Goal: Task Accomplishment & Management: Complete application form

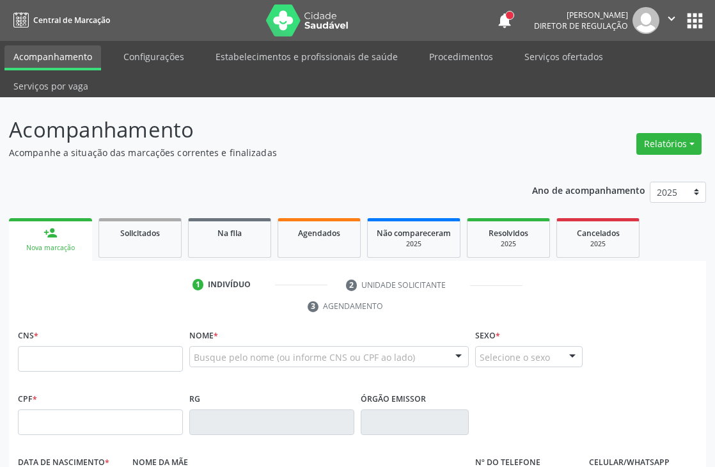
scroll to position [142, 0]
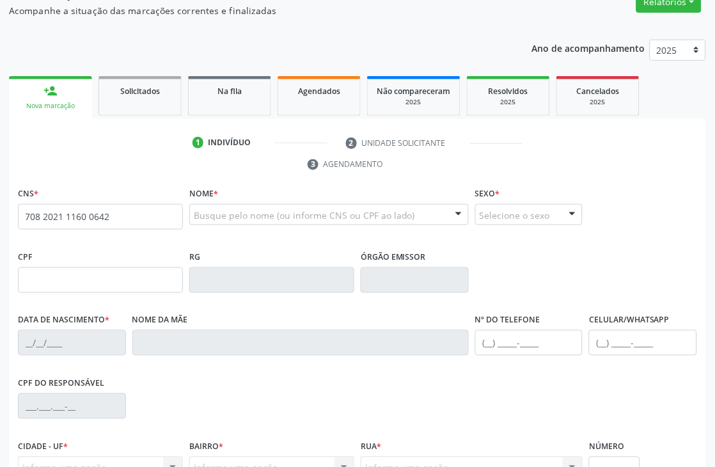
type input "708 2021 1160 0642"
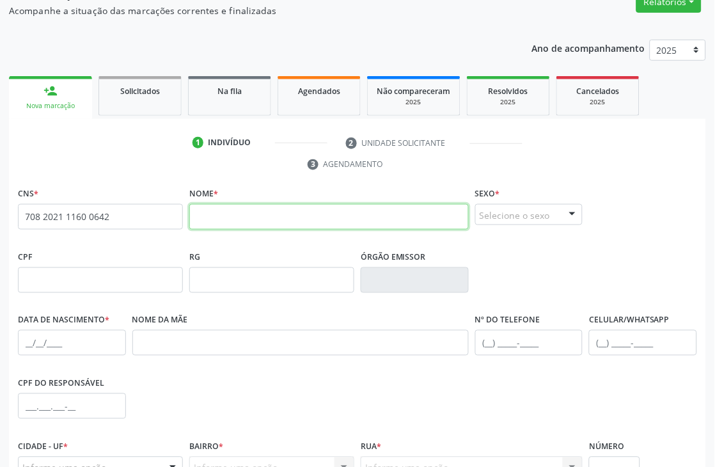
click at [240, 208] on input "text" at bounding box center [329, 217] width 280 height 26
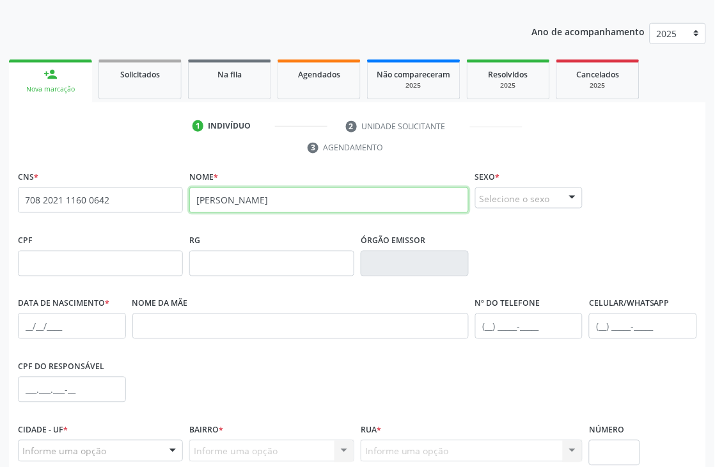
scroll to position [274, 0]
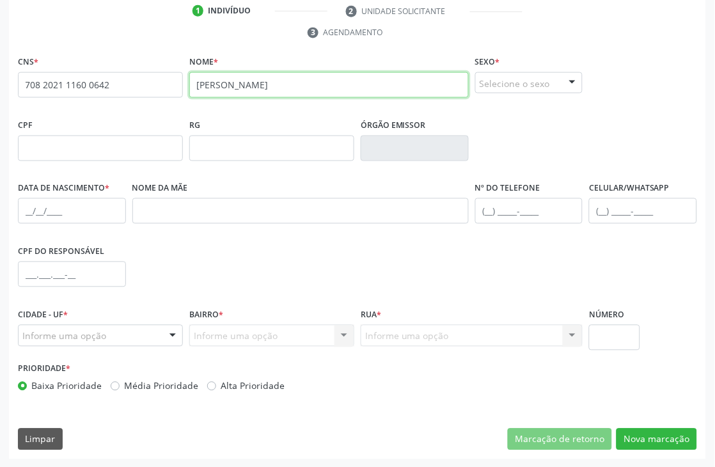
type input "[PERSON_NAME]"
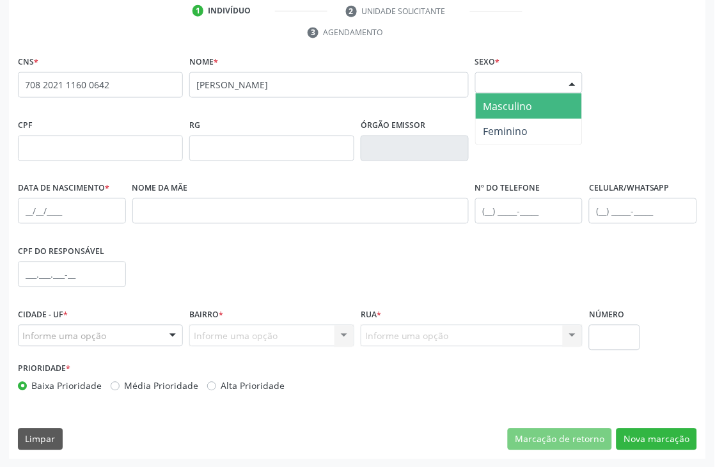
click at [523, 81] on div "Selecione o sexo" at bounding box center [529, 83] width 108 height 22
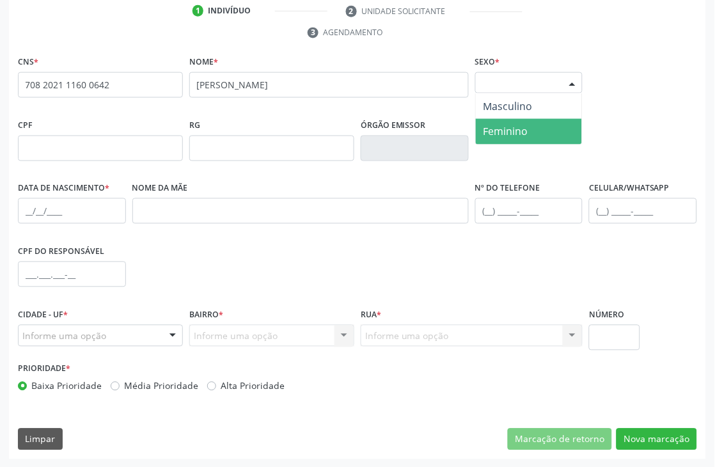
click at [507, 129] on span "Feminino" at bounding box center [506, 132] width 45 height 14
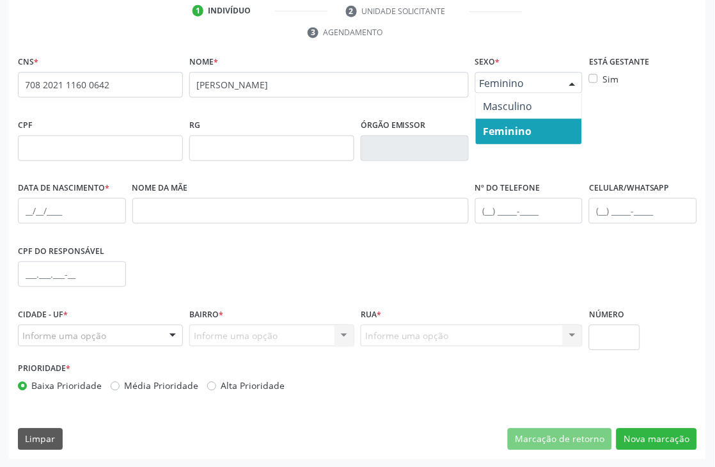
click at [497, 88] on div "Feminino" at bounding box center [529, 83] width 108 height 22
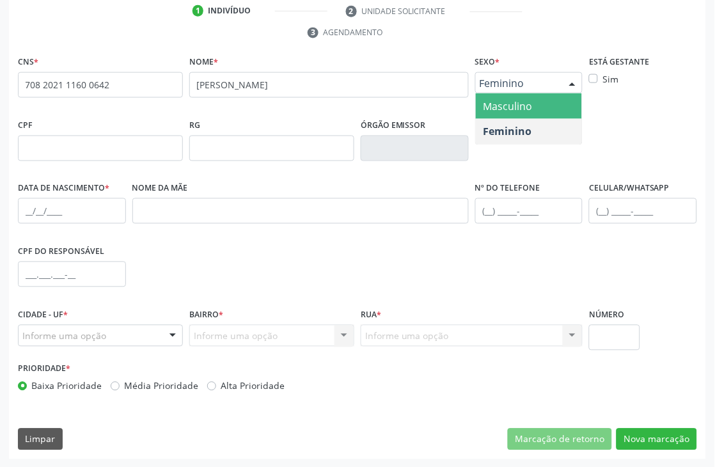
click at [497, 99] on span "Masculino" at bounding box center [508, 106] width 49 height 14
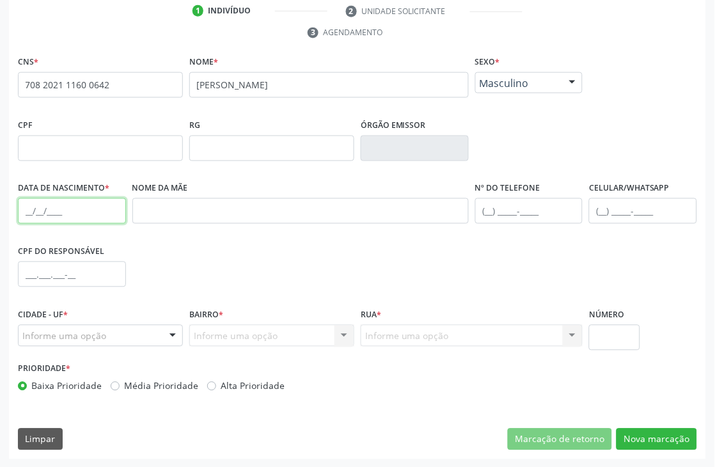
click at [33, 214] on input "text" at bounding box center [72, 211] width 108 height 26
type input "[DATE]"
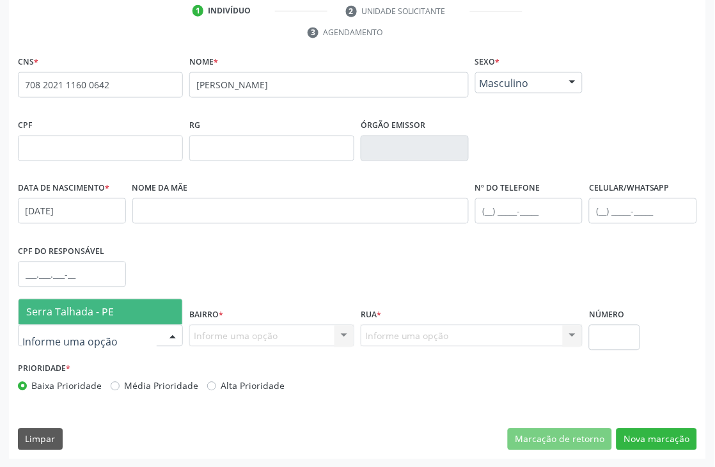
click at [77, 315] on span "Serra Talhada - PE" at bounding box center [70, 312] width 88 height 14
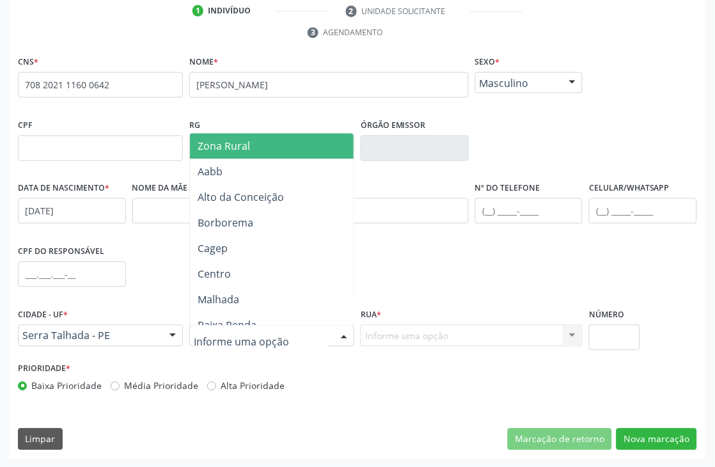
click at [240, 147] on span "Zona Rural" at bounding box center [224, 146] width 52 height 14
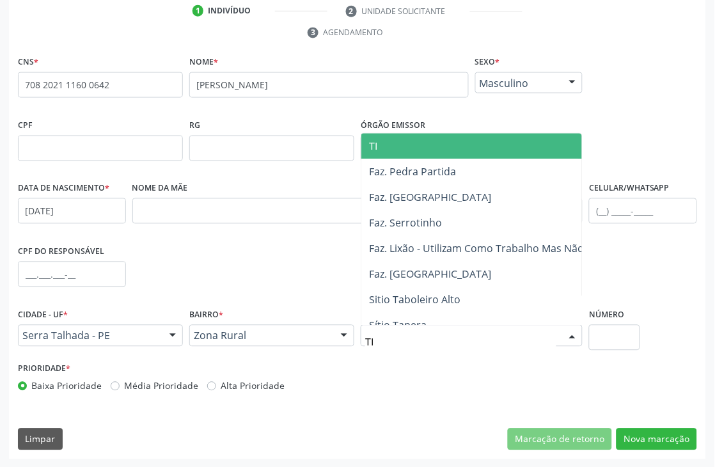
type input "TIM"
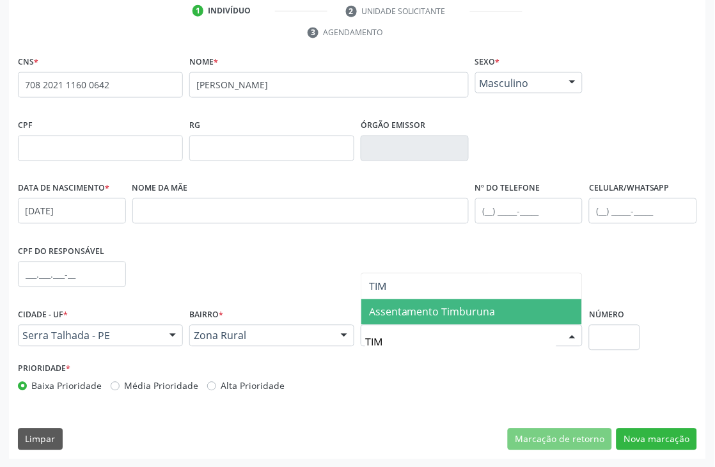
click at [411, 316] on span "Assentamento Timburuna" at bounding box center [432, 312] width 127 height 14
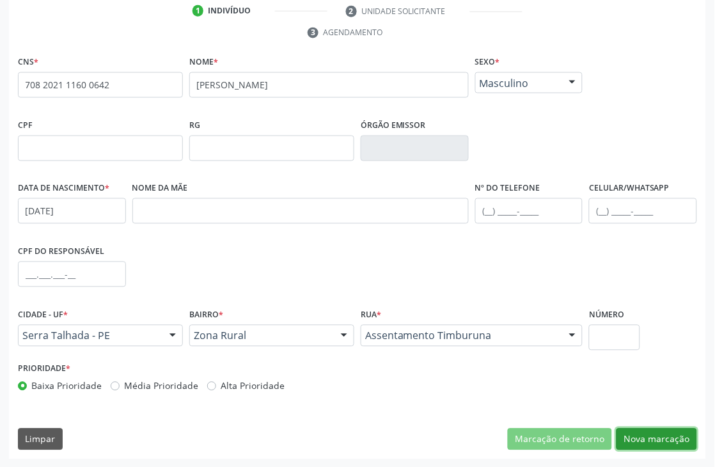
click at [654, 446] on button "Nova marcação" at bounding box center [657, 440] width 81 height 22
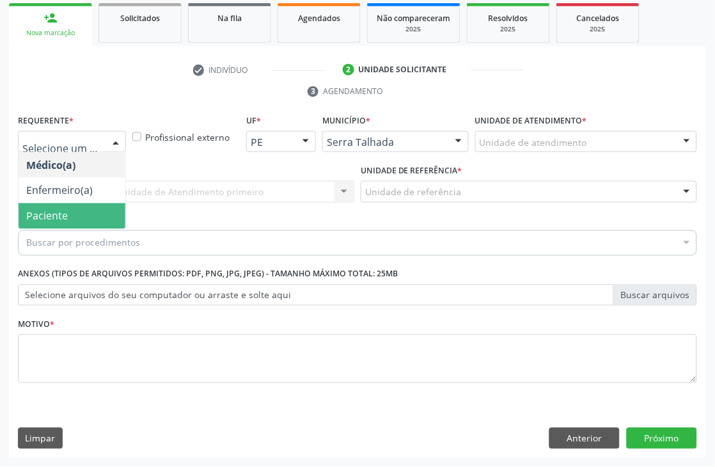
click at [68, 217] on span "Paciente" at bounding box center [72, 216] width 107 height 26
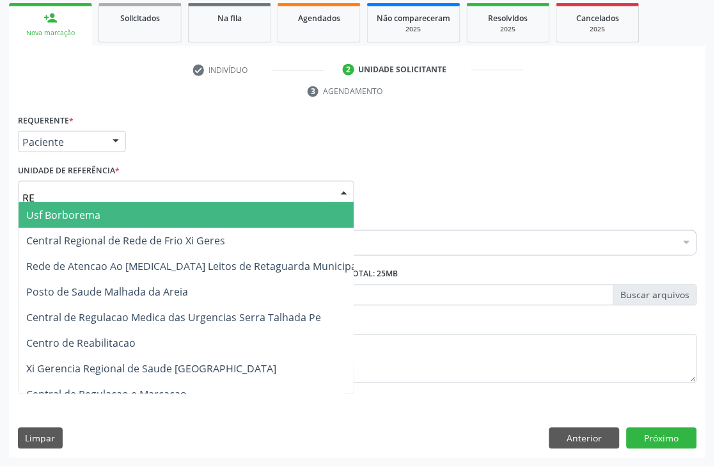
type input "REA"
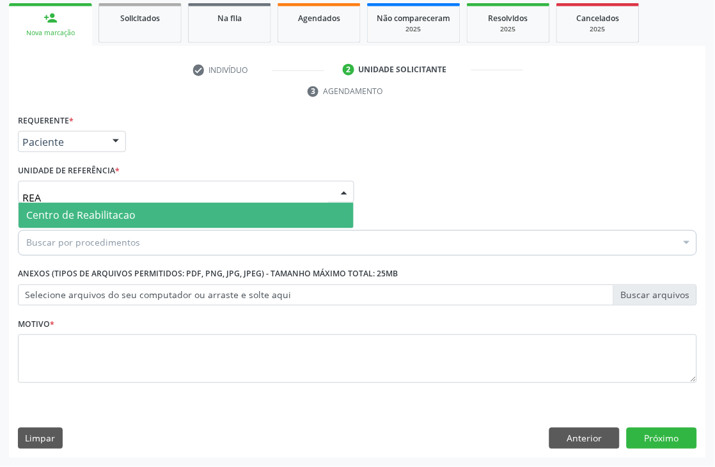
click at [81, 218] on span "Centro de Reabilitacao" at bounding box center [80, 216] width 109 height 14
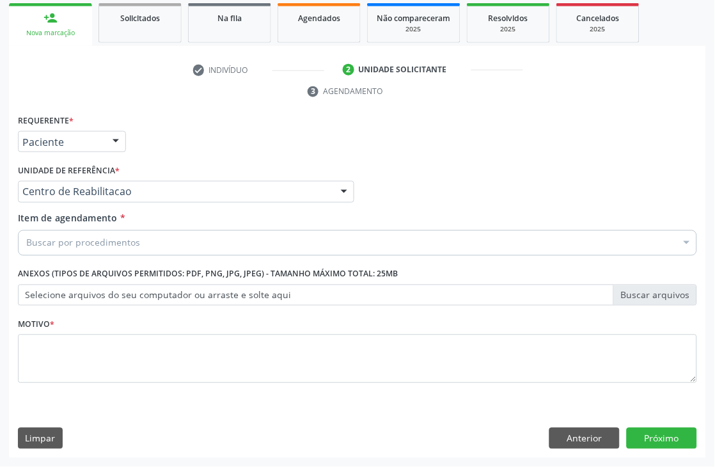
click at [80, 234] on div "Buscar por procedimentos" at bounding box center [357, 243] width 679 height 26
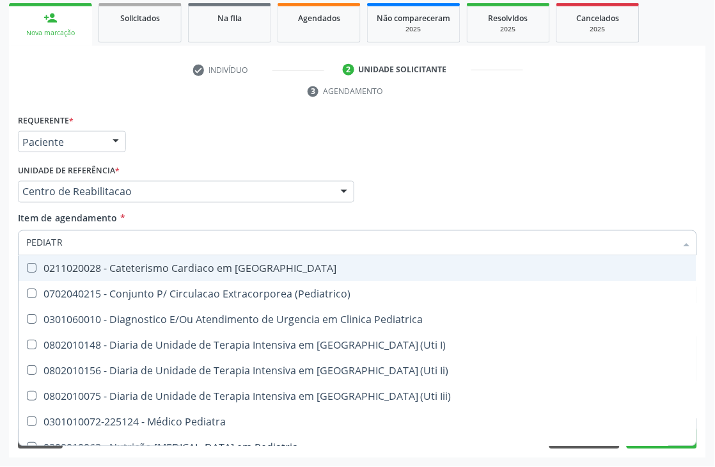
type input "PEDIATRA"
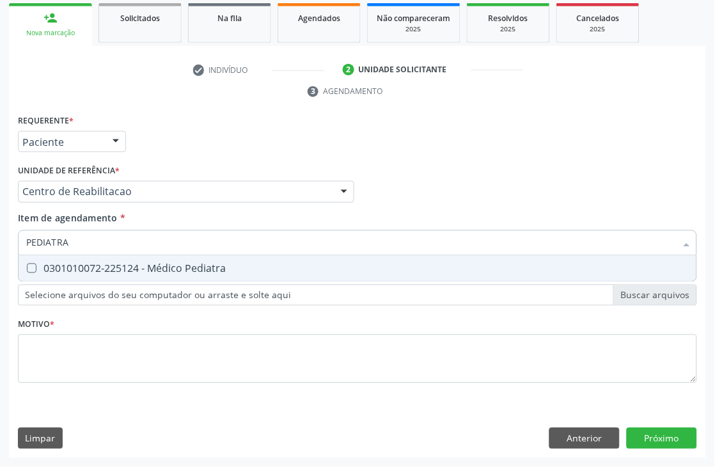
click at [78, 264] on div "0301010072-225124 - Médico Pediatra" at bounding box center [357, 269] width 663 height 10
checkbox Pediatra "true"
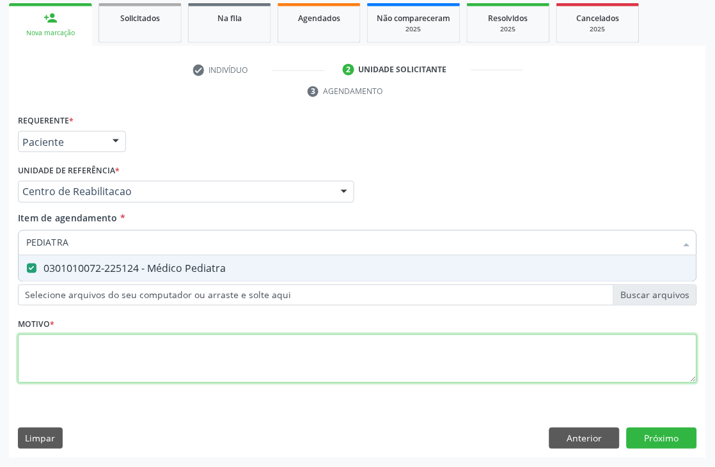
click at [69, 374] on div "Requerente * Paciente Médico(a) Enfermeiro(a) Paciente Nenhum resultado encontr…" at bounding box center [357, 256] width 679 height 290
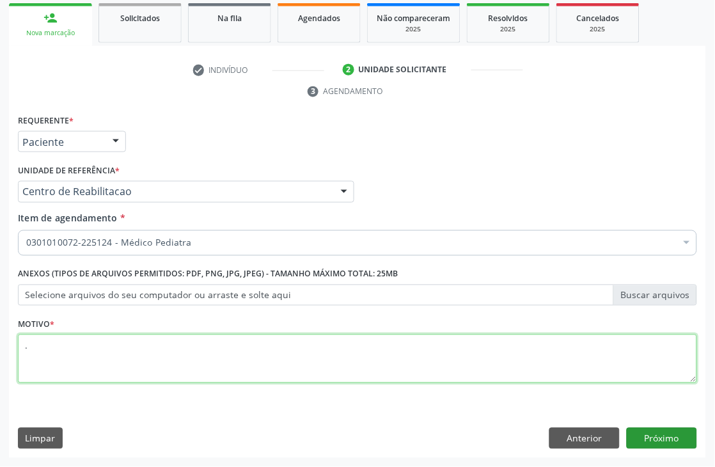
type textarea "."
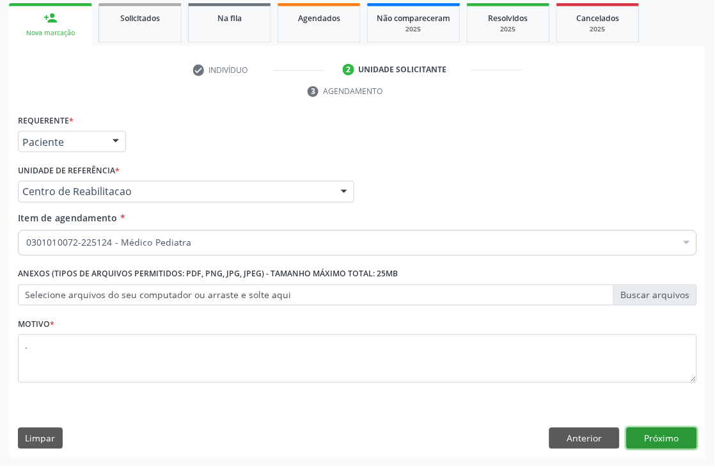
click at [645, 443] on button "Próximo" at bounding box center [662, 439] width 70 height 22
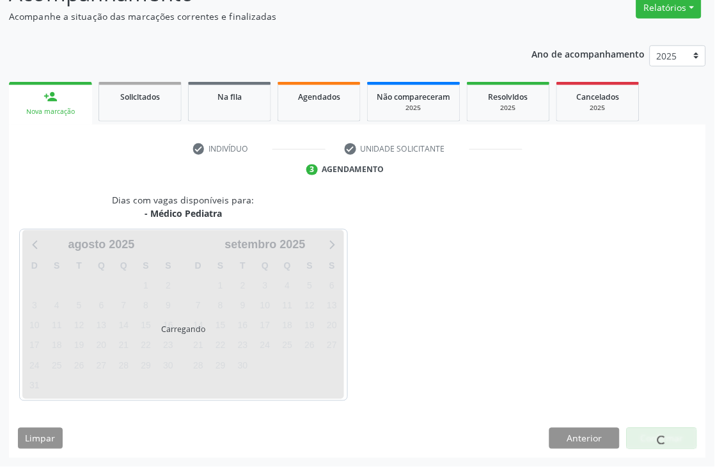
scroll to position [136, 0]
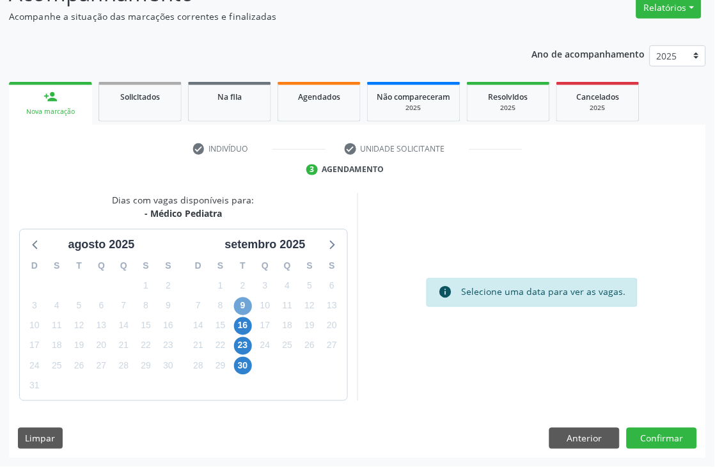
click at [239, 299] on span "9" at bounding box center [243, 306] width 18 height 18
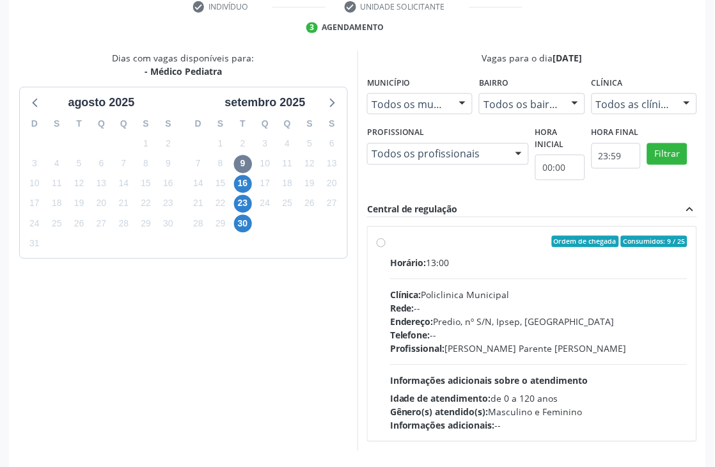
click at [474, 295] on div "Clínica: Policlinica Municipal" at bounding box center [538, 294] width 297 height 13
click at [386, 248] on input "Ordem de chegada Consumidos: 9 / 25 Horário: 13:00 Clínica: Policlinica Municip…" at bounding box center [381, 242] width 9 height 12
radio input "true"
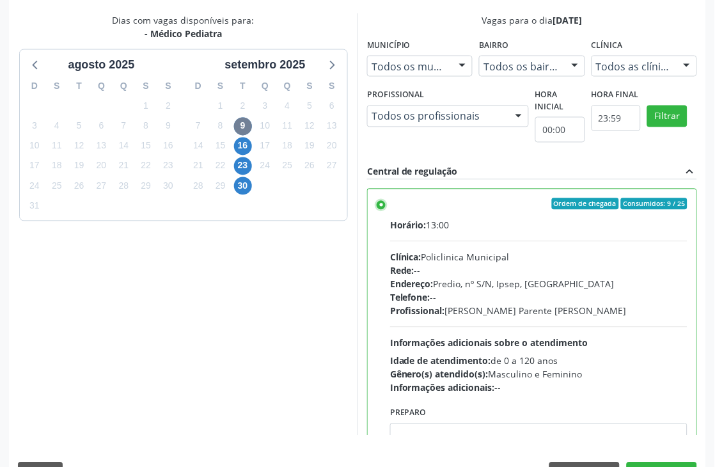
scroll to position [350, 0]
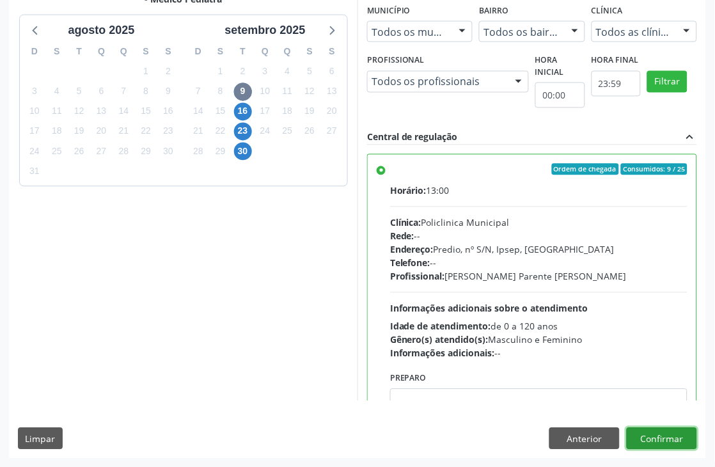
click at [677, 435] on button "Confirmar" at bounding box center [662, 439] width 70 height 22
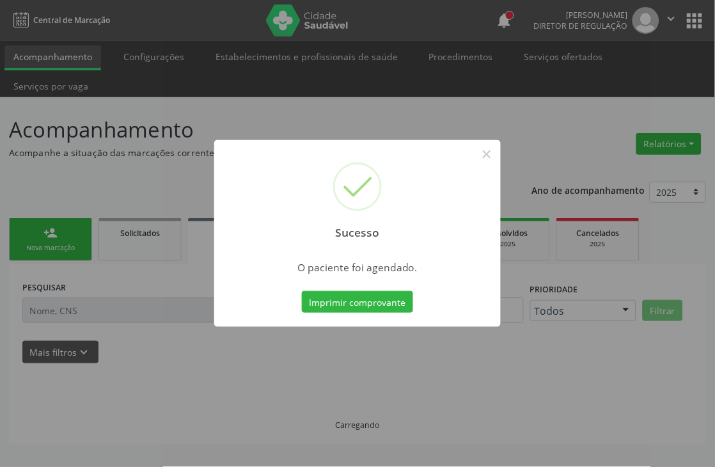
scroll to position [0, 0]
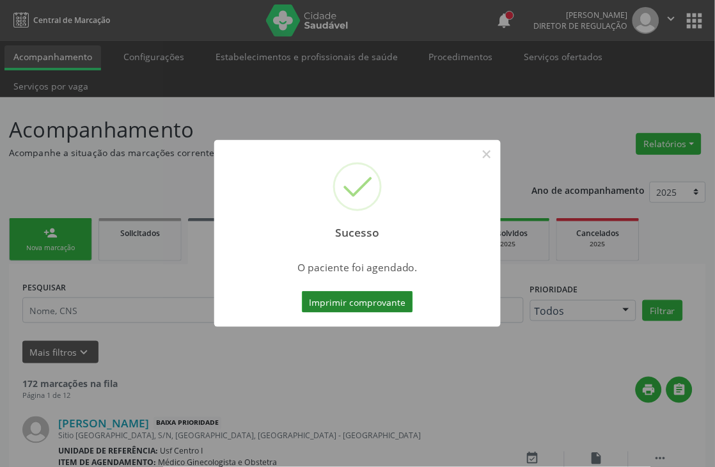
click at [345, 302] on button "Imprimir comprovante" at bounding box center [357, 302] width 111 height 22
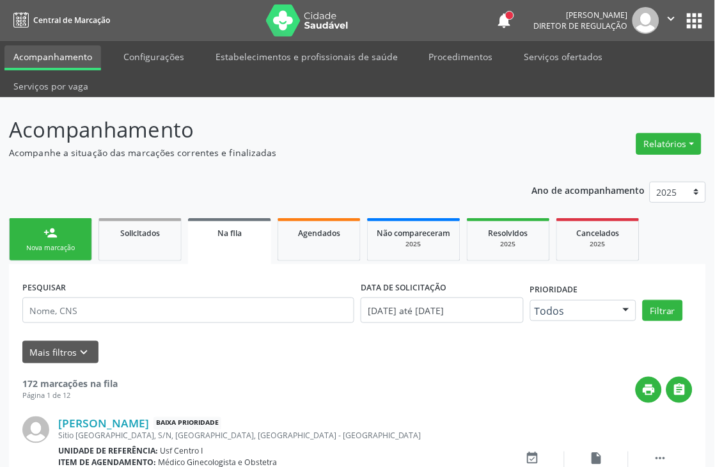
click at [53, 243] on div "Nova marcação" at bounding box center [51, 248] width 64 height 10
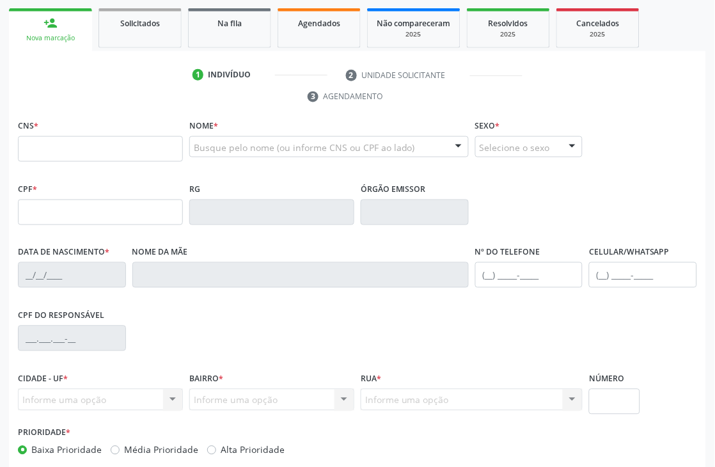
scroll to position [213, 0]
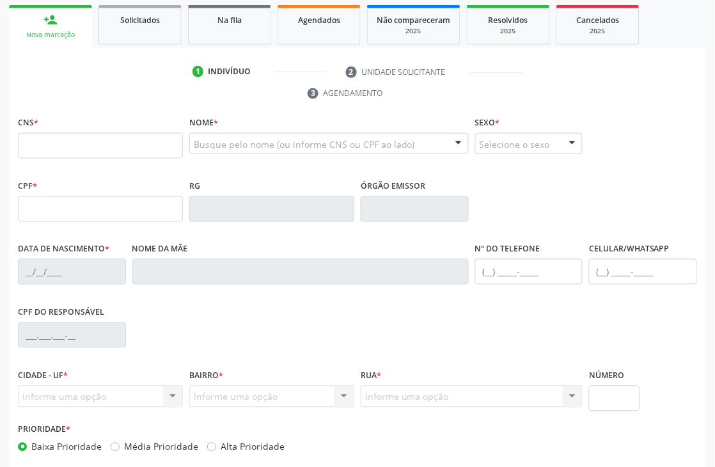
click at [244, 123] on div "Nome * Busque pelo nome (ou informe CNS ou CPF ao lado) Nenhum resultado encont…" at bounding box center [329, 138] width 280 height 50
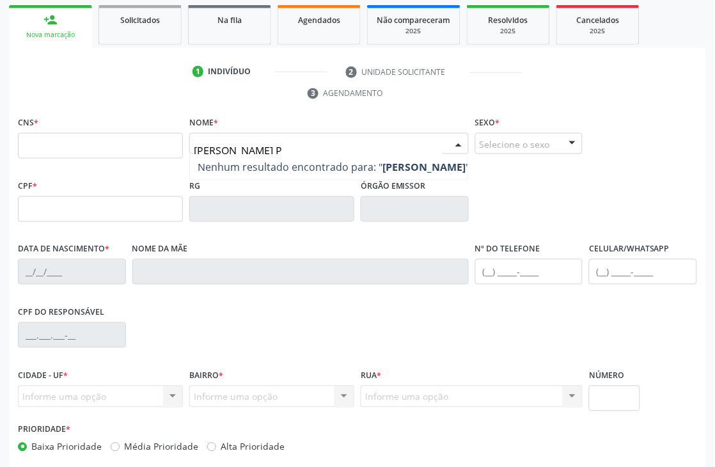
type input "[PERSON_NAME] PE"
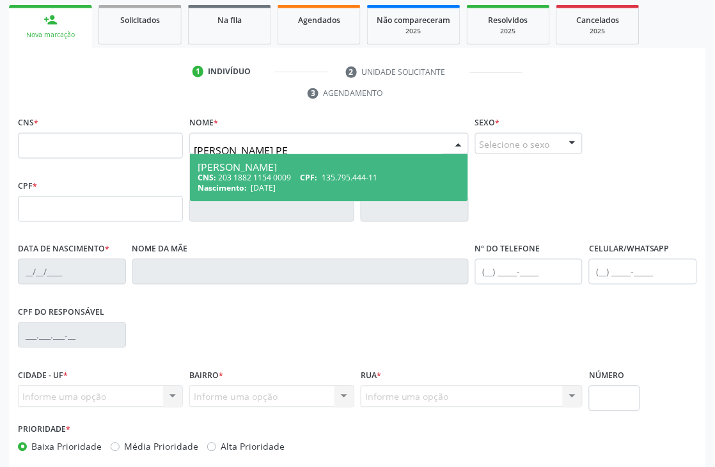
click at [243, 165] on div "[PERSON_NAME]" at bounding box center [329, 167] width 263 height 10
type input "203 1882 1154 0009"
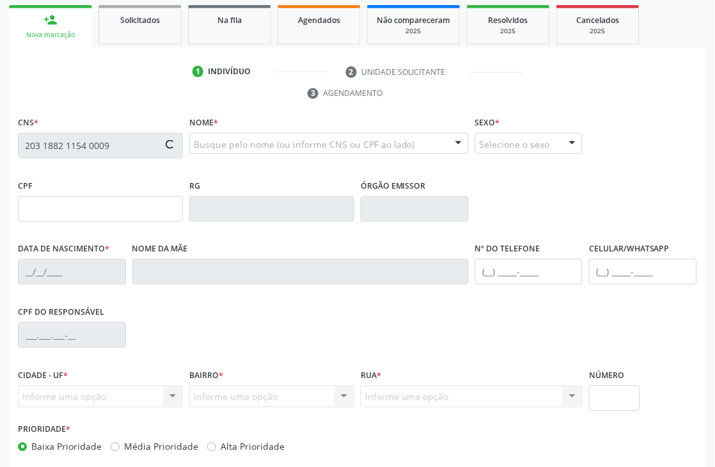
type input "135.795.444-11"
type input "[DATE]"
type input "[PERSON_NAME]"
type input "[PHONE_NUMBER]"
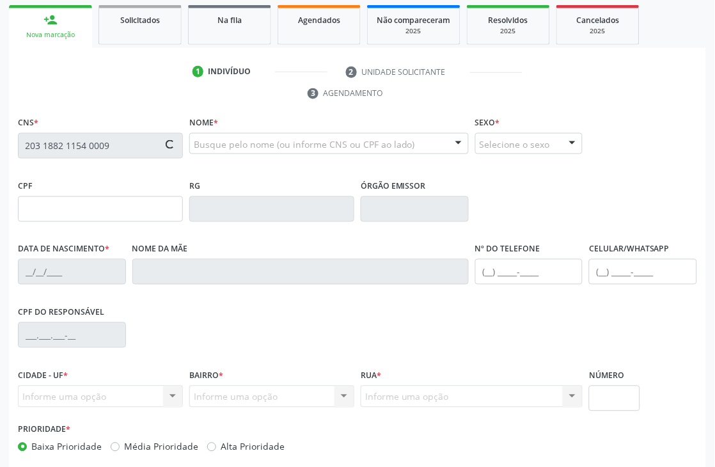
type input "187.096.484-53"
type input "752"
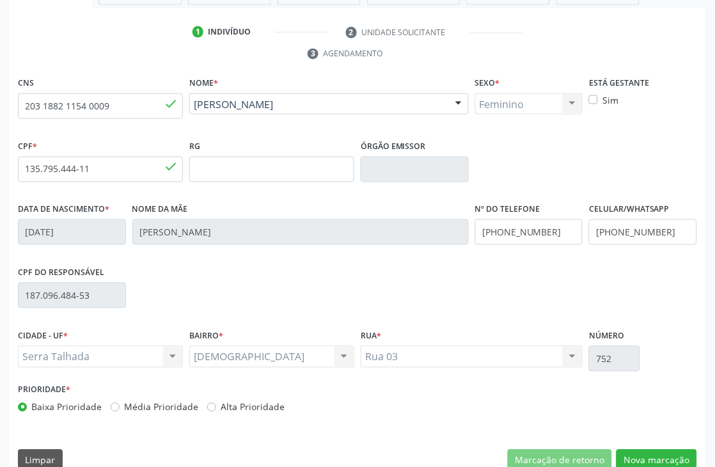
scroll to position [274, 0]
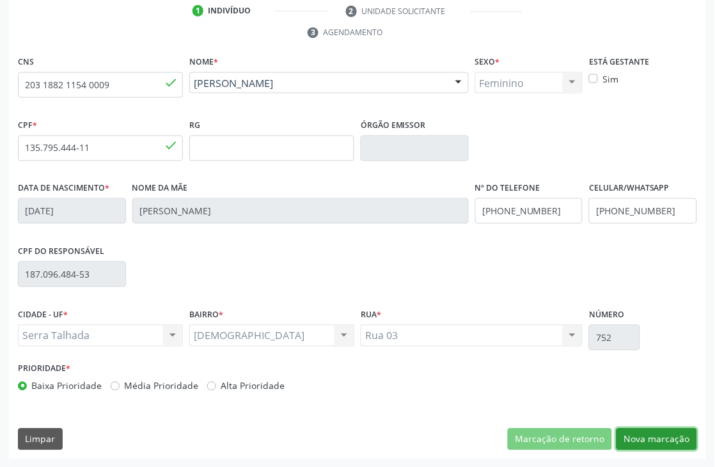
click at [651, 430] on button "Nova marcação" at bounding box center [657, 440] width 81 height 22
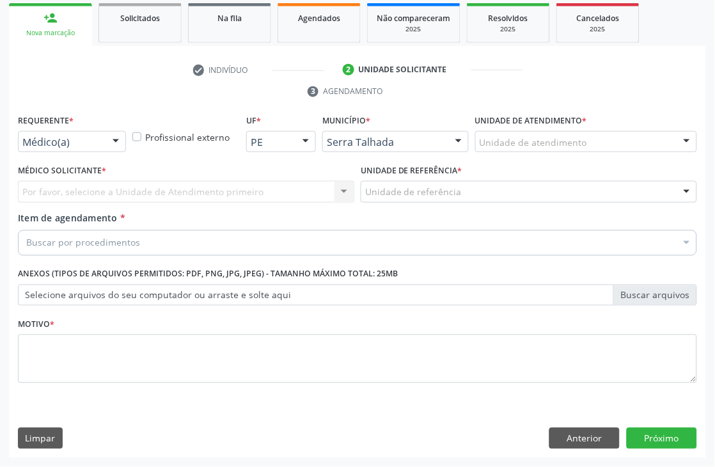
scroll to position [215, 0]
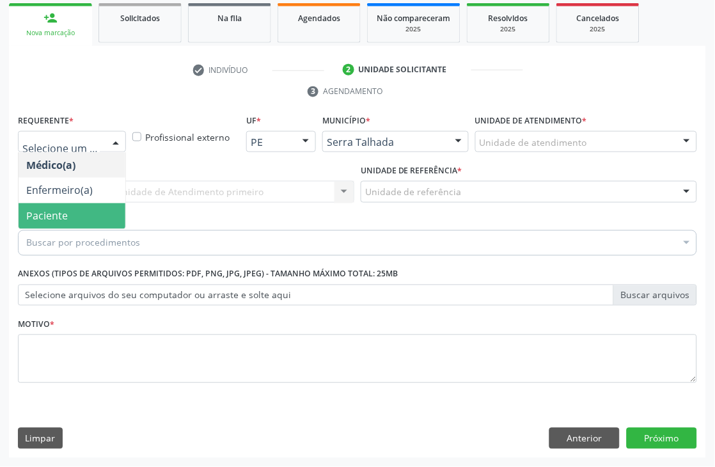
click at [36, 216] on span "Paciente" at bounding box center [47, 216] width 42 height 14
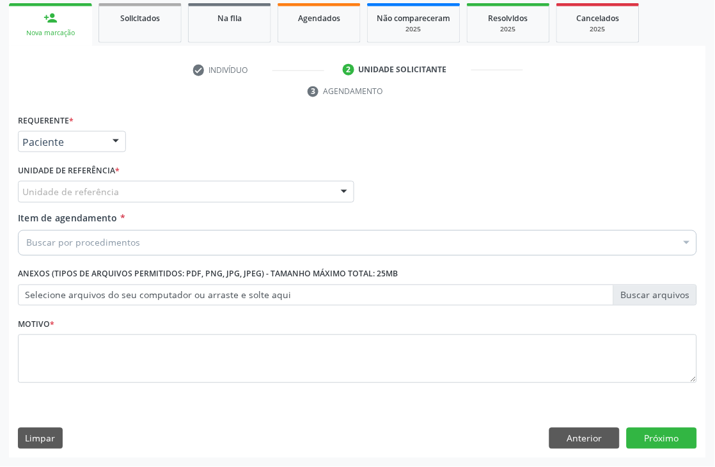
click at [64, 181] on div "Unidade de referência" at bounding box center [186, 192] width 336 height 22
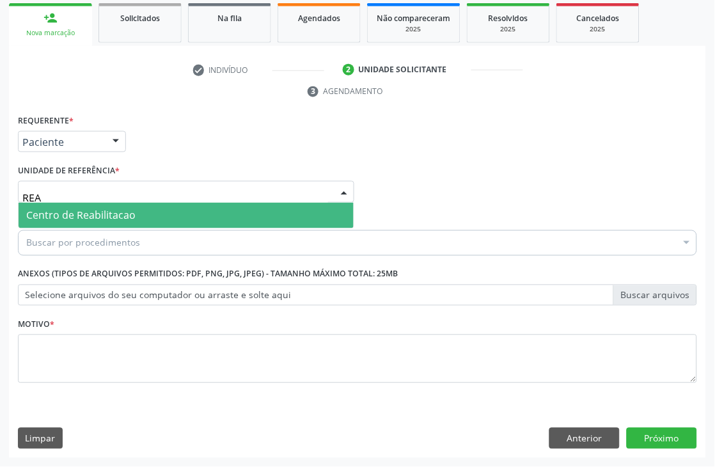
type input "REAB"
click at [98, 209] on span "Centro de Reabilitacao" at bounding box center [80, 216] width 109 height 14
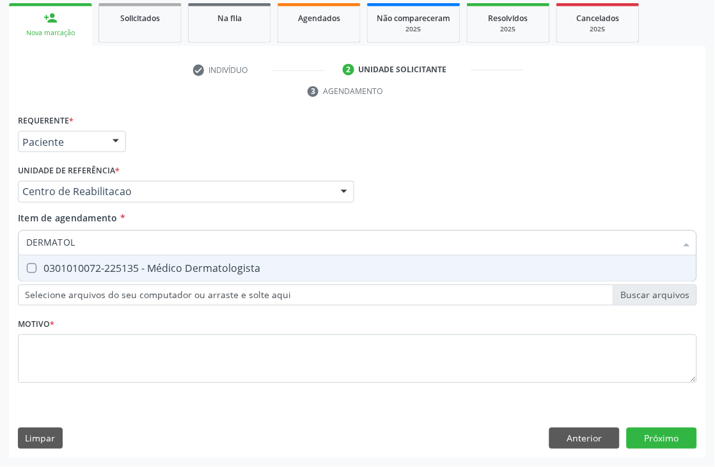
type input "DERMATOLO"
click at [90, 274] on span "0301010072-225135 - Médico Dermatologista" at bounding box center [358, 269] width 678 height 26
checkbox Dermatologista "true"
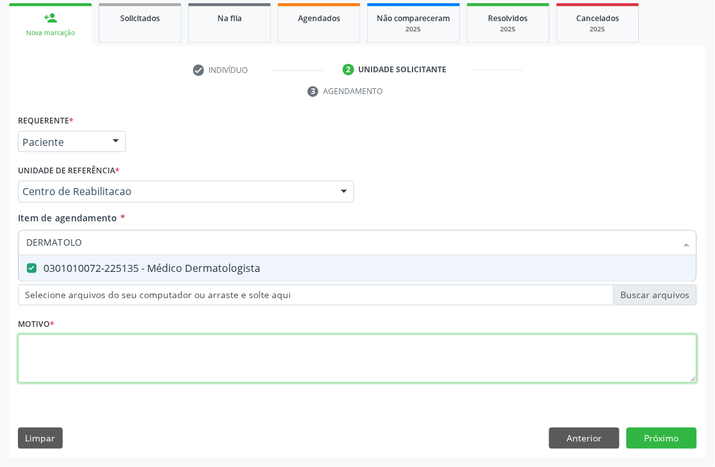
click at [56, 354] on div "Requerente * Paciente Médico(a) Enfermeiro(a) Paciente Nenhum resultado encontr…" at bounding box center [357, 256] width 679 height 290
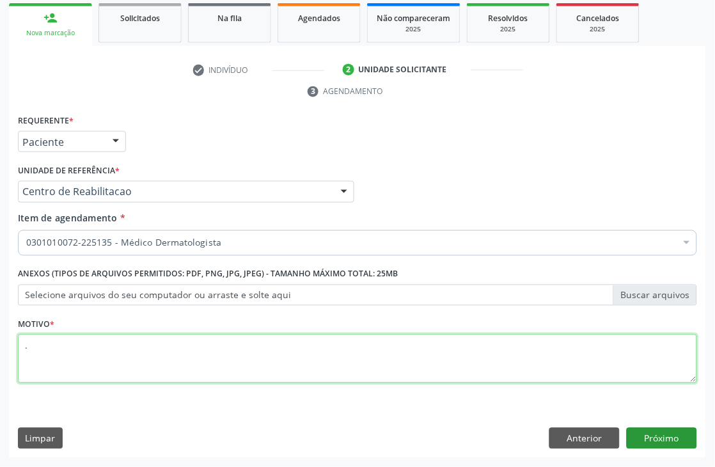
type textarea "."
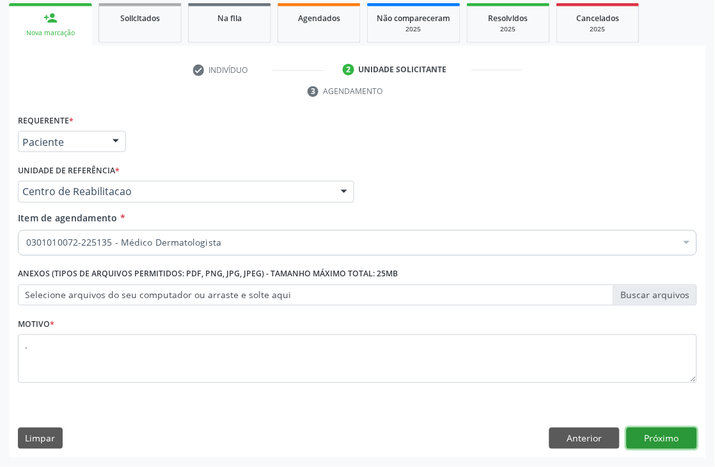
click at [651, 436] on button "Próximo" at bounding box center [662, 439] width 70 height 22
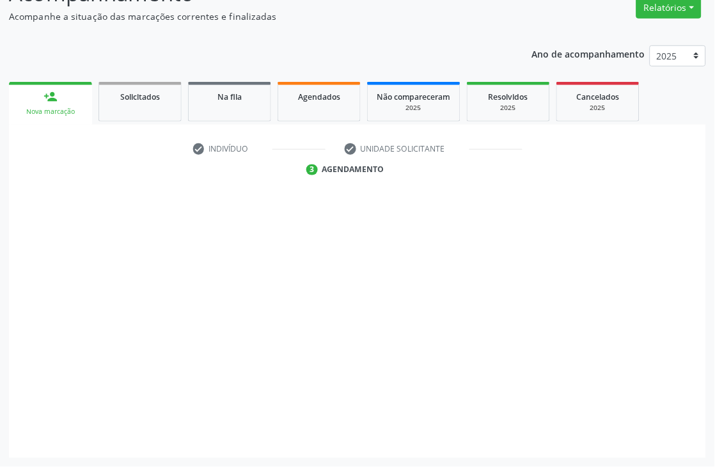
scroll to position [136, 0]
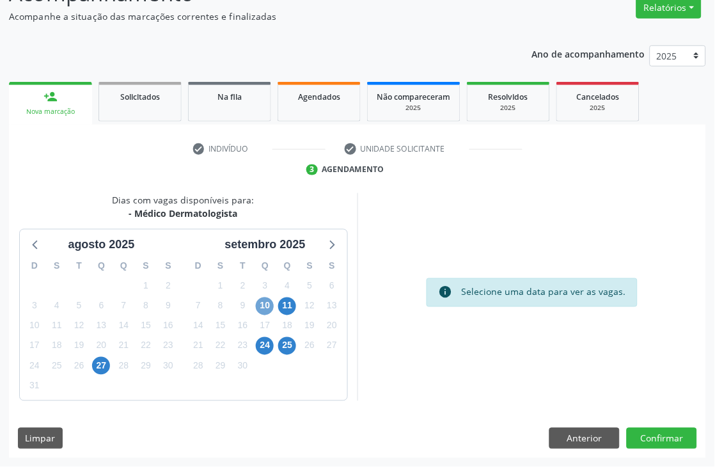
click at [265, 304] on span "10" at bounding box center [265, 306] width 18 height 18
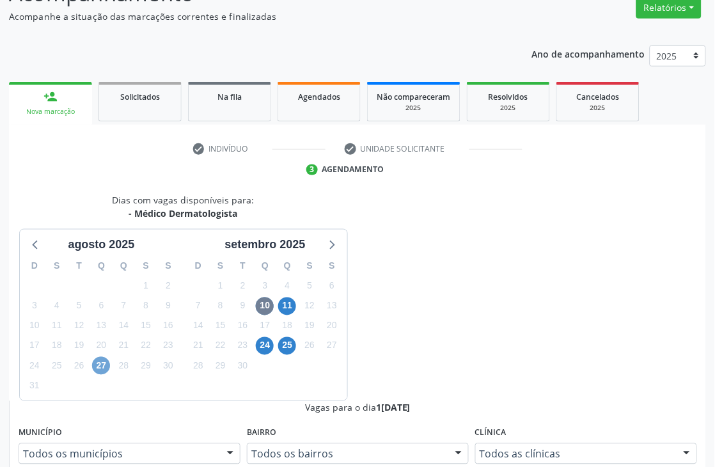
click at [104, 370] on span "27" at bounding box center [101, 366] width 18 height 18
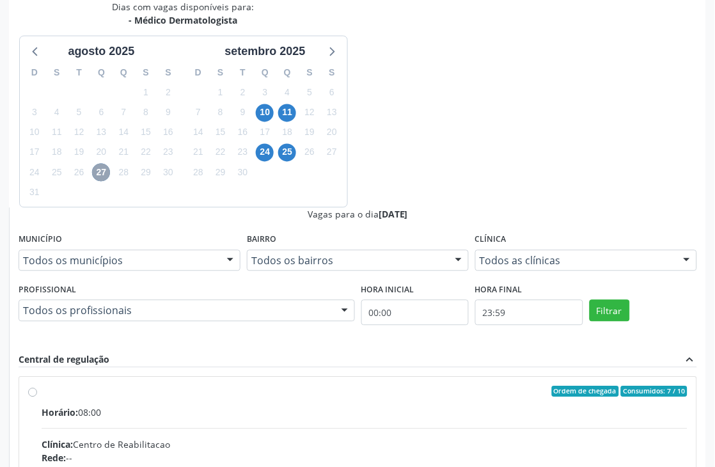
scroll to position [349, 0]
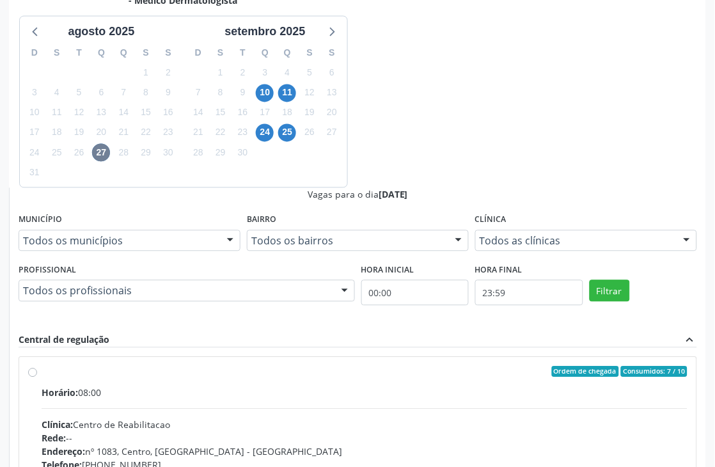
click at [37, 366] on input "Ordem de chegada Consumidos: 7 / 10 Horário: 08:00 Clínica: Centro de Reabilita…" at bounding box center [32, 372] width 9 height 12
radio input "true"
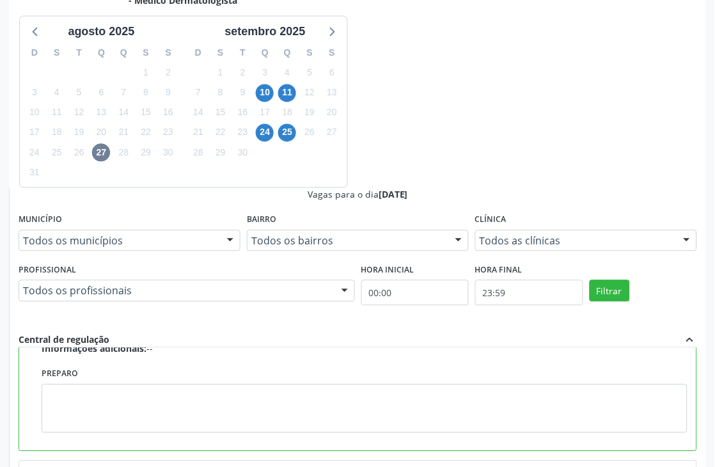
scroll to position [213, 0]
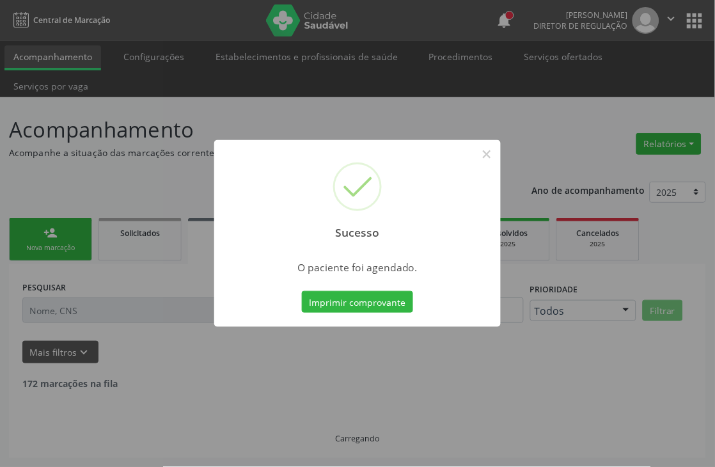
scroll to position [0, 0]
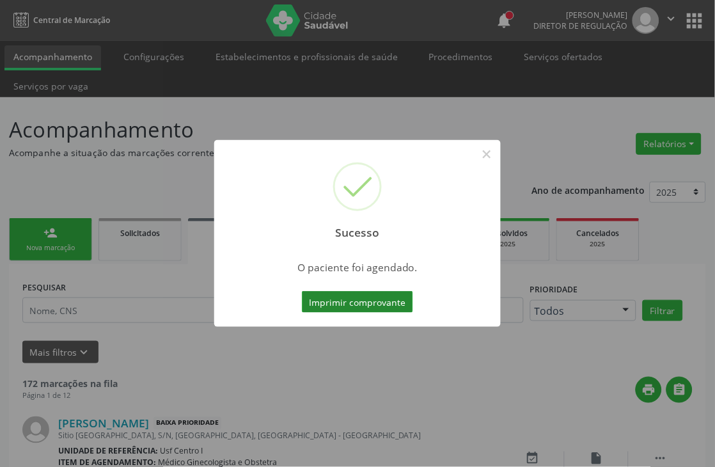
click at [344, 303] on button "Imprimir comprovante" at bounding box center [357, 302] width 111 height 22
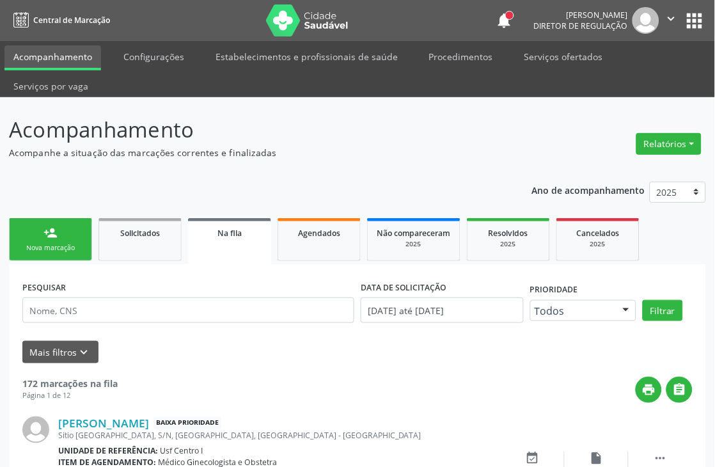
click at [86, 241] on link "person_add Nova marcação" at bounding box center [50, 239] width 83 height 43
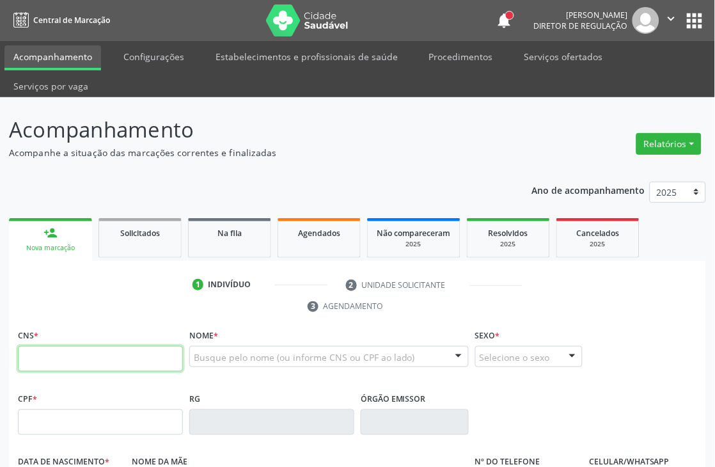
click at [61, 354] on input "text" at bounding box center [100, 359] width 165 height 26
type input "706 2000 8799 4560"
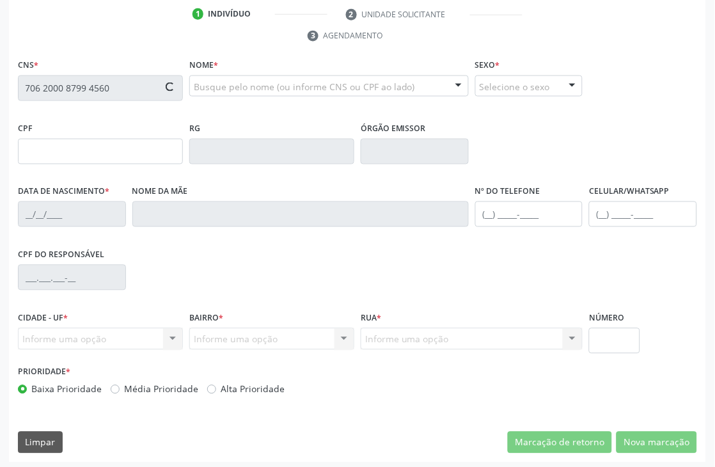
scroll to position [274, 0]
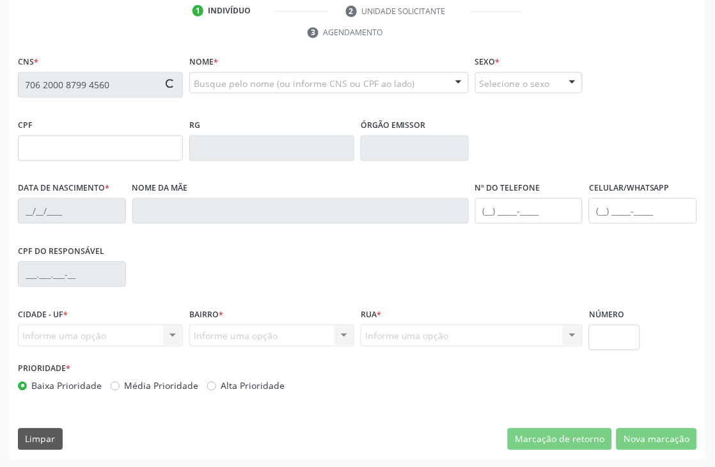
type input "849.051.075-04"
type input "[DATE]"
type input "[PERSON_NAME]"
type input "[PHONE_NUMBER]"
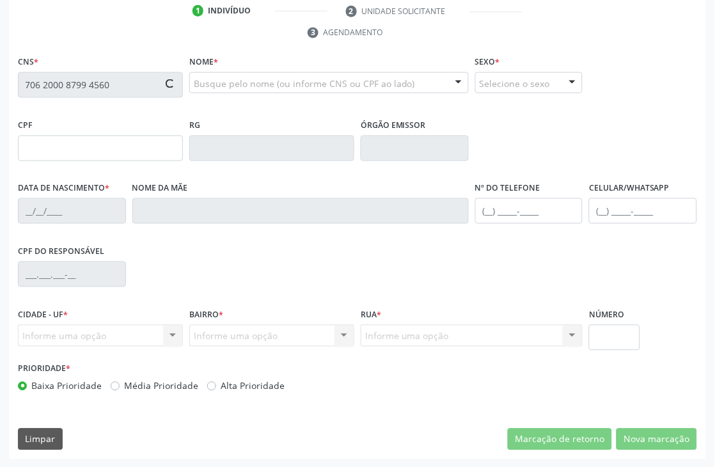
type input "365.145.945-49"
type input "605"
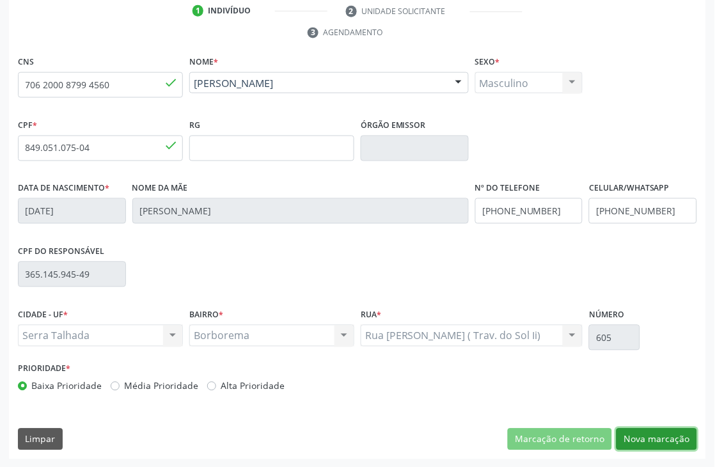
click at [672, 437] on button "Nova marcação" at bounding box center [657, 440] width 81 height 22
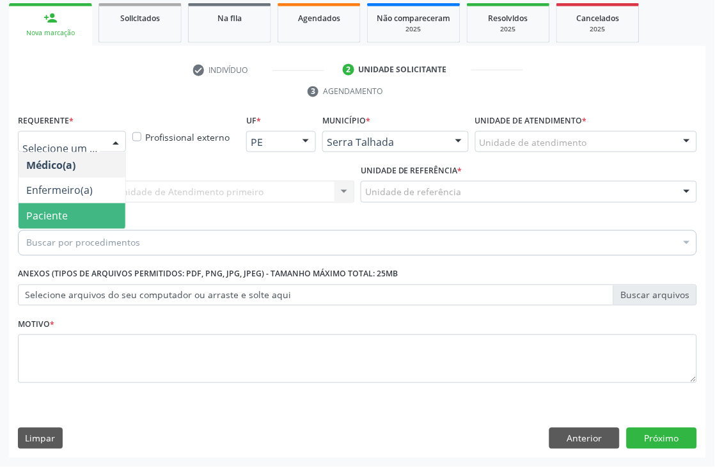
click at [63, 221] on span "Paciente" at bounding box center [47, 216] width 42 height 14
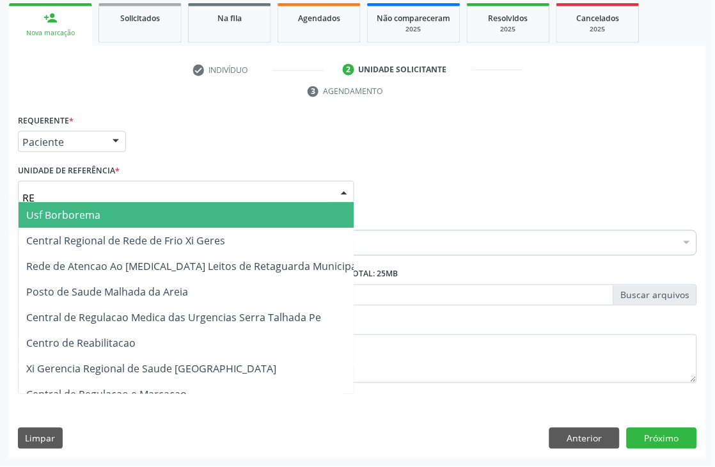
type input "REA"
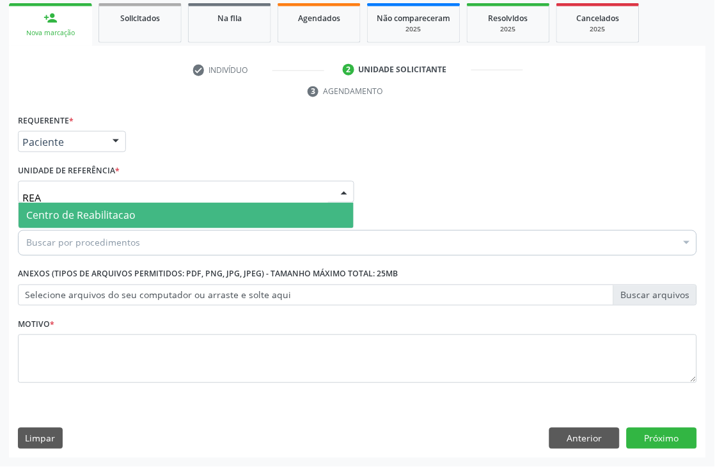
click at [158, 205] on span "Centro de Reabilitacao" at bounding box center [186, 216] width 335 height 26
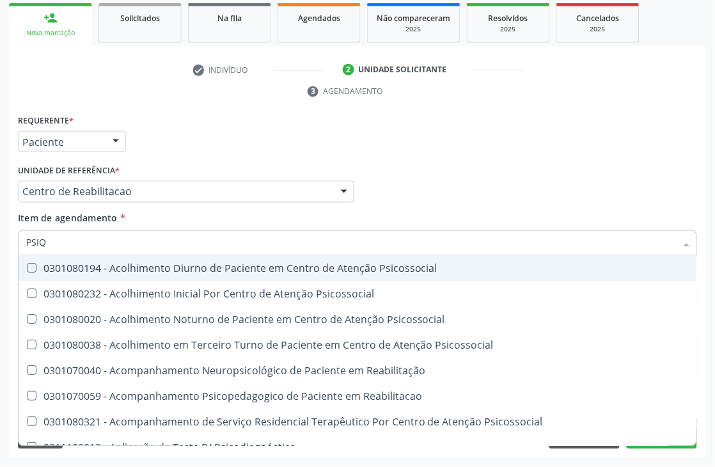
type input "PSIQU"
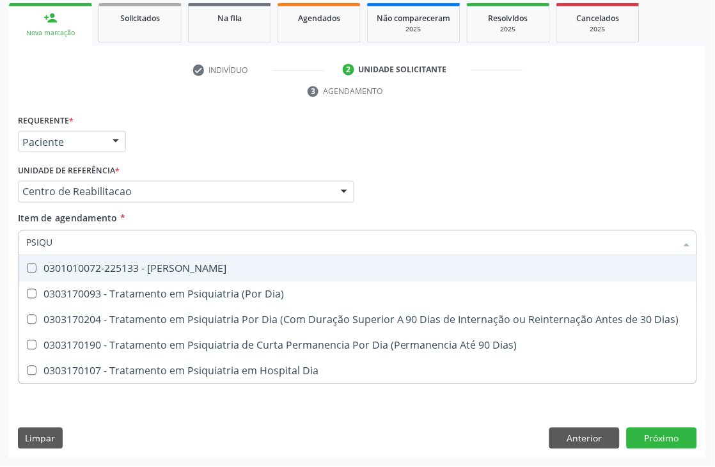
click at [104, 256] on span "0301010072-225133 - [PERSON_NAME]" at bounding box center [358, 269] width 678 height 26
checkbox Psiquiatra "true"
click at [173, 138] on div "Requerente * Paciente Médico(a) Enfermeiro(a) Paciente Nenhum resultado encontr…" at bounding box center [358, 136] width 686 height 50
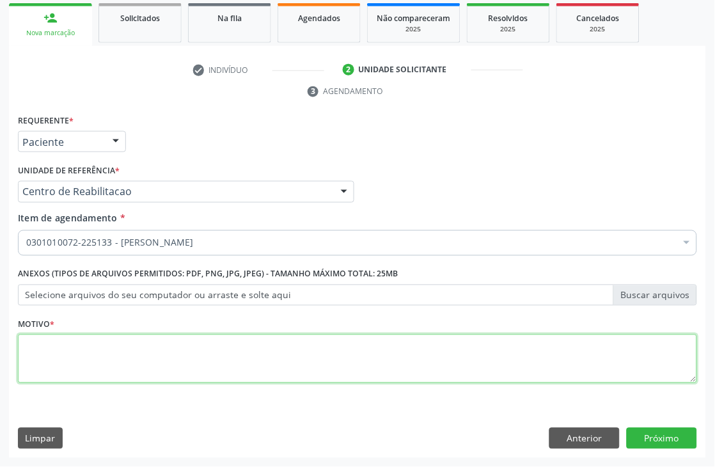
click at [72, 358] on textarea at bounding box center [357, 359] width 679 height 49
type textarea "."
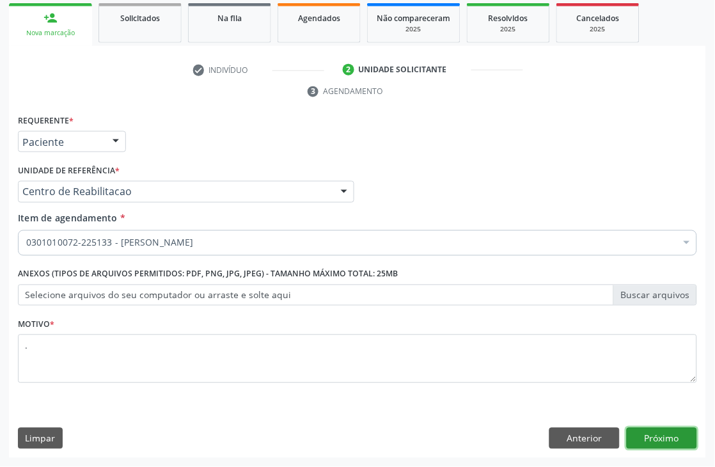
click at [637, 432] on button "Próximo" at bounding box center [662, 439] width 70 height 22
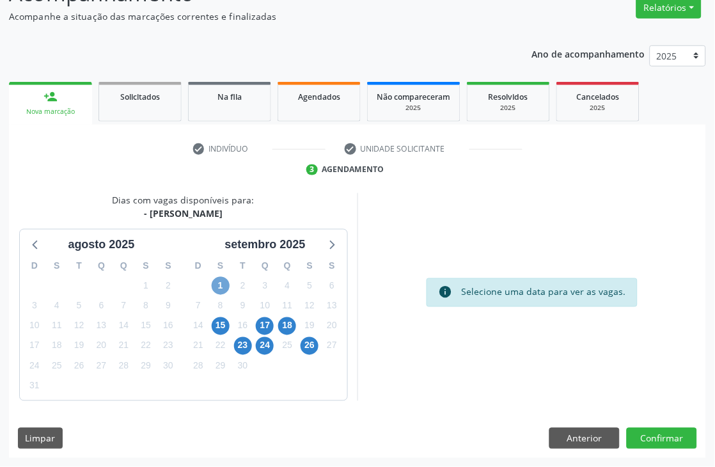
click at [224, 283] on span "1" at bounding box center [221, 286] width 18 height 18
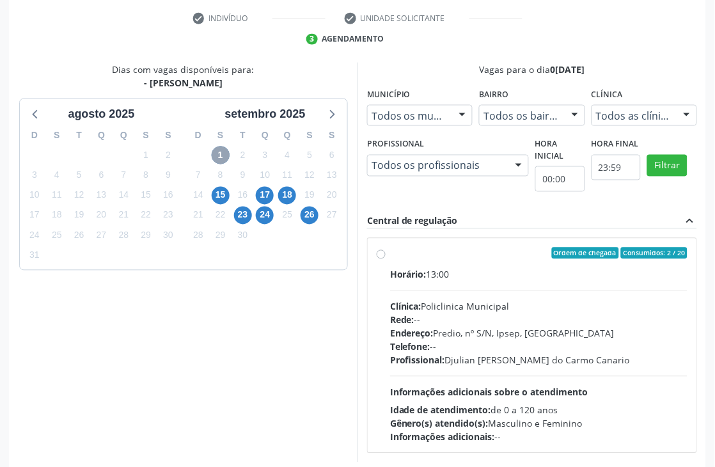
scroll to position [278, 0]
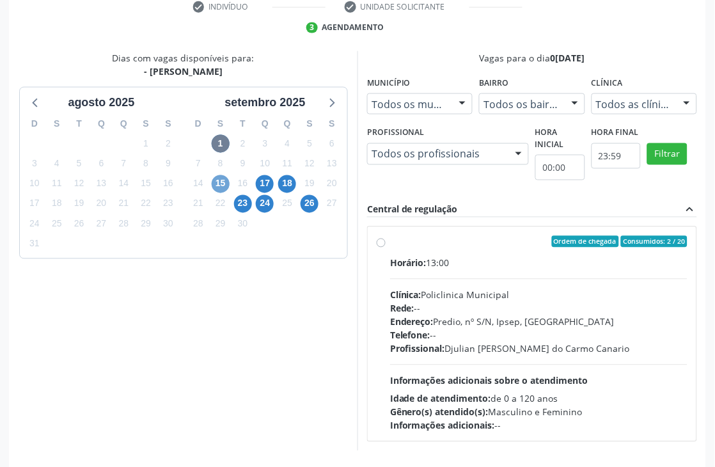
click at [217, 182] on span "15" at bounding box center [221, 184] width 18 height 18
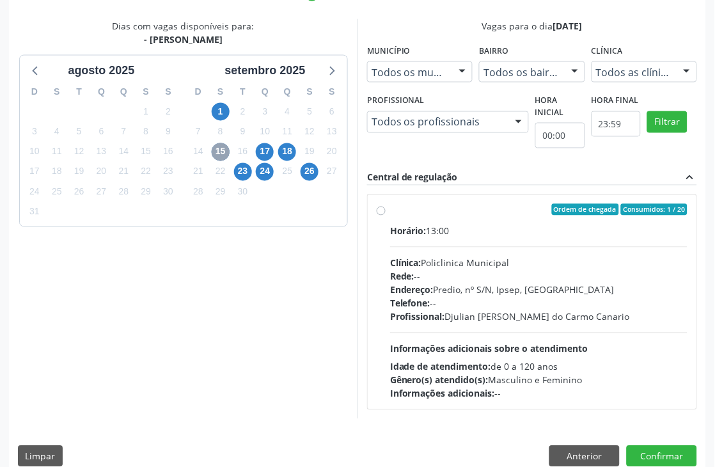
scroll to position [328, 0]
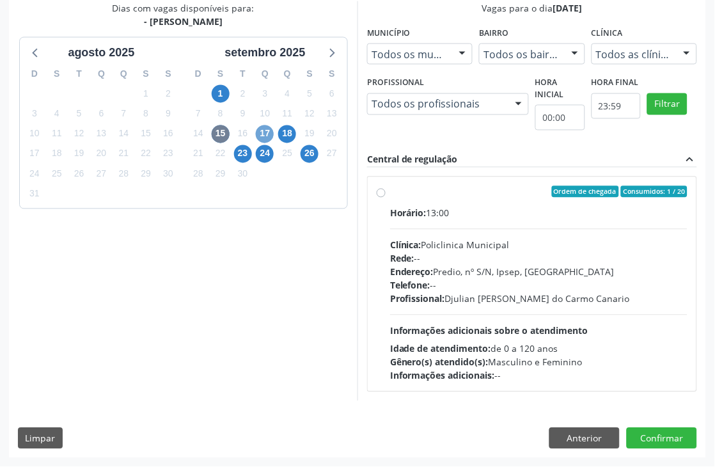
click at [271, 127] on span "17" at bounding box center [265, 134] width 18 height 18
click at [474, 203] on label "Ordem de chegada Consumidos: 7 / 15 Horário: 13:00 Clínica: Policlinica Municip…" at bounding box center [538, 284] width 297 height 196
click at [386, 198] on input "Ordem de chegada Consumidos: 7 / 15 Horário: 13:00 Clínica: Policlinica Municip…" at bounding box center [381, 192] width 9 height 12
radio input "true"
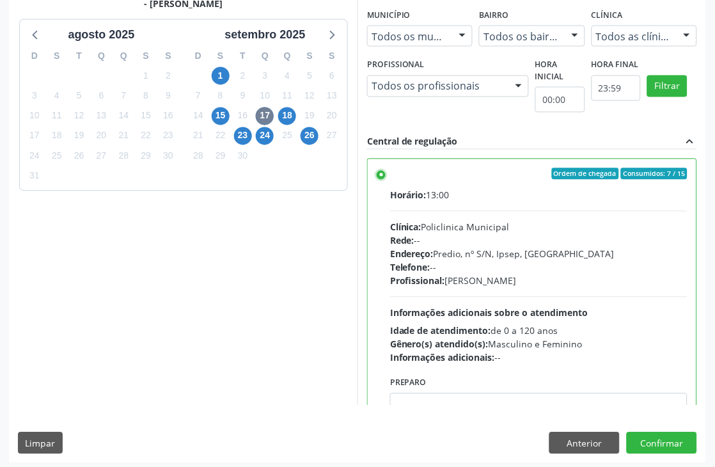
scroll to position [350, 0]
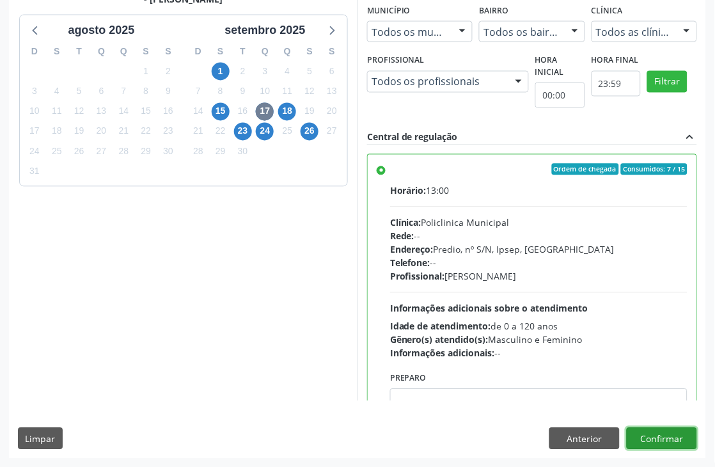
click at [666, 429] on button "Confirmar" at bounding box center [662, 439] width 70 height 22
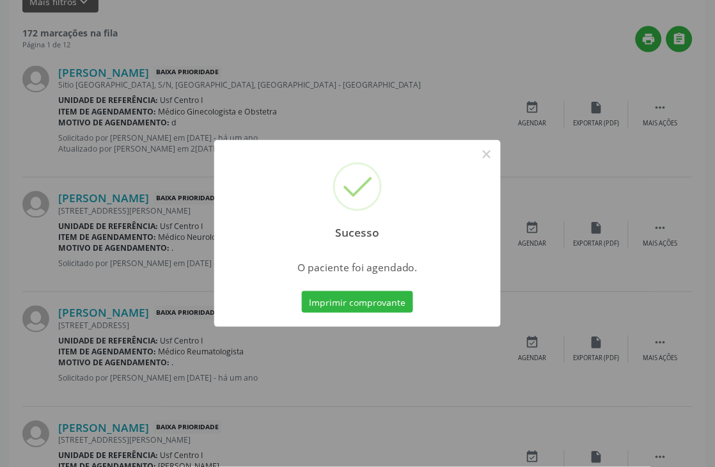
scroll to position [0, 0]
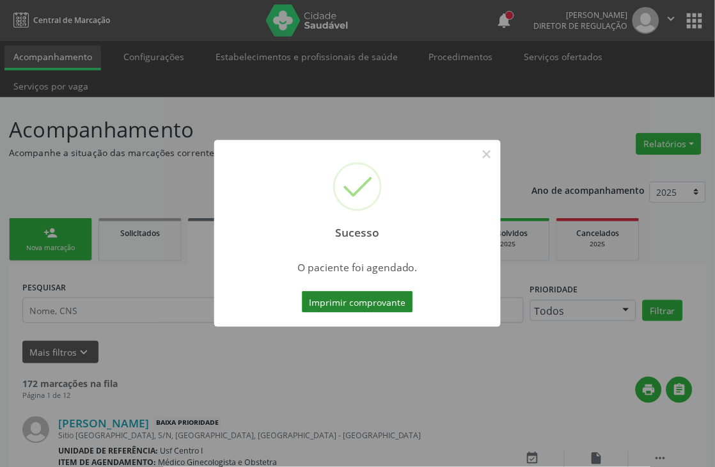
click at [325, 306] on button "Imprimir comprovante" at bounding box center [357, 302] width 111 height 22
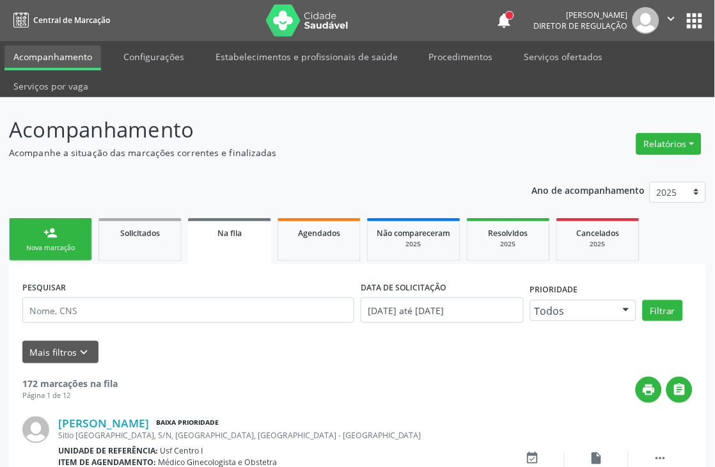
click at [60, 238] on link "person_add Nova marcação" at bounding box center [50, 239] width 83 height 43
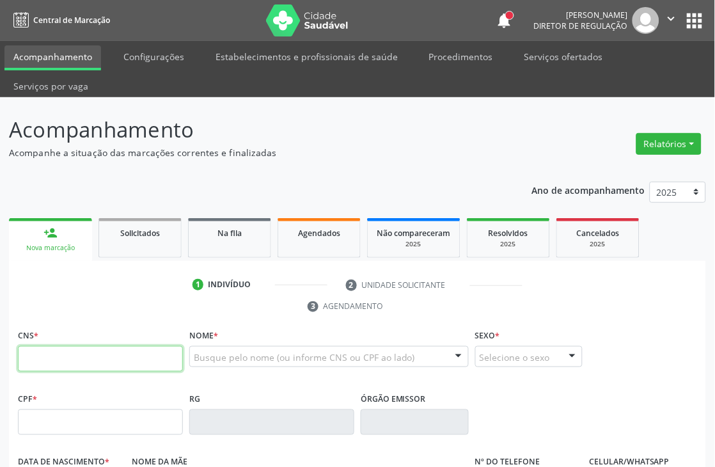
click at [70, 350] on input "text" at bounding box center [100, 359] width 165 height 26
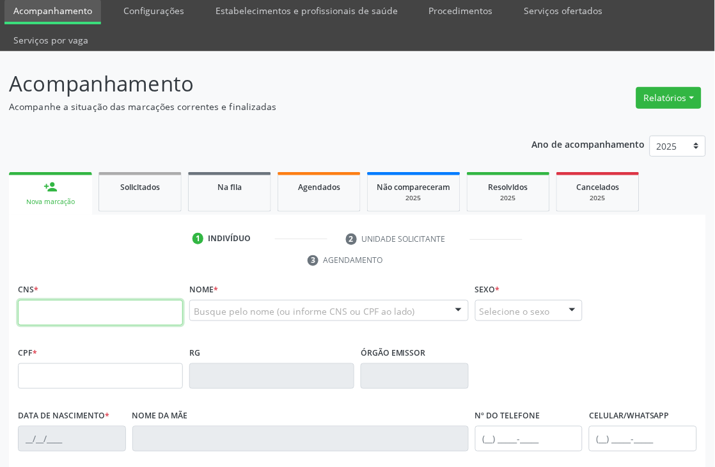
scroll to position [71, 0]
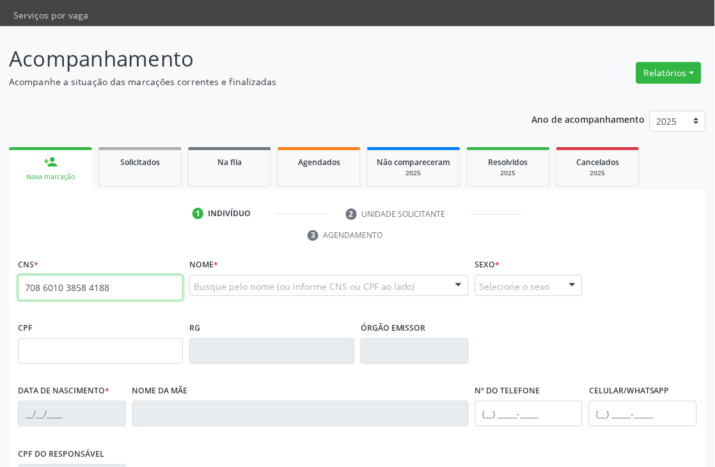
type input "708 6010 3858 4188"
type input "[DATE]"
type input "S/N"
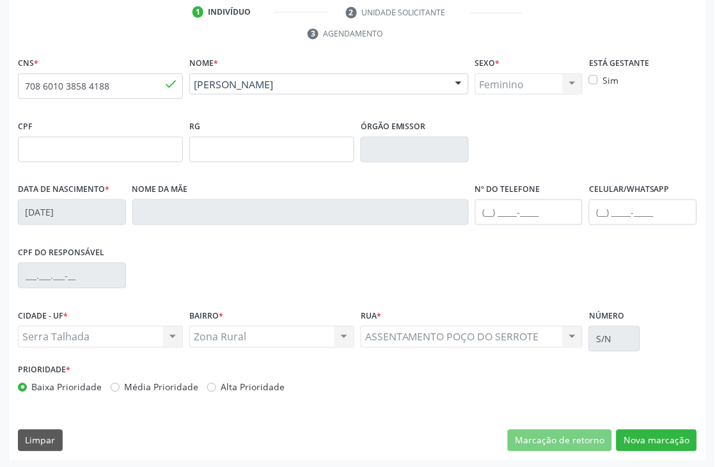
scroll to position [274, 0]
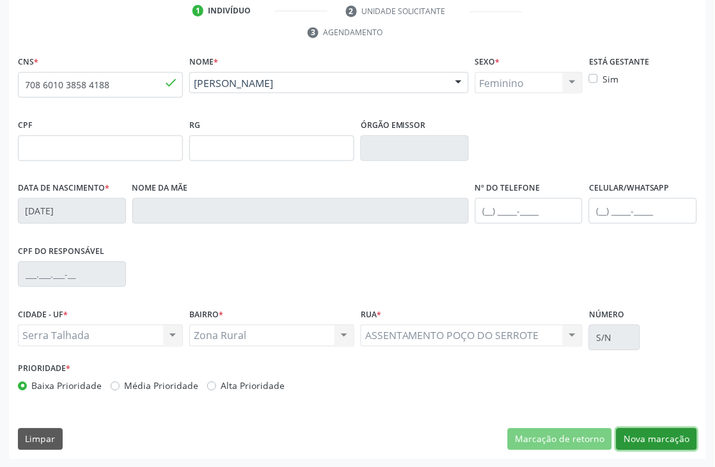
click at [664, 429] on button "Nova marcação" at bounding box center [657, 440] width 81 height 22
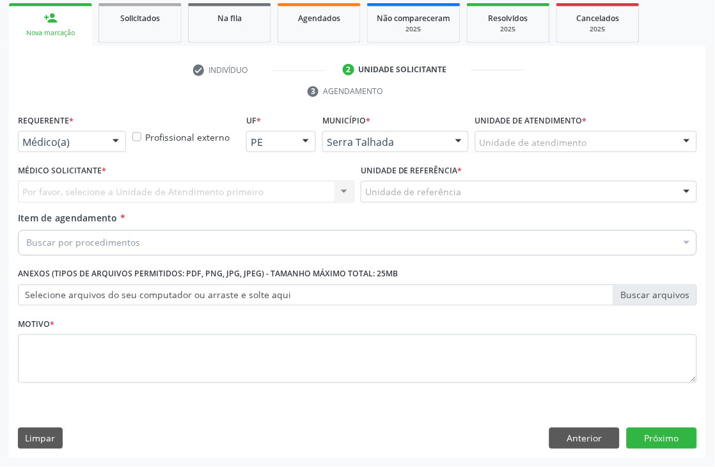
scroll to position [215, 0]
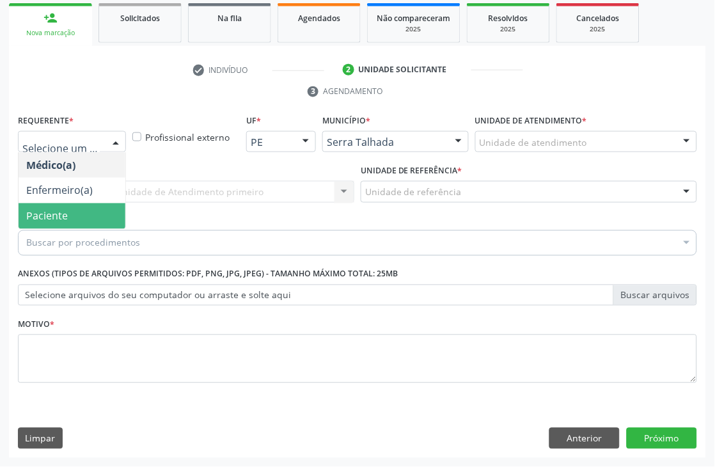
click at [61, 212] on span "Paciente" at bounding box center [47, 216] width 42 height 14
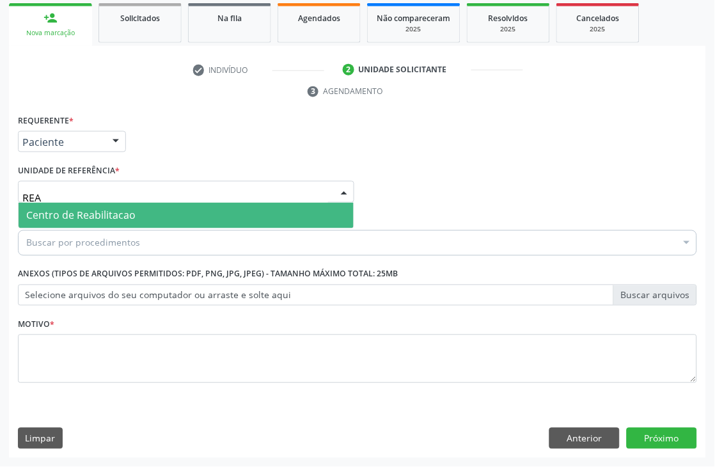
type input "REAB"
click at [73, 205] on span "Centro de Reabilitacao" at bounding box center [186, 216] width 335 height 26
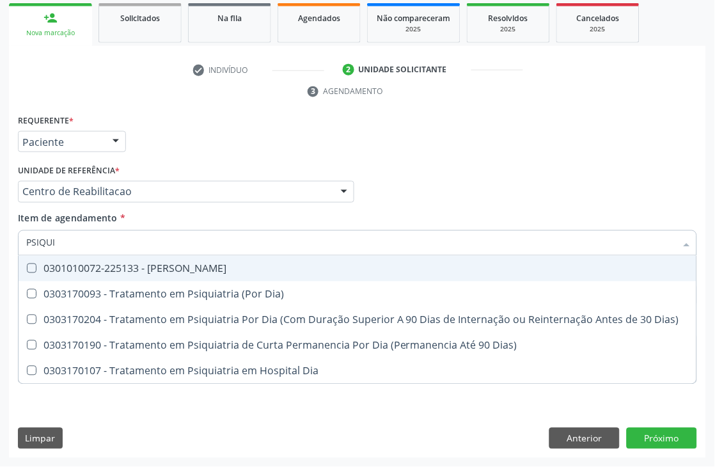
type input "PSIQUIA"
click at [97, 264] on div "0301010072-225133 - [PERSON_NAME]" at bounding box center [357, 269] width 663 height 10
checkbox Psiquiatra "true"
click at [194, 157] on div "Requerente * Paciente Médico(a) Enfermeiro(a) Paciente Nenhum resultado encontr…" at bounding box center [358, 136] width 686 height 50
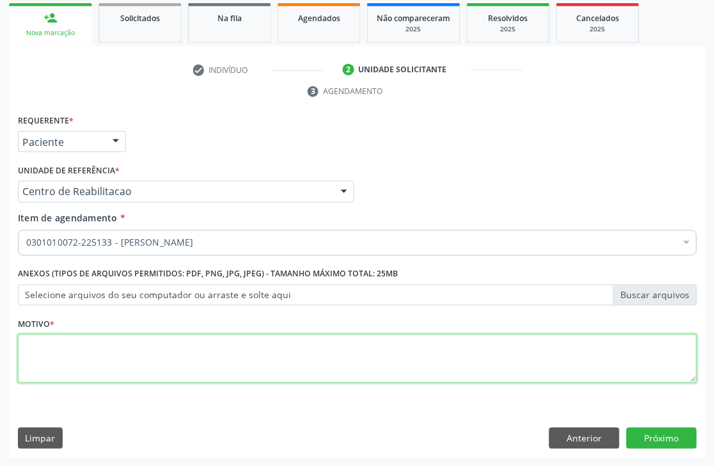
click at [38, 342] on textarea at bounding box center [357, 359] width 679 height 49
type textarea "."
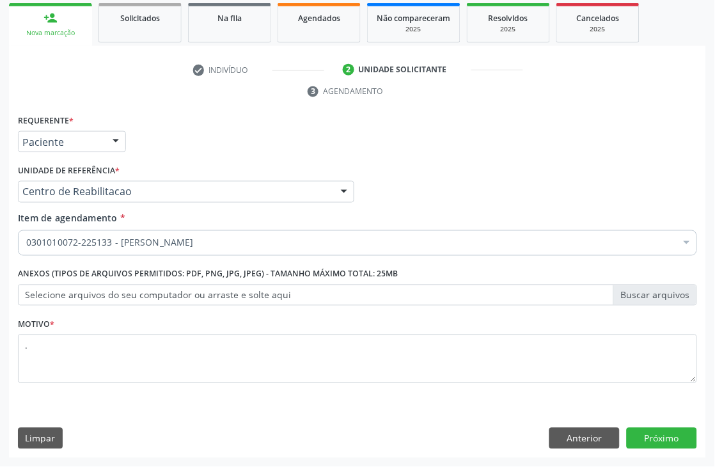
click at [664, 451] on div "Requerente * Paciente Médico(a) Enfermeiro(a) Paciente Nenhum resultado encontr…" at bounding box center [357, 284] width 697 height 347
click at [664, 435] on button "Próximo" at bounding box center [662, 439] width 70 height 22
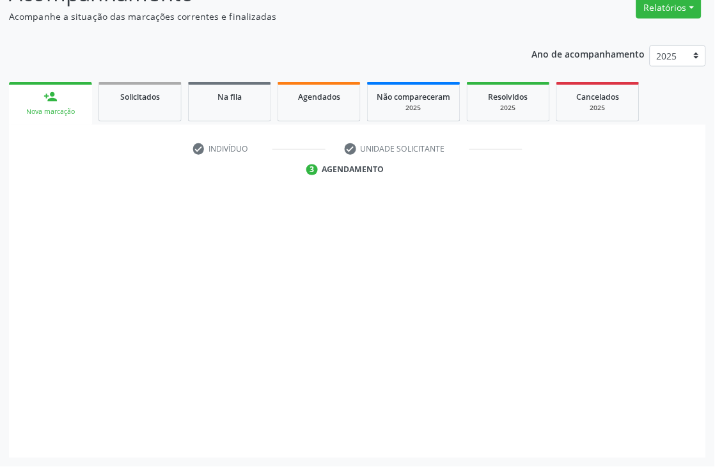
scroll to position [136, 0]
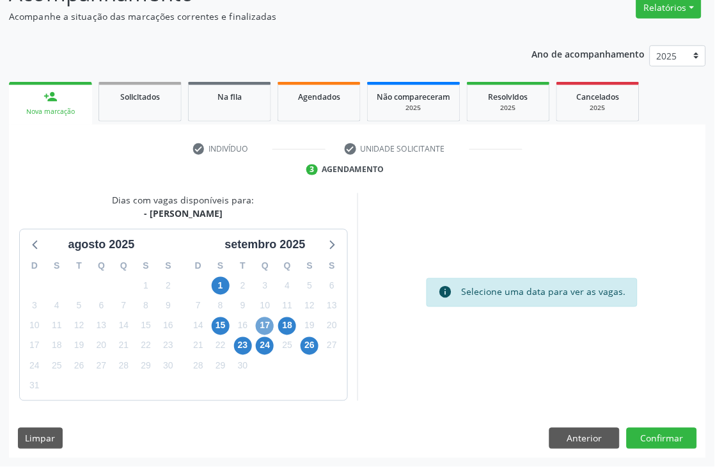
click at [267, 318] on span "17" at bounding box center [265, 326] width 18 height 18
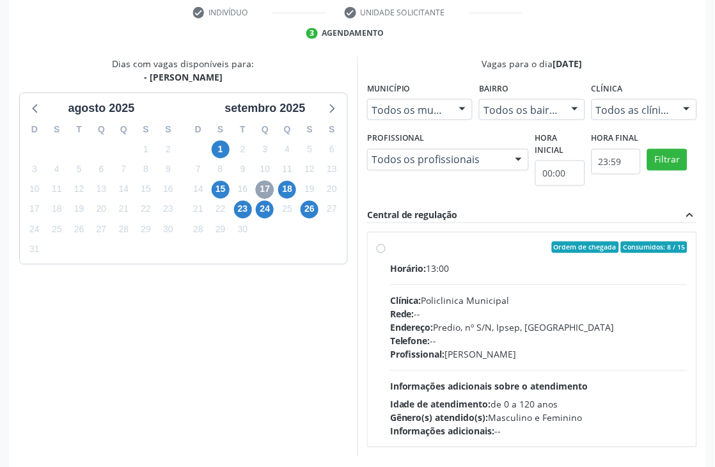
scroll to position [278, 0]
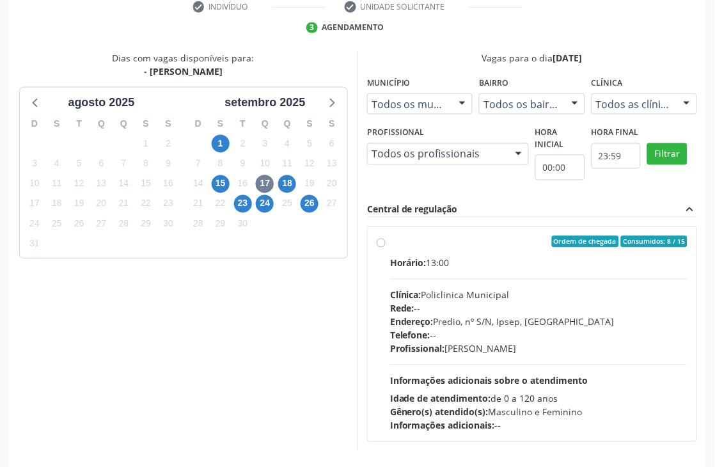
click at [414, 280] on div "Horário: 13:00 Clínica: Policlinica Municipal Rede: -- Endereço: Predio, nº S/N…" at bounding box center [538, 344] width 297 height 176
click at [386, 248] on input "Ordem de chegada Consumidos: 8 / 15 Horário: 13:00 Clínica: Policlinica Municip…" at bounding box center [381, 242] width 9 height 12
radio input "true"
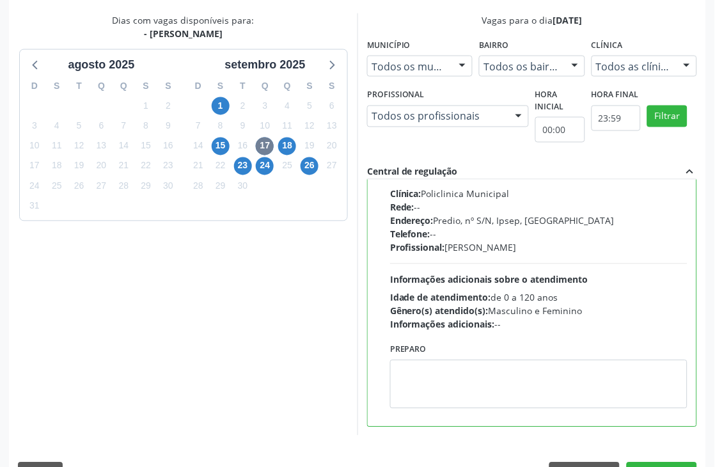
scroll to position [350, 0]
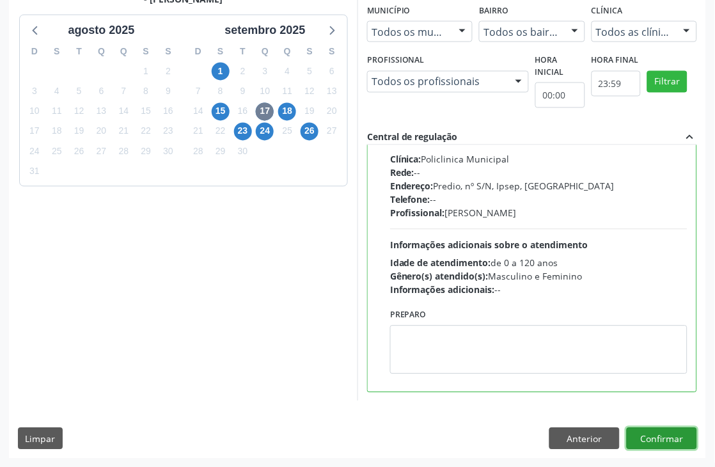
click at [660, 446] on button "Confirmar" at bounding box center [662, 439] width 70 height 22
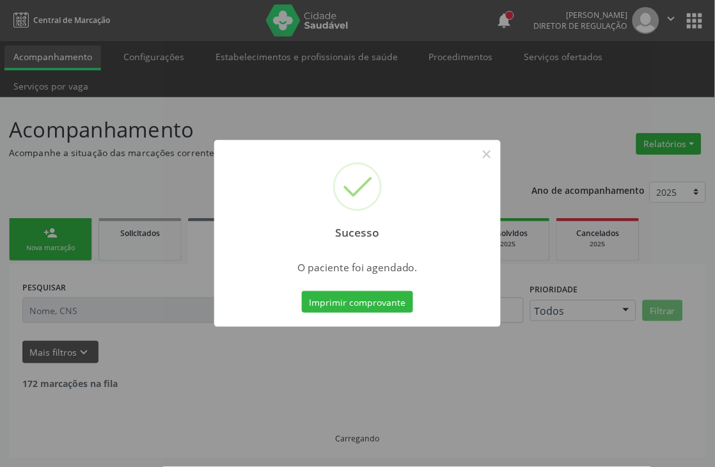
scroll to position [0, 0]
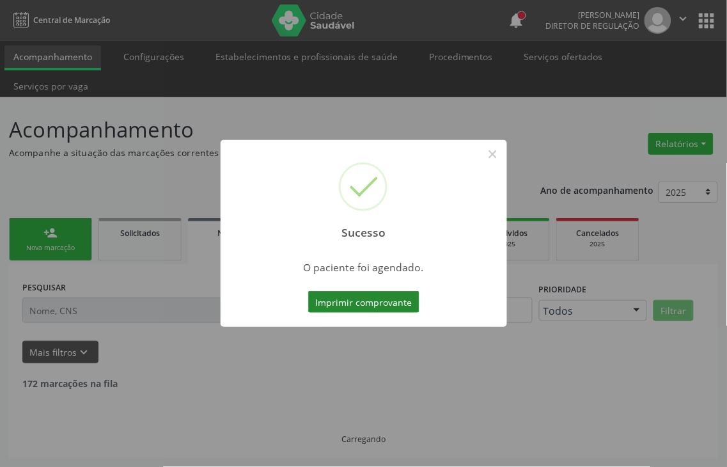
click at [348, 304] on button "Imprimir comprovante" at bounding box center [363, 302] width 111 height 22
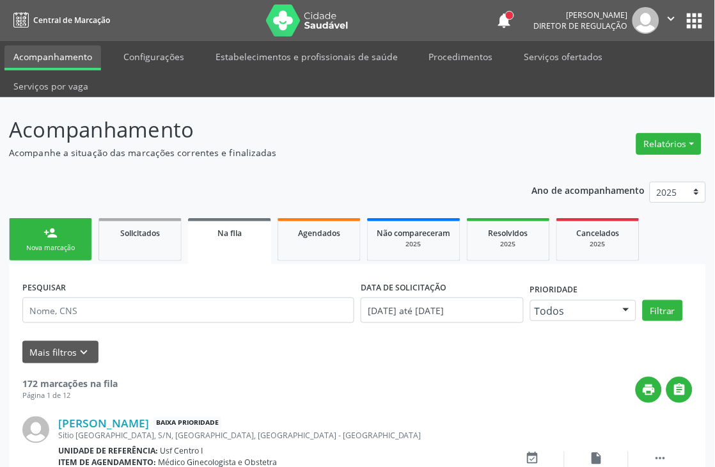
click at [62, 248] on div "Nova marcação" at bounding box center [51, 248] width 64 height 10
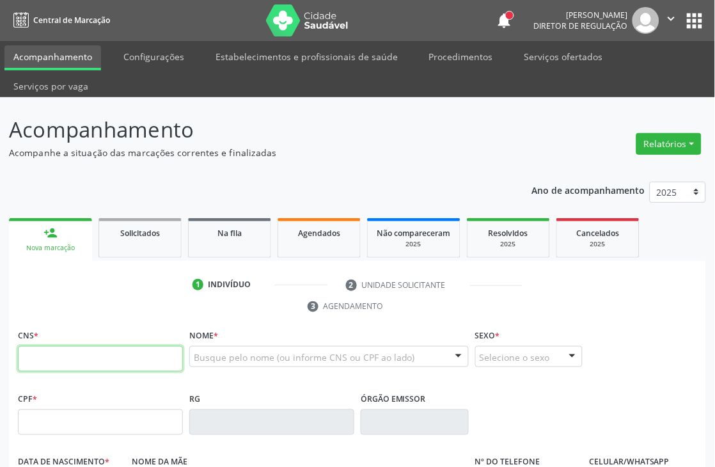
click at [33, 353] on input "text" at bounding box center [100, 359] width 165 height 26
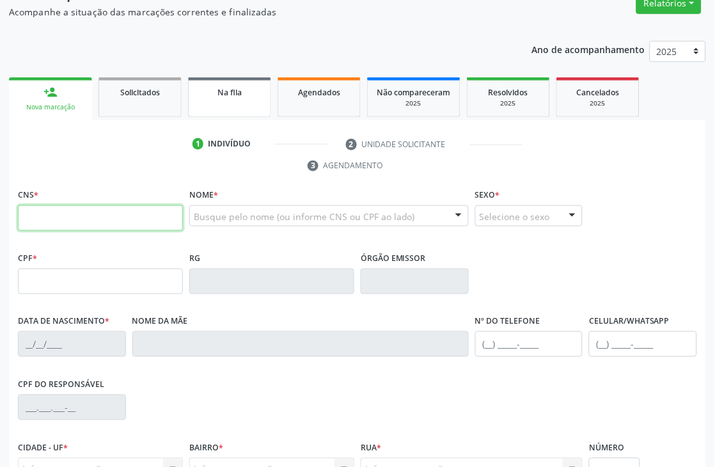
scroll to position [142, 0]
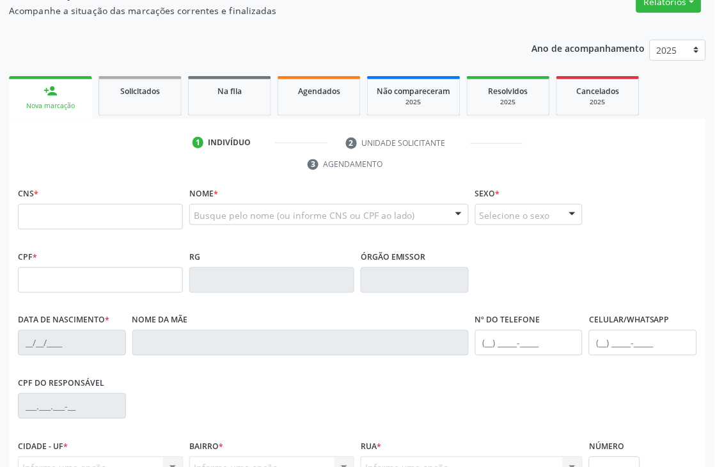
click at [264, 56] on div "Ano de acompanhamento 2025 2024 person_add Nova marcação Solicitados Na fila Ag…" at bounding box center [357, 311] width 697 height 560
click at [46, 215] on input "text" at bounding box center [100, 217] width 165 height 26
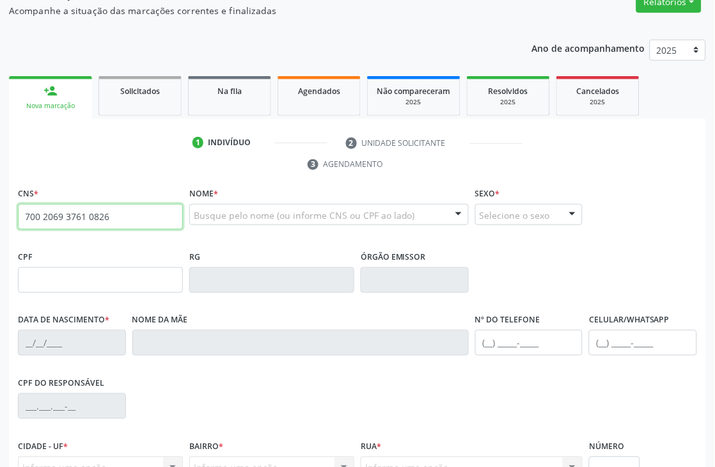
type input "700 2069 3761 0826"
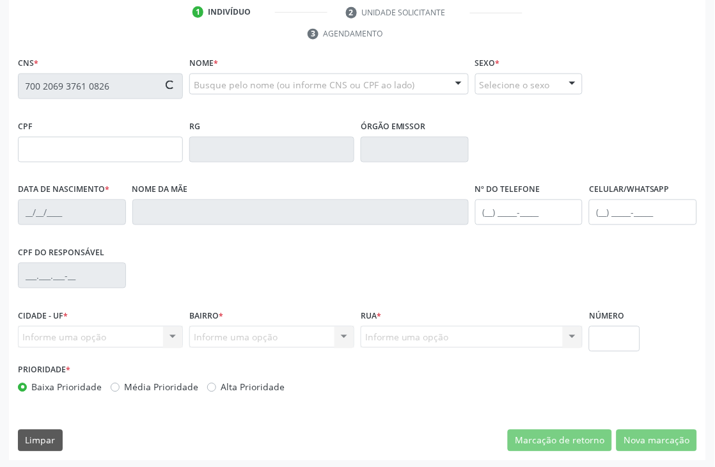
scroll to position [274, 0]
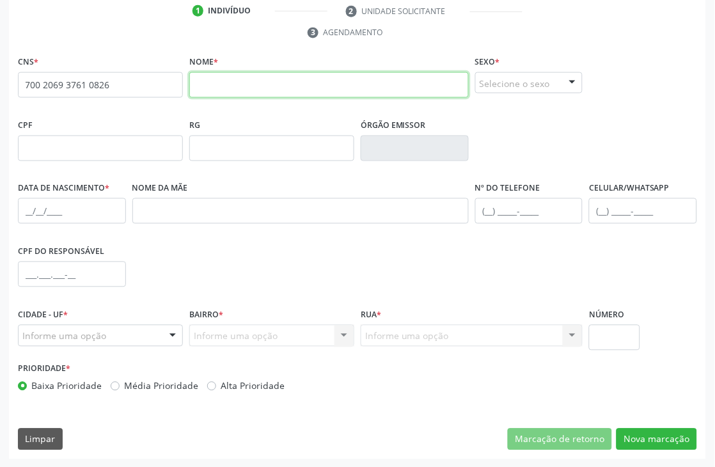
click at [222, 88] on input "text" at bounding box center [329, 85] width 280 height 26
type input "[PERSON_NAME]"
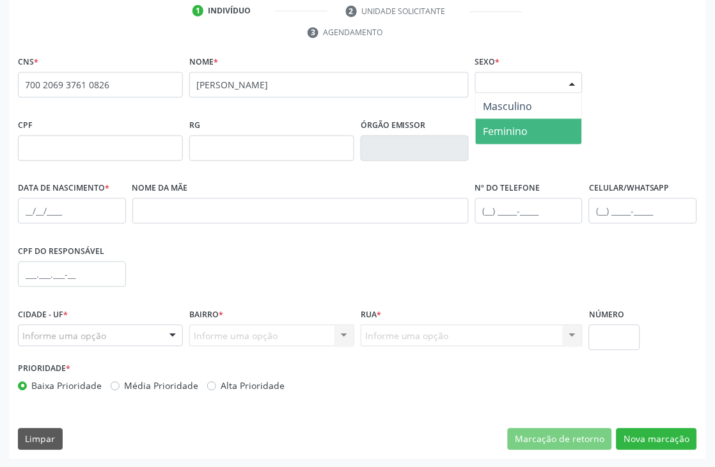
click at [499, 123] on span "Feminino" at bounding box center [529, 132] width 107 height 26
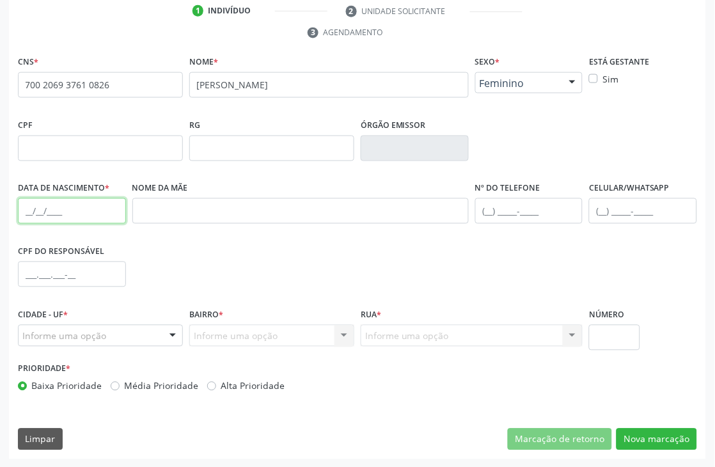
click at [32, 208] on input "text" at bounding box center [72, 211] width 108 height 26
type input "2[DATE]"
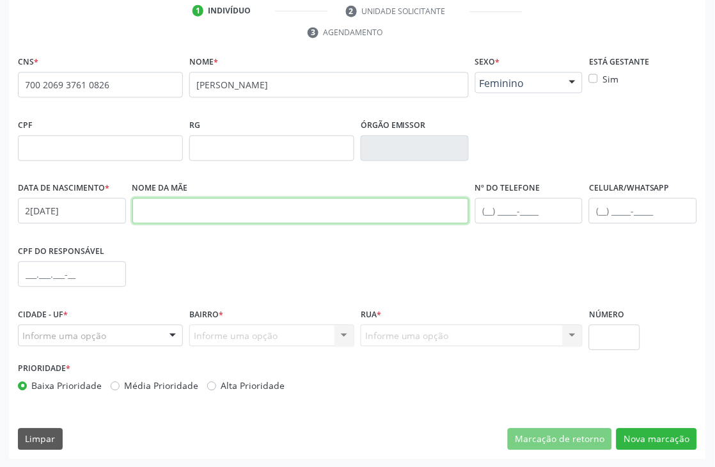
click at [168, 216] on input "text" at bounding box center [300, 211] width 336 height 26
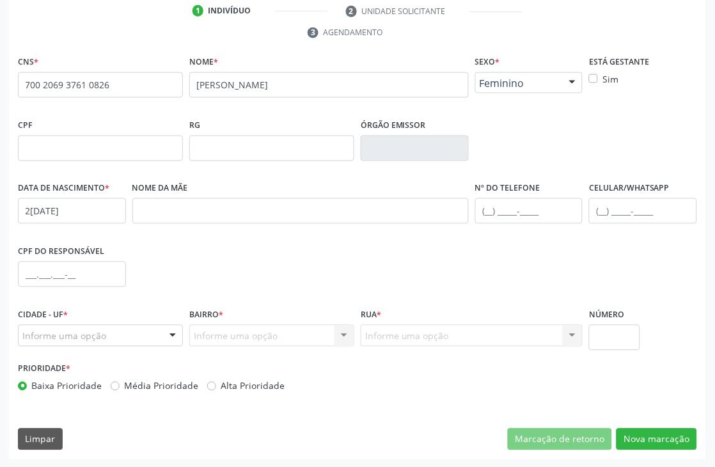
click at [209, 166] on fieldset "RG" at bounding box center [271, 143] width 165 height 54
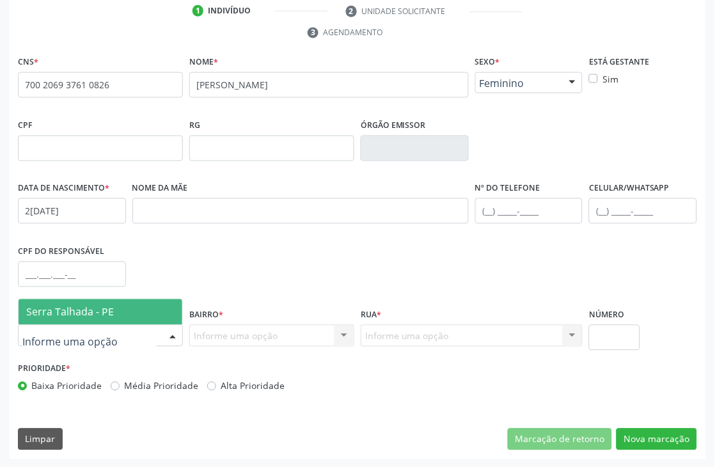
click at [112, 306] on span "Serra Talhada - PE" at bounding box center [70, 312] width 88 height 14
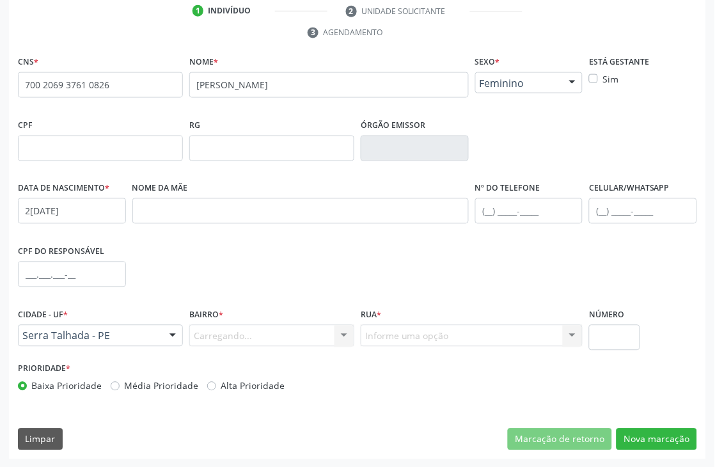
click at [211, 337] on div "Carregando... Nenhum resultado encontrado para: " " Nenhuma opção encontrada. D…" at bounding box center [271, 336] width 165 height 22
click at [233, 328] on div "Carregando... Nenhum resultado encontrado para: " " Nenhuma opção encontrada. D…" at bounding box center [271, 336] width 165 height 22
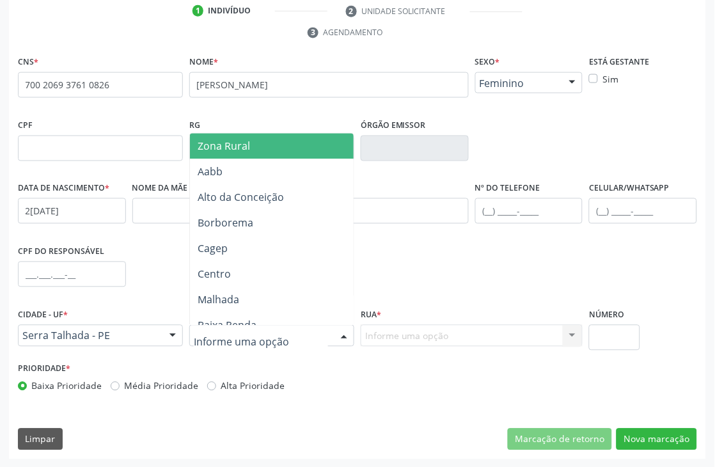
click at [337, 331] on div at bounding box center [344, 337] width 19 height 22
click at [251, 150] on span "Zona Rural" at bounding box center [292, 147] width 205 height 26
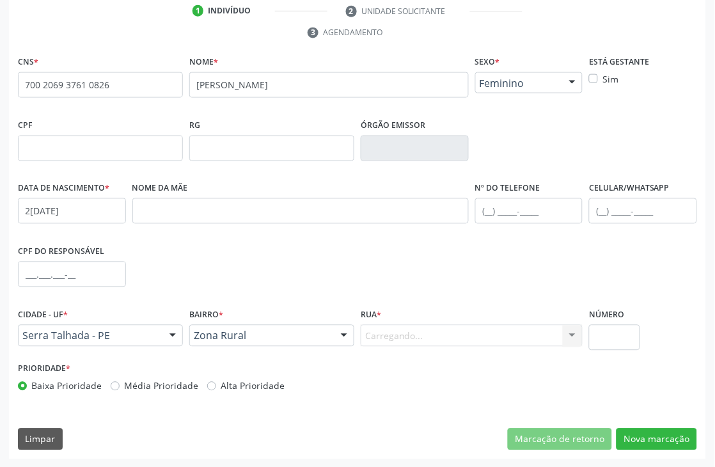
click at [377, 334] on div "Carregando... Nenhum resultado encontrado para: " " Nenhuma opção encontrada. D…" at bounding box center [472, 336] width 222 height 22
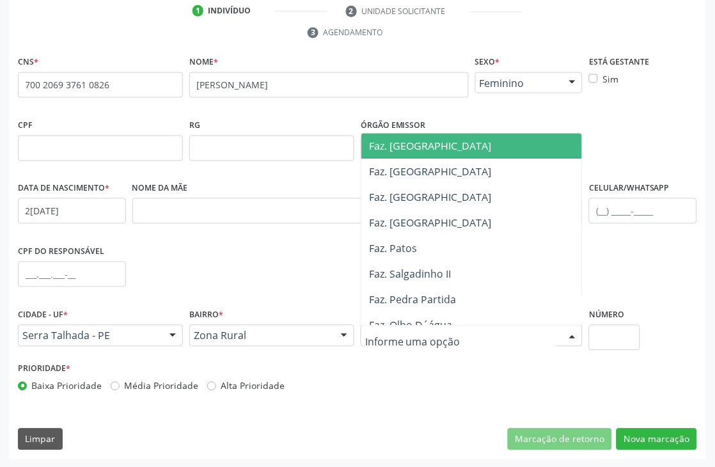
click at [384, 326] on div at bounding box center [472, 336] width 222 height 22
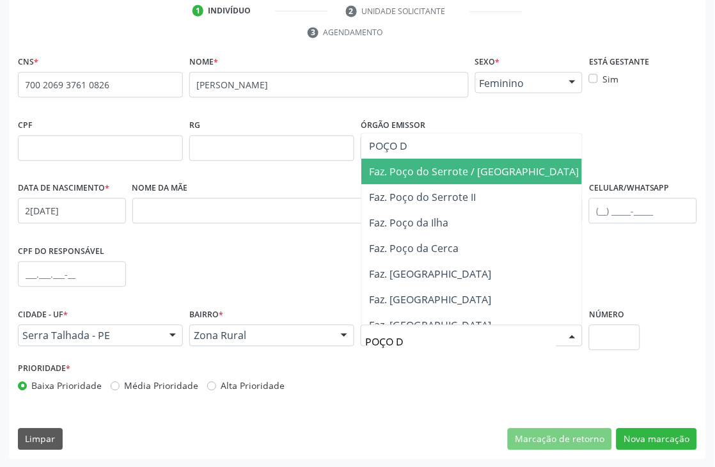
type input "POÇO DO"
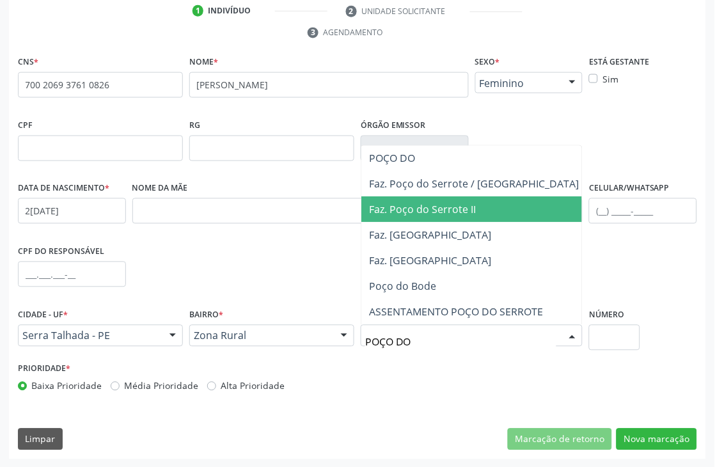
click at [429, 197] on span "Faz. Poço do Serrote II" at bounding box center [473, 210] width 225 height 26
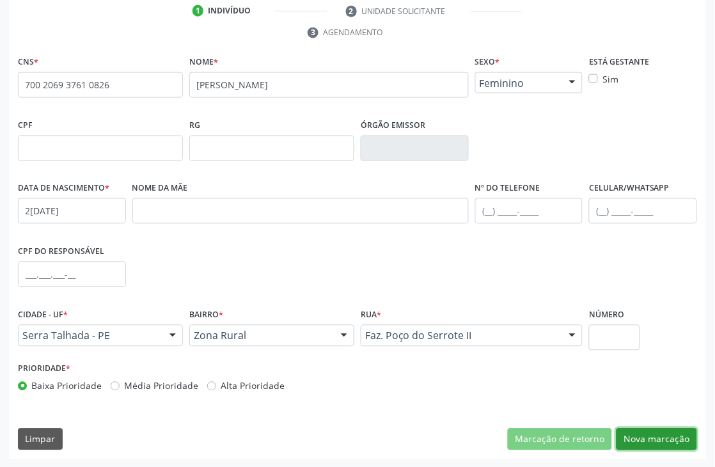
click at [672, 430] on button "Nova marcação" at bounding box center [657, 440] width 81 height 22
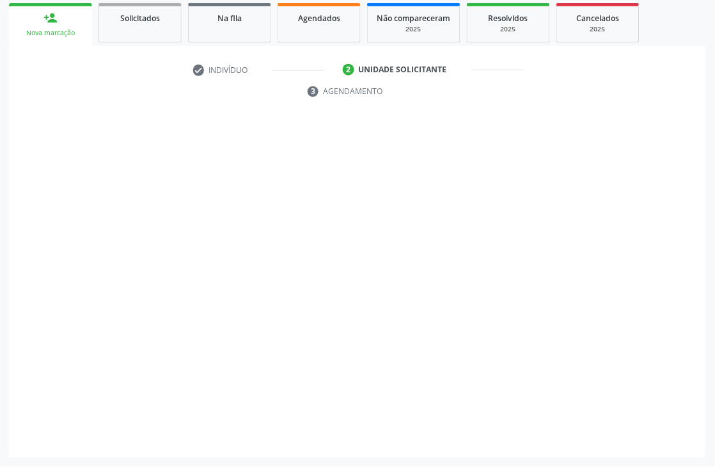
scroll to position [215, 0]
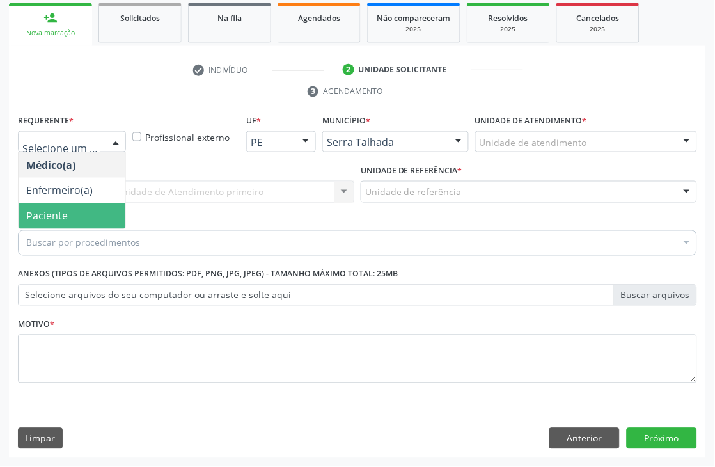
click at [51, 209] on span "Paciente" at bounding box center [47, 216] width 42 height 14
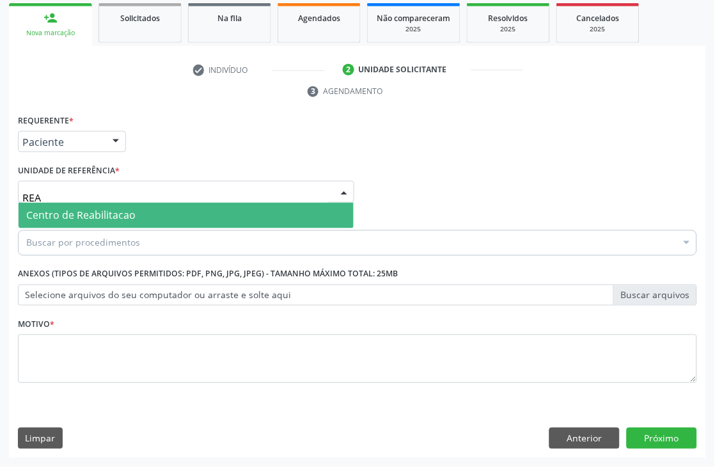
type input "REAB"
click at [68, 217] on span "Centro de Reabilitacao" at bounding box center [80, 216] width 109 height 14
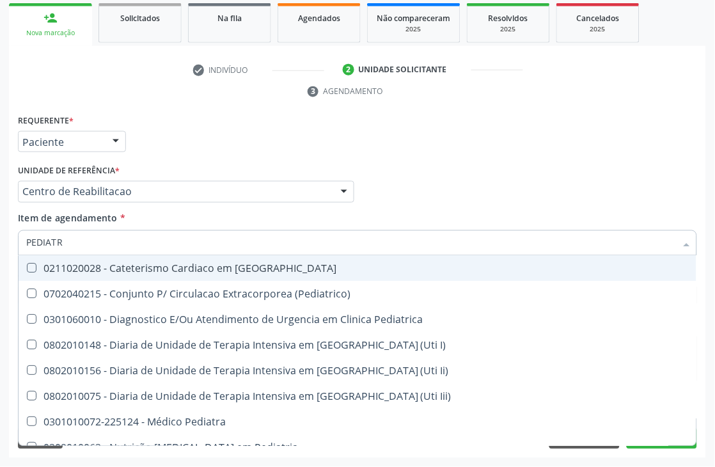
type input "PEDIATRA"
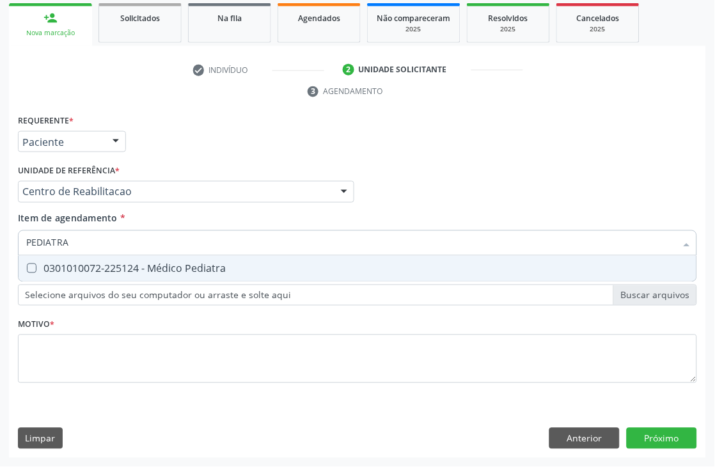
click at [68, 269] on div "0301010072-225124 - Médico Pediatra" at bounding box center [357, 269] width 663 height 10
click at [71, 241] on input "PEDIATRA" at bounding box center [351, 243] width 650 height 26
click at [98, 264] on div "0301010072-225124 - Médico Pediatra" at bounding box center [357, 269] width 663 height 10
checkbox Pediatra "false"
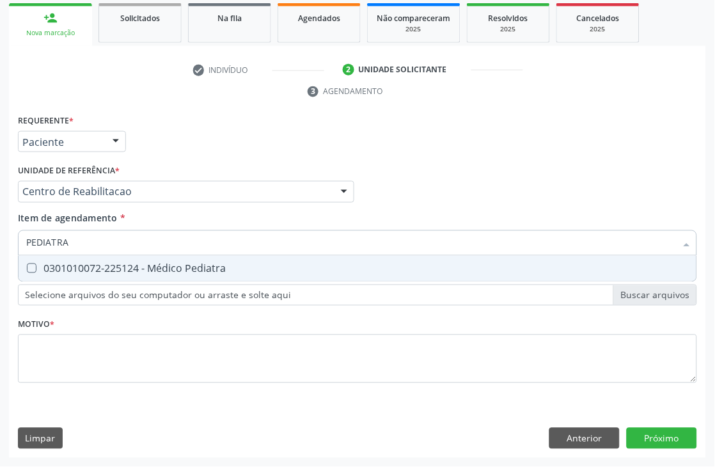
click at [91, 239] on input "PEDIATRA" at bounding box center [351, 243] width 650 height 26
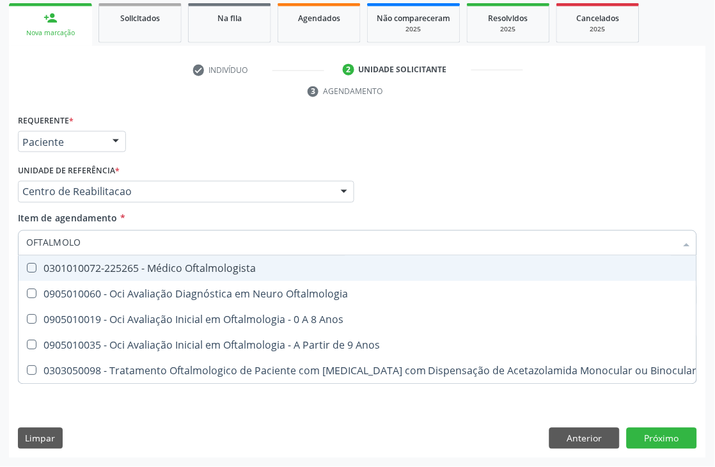
type input "OFTALMOLOG"
click at [104, 264] on div "0301010072-225265 - Médico Oftalmologista" at bounding box center [361, 269] width 671 height 10
checkbox Oftalmologista "true"
click at [184, 165] on div "Unidade de referência * Centro de Reabilitacao Usf do Mutirao Usf Cohab Usf Cai…" at bounding box center [186, 181] width 336 height 41
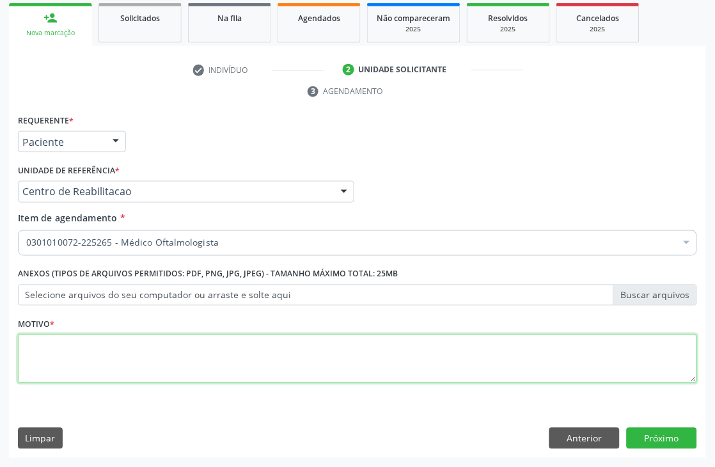
click at [50, 352] on textarea at bounding box center [357, 359] width 679 height 49
type textarea "."
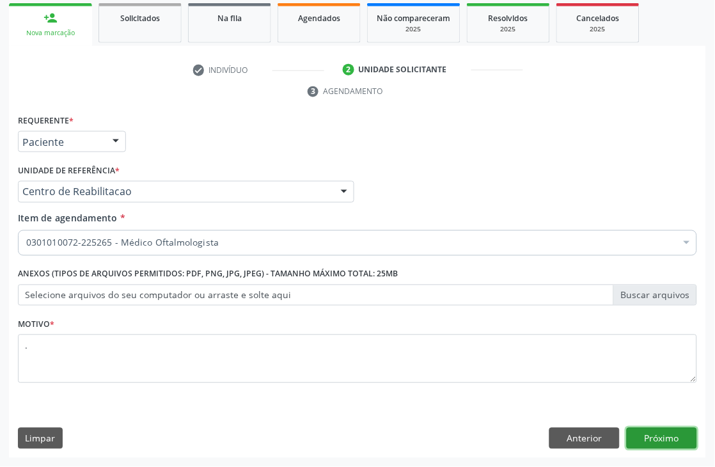
click at [663, 434] on button "Próximo" at bounding box center [662, 439] width 70 height 22
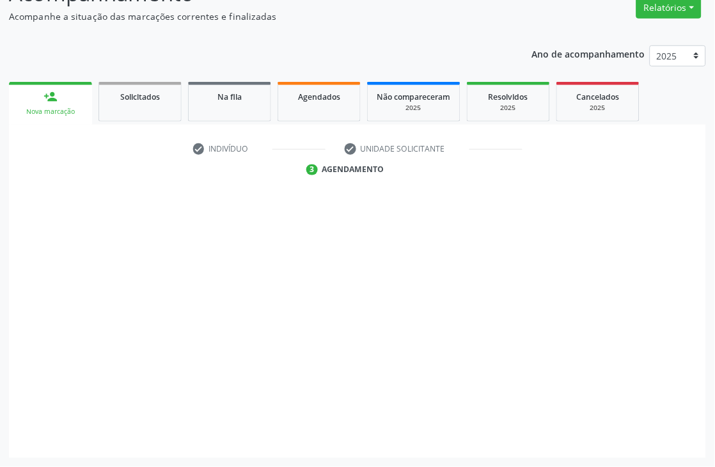
scroll to position [136, 0]
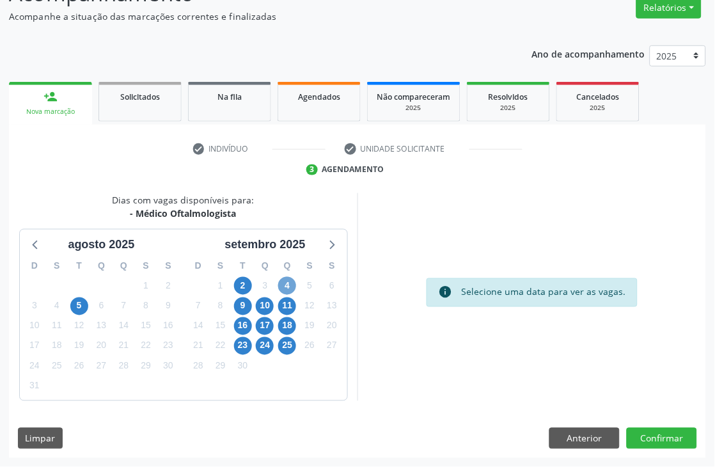
click at [279, 284] on span "4" at bounding box center [287, 286] width 18 height 18
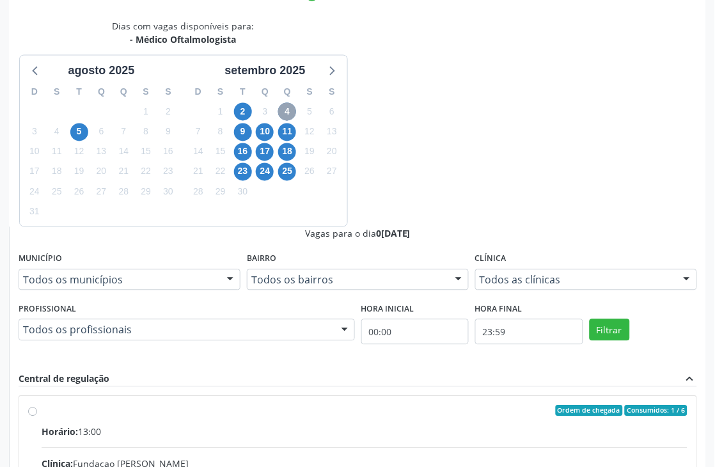
scroll to position [349, 0]
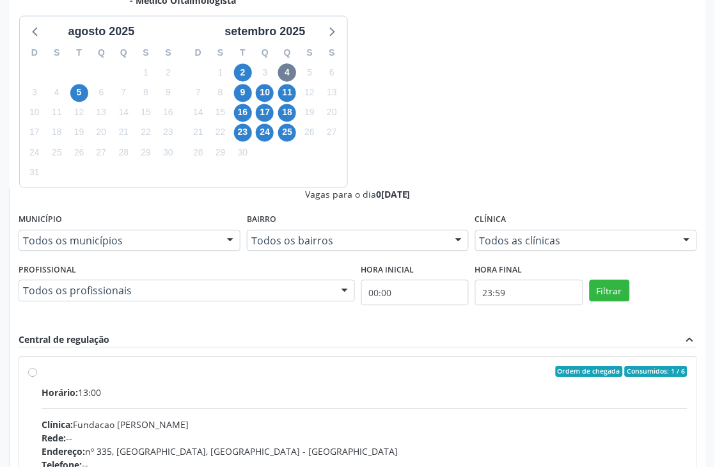
click at [449, 432] on div "Rede: --" at bounding box center [365, 438] width 646 height 13
click at [37, 366] on input "Ordem de chegada Consumidos: 1 / 6 Horário: 13:00 Clínica: Fundacao [PERSON_NAM…" at bounding box center [32, 372] width 9 height 12
radio input "true"
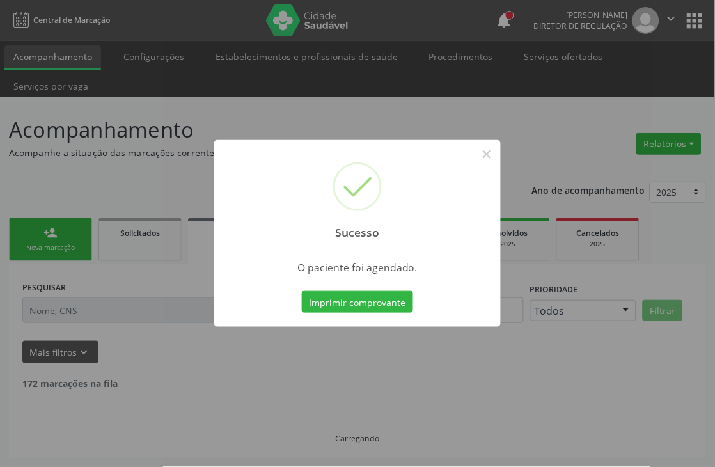
scroll to position [0, 0]
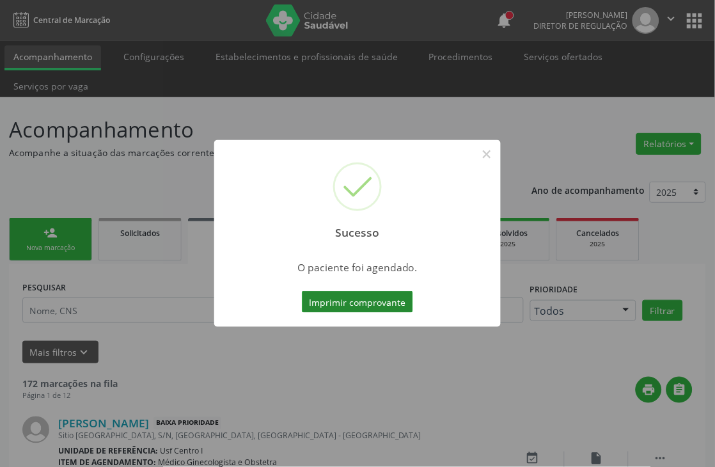
click at [354, 295] on button "Imprimir comprovante" at bounding box center [357, 302] width 111 height 22
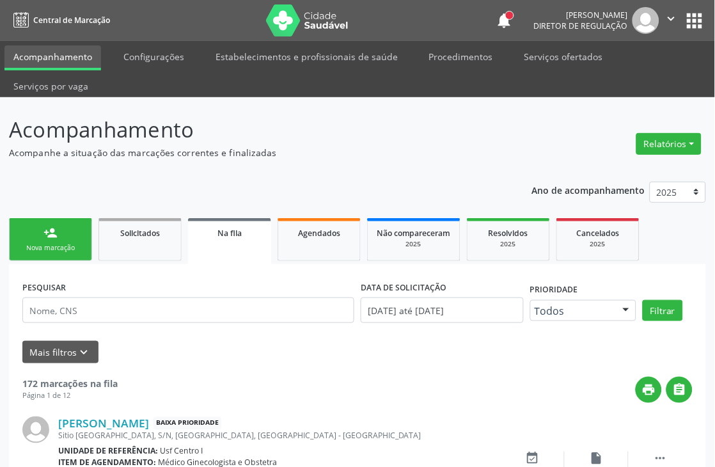
click at [65, 244] on div "Nova marcação" at bounding box center [51, 248] width 64 height 10
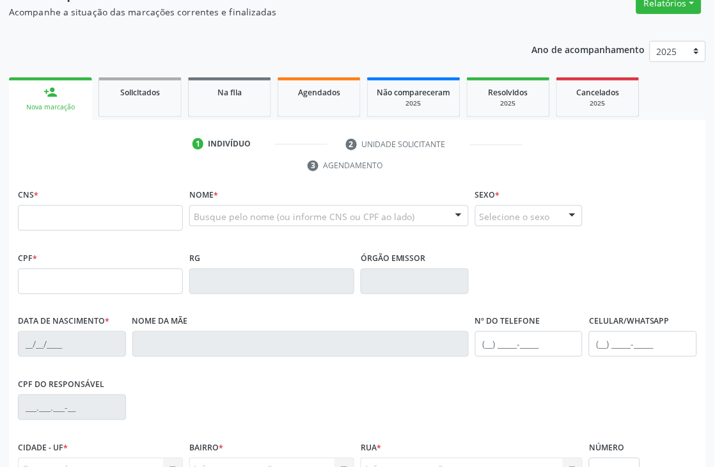
scroll to position [142, 0]
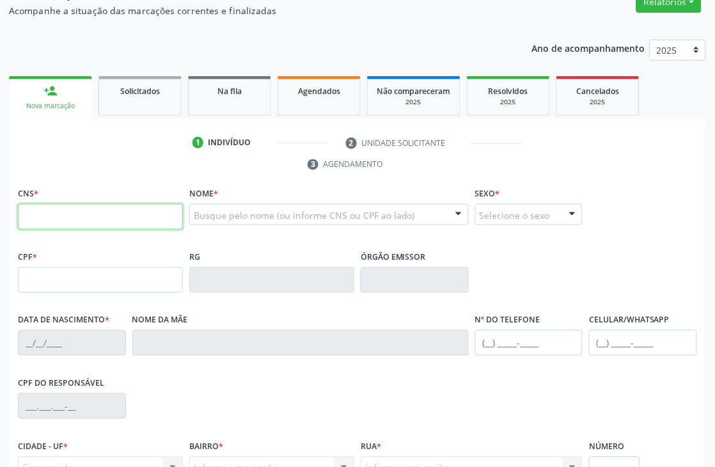
click at [66, 214] on input "text" at bounding box center [100, 217] width 165 height 26
type input "706 5003 1447 2095"
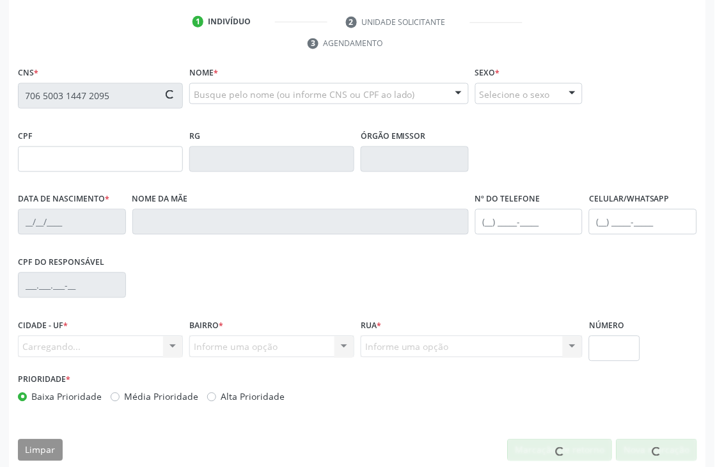
scroll to position [274, 0]
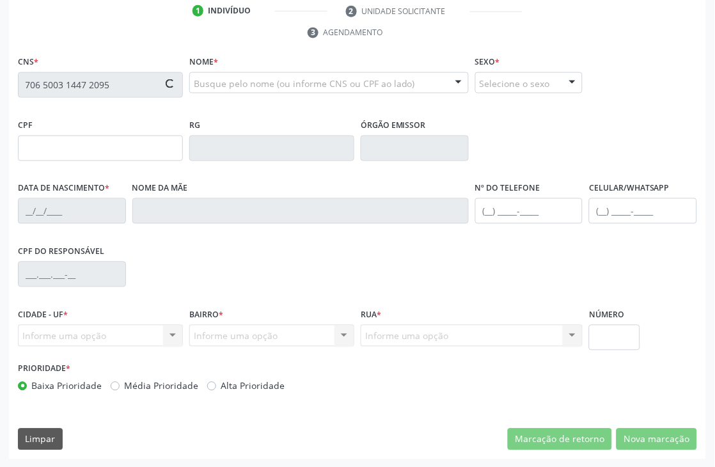
type input "026.168.544-90"
type input "[DATE]"
type input "[PERSON_NAME]"
type input "[PHONE_NUMBER]"
type input "S/N"
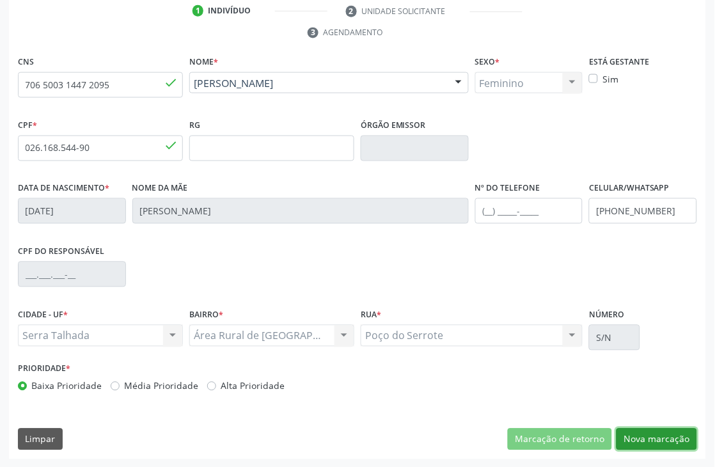
click at [636, 429] on button "Nova marcação" at bounding box center [657, 440] width 81 height 22
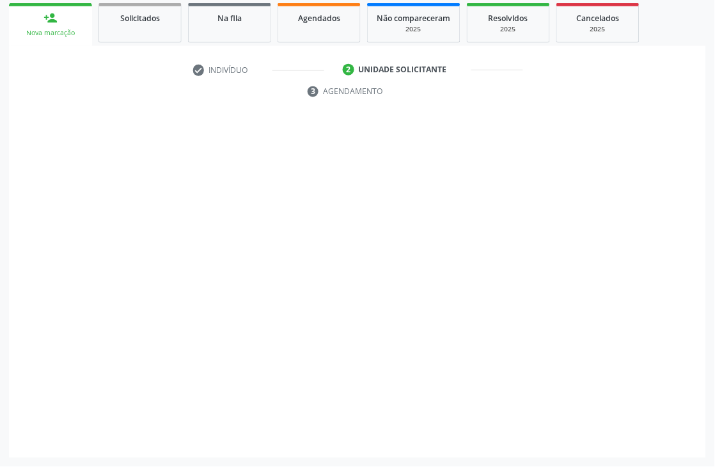
scroll to position [215, 0]
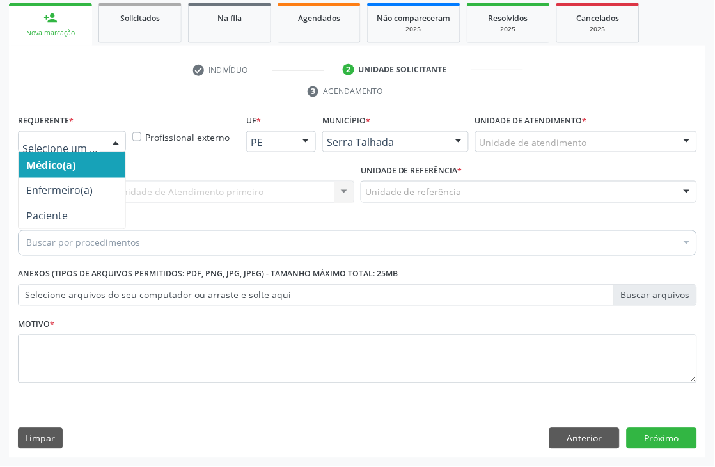
click at [52, 131] on div at bounding box center [72, 142] width 108 height 22
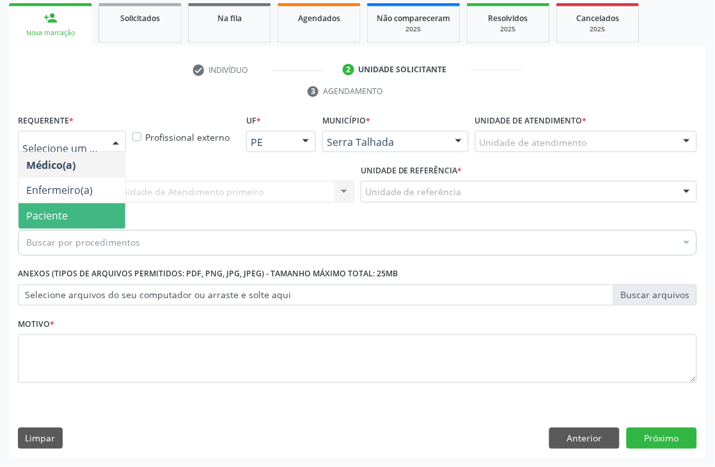
click at [56, 207] on span "Paciente" at bounding box center [72, 216] width 107 height 26
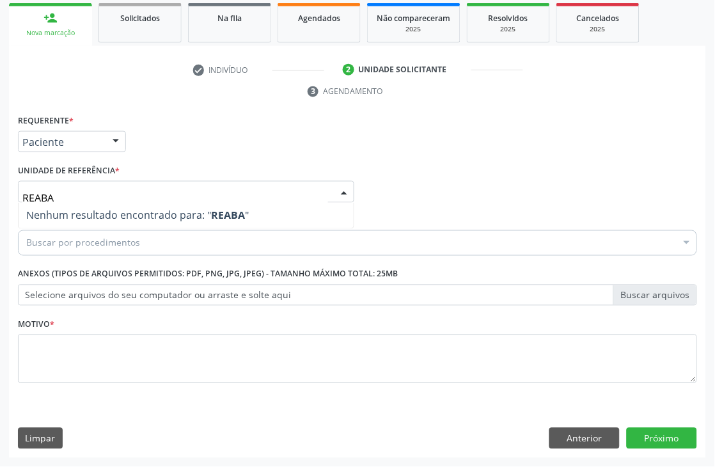
type input "REAB"
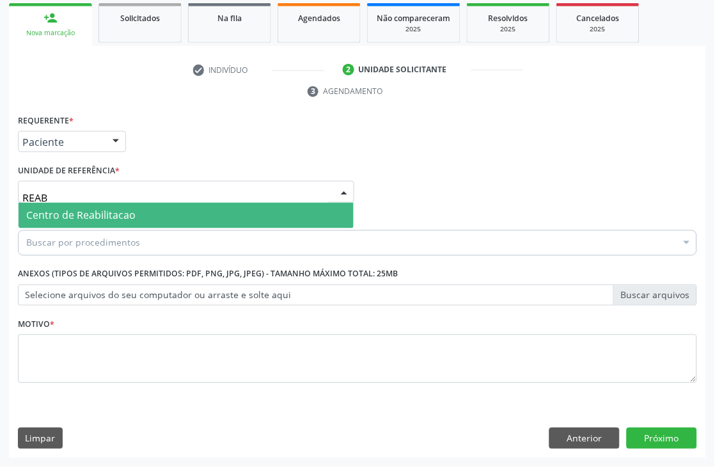
click at [86, 209] on span "Centro de Reabilitacao" at bounding box center [80, 216] width 109 height 14
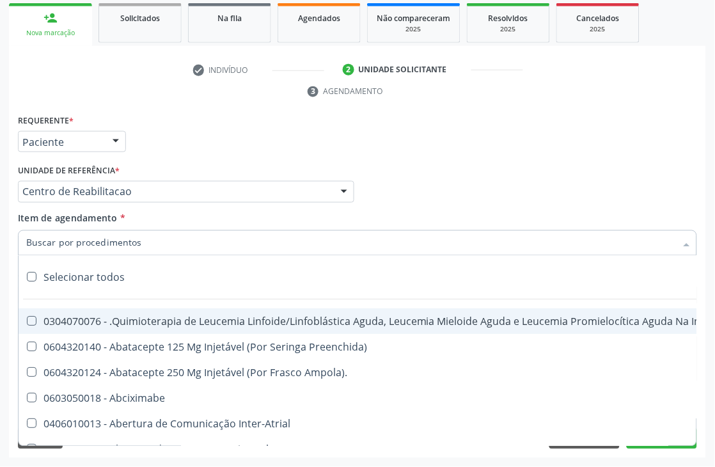
type input "R"
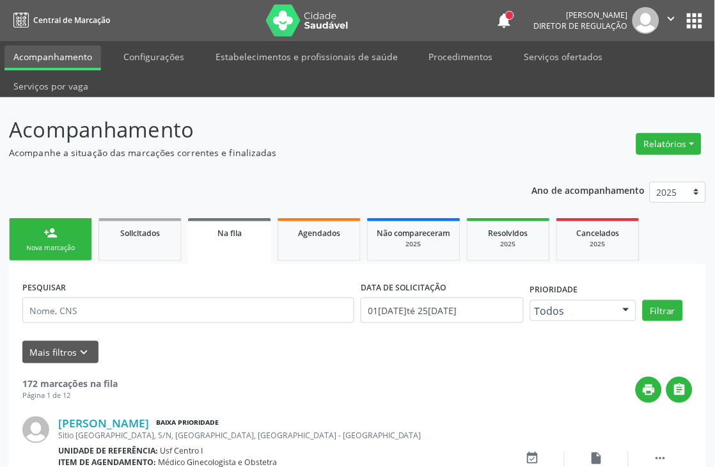
click at [36, 228] on link "person_add Nova marcação" at bounding box center [50, 239] width 83 height 43
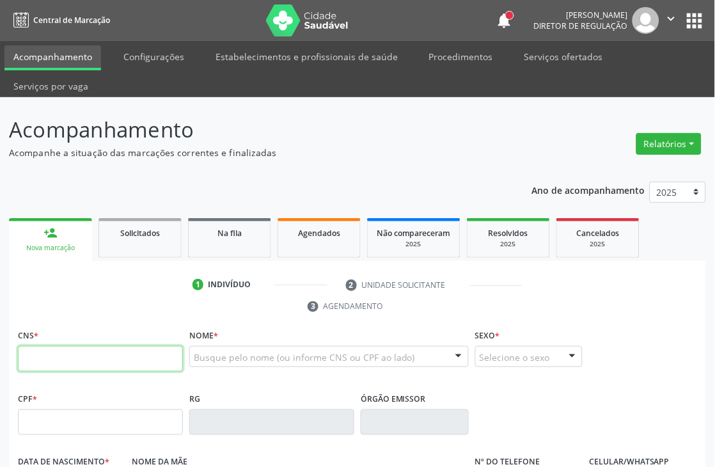
click at [59, 350] on input "text" at bounding box center [100, 359] width 165 height 26
type input "898 0041 5528 2935"
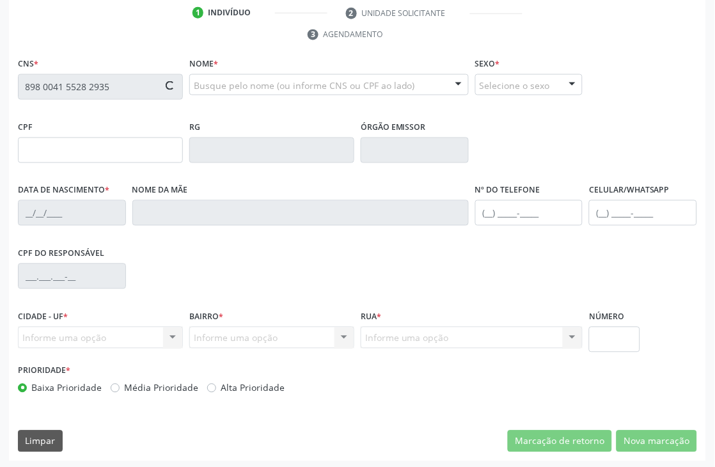
scroll to position [274, 0]
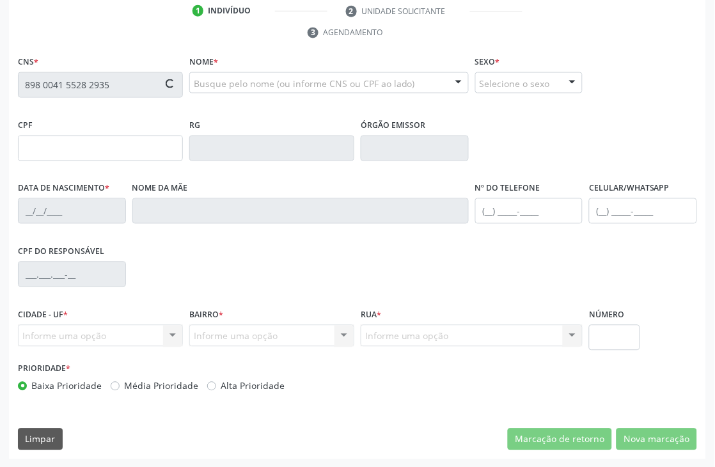
type input "162.047.634-74"
type input "21/03/2014"
type input "Kelly Patricía da Silva"
type input "(87) 99954-7366"
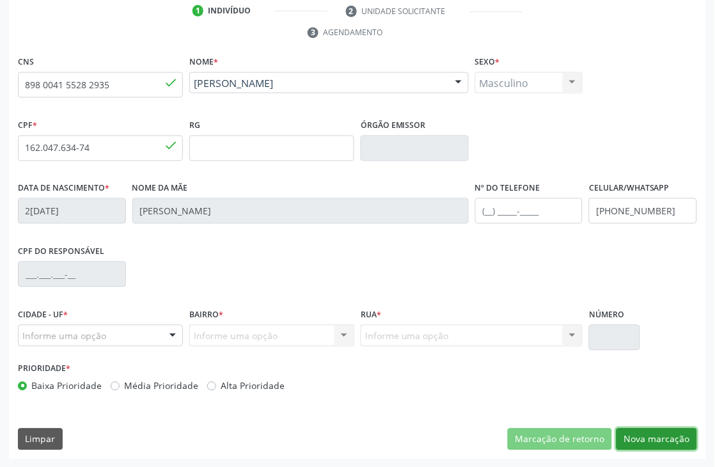
click at [637, 441] on button "Nova marcação" at bounding box center [657, 440] width 81 height 22
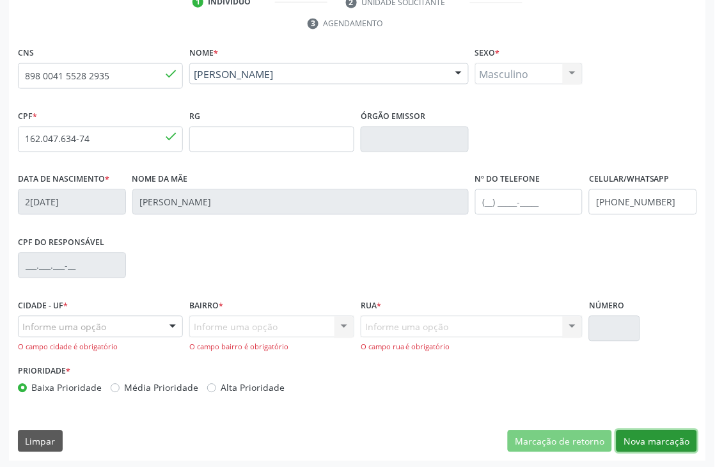
scroll to position [285, 0]
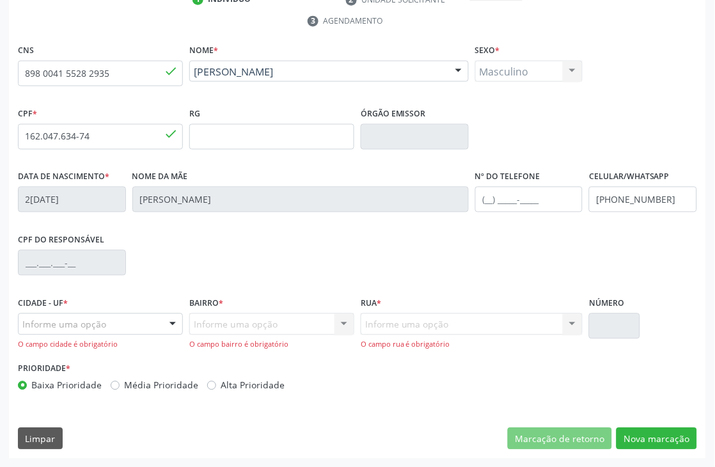
click at [64, 313] on div "Informe uma opção" at bounding box center [100, 324] width 165 height 22
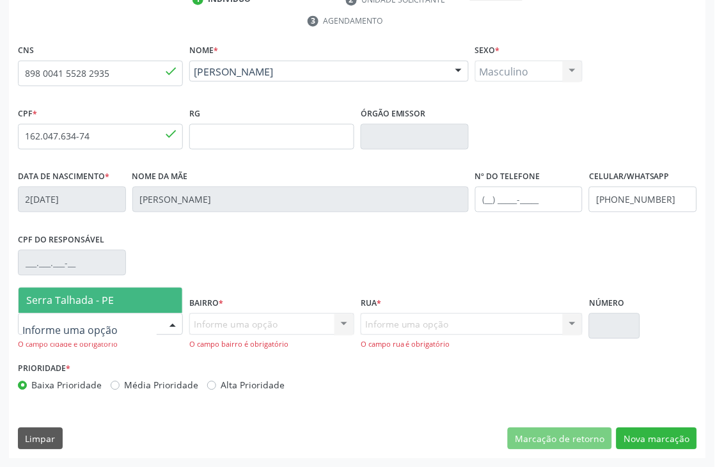
click at [68, 299] on span "Serra Talhada - PE" at bounding box center [70, 301] width 88 height 14
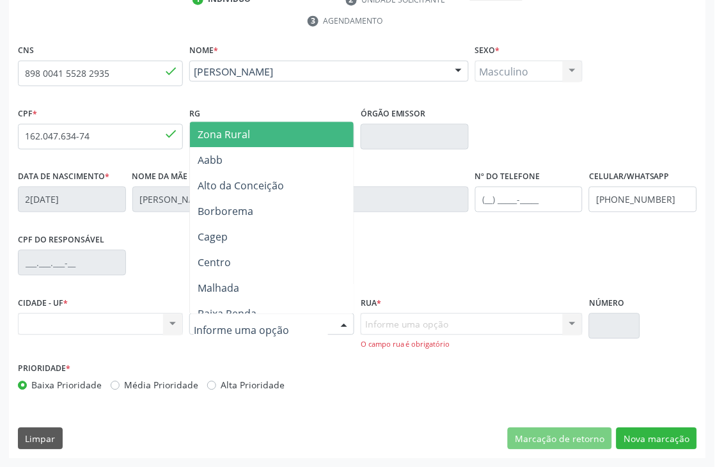
click at [241, 138] on span "Zona Rural" at bounding box center [224, 135] width 52 height 14
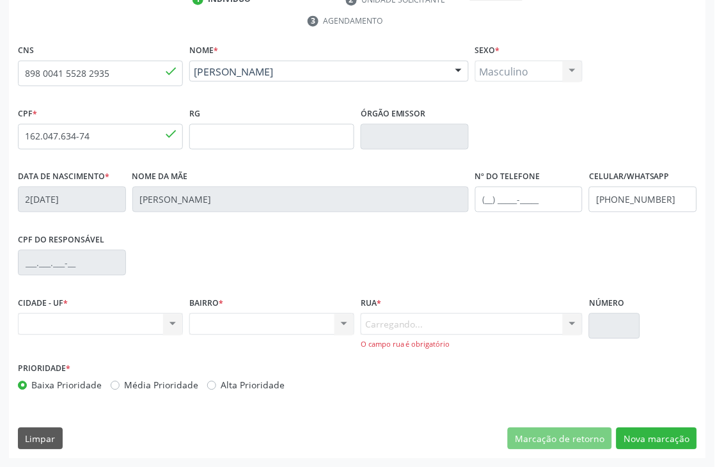
scroll to position [274, 0]
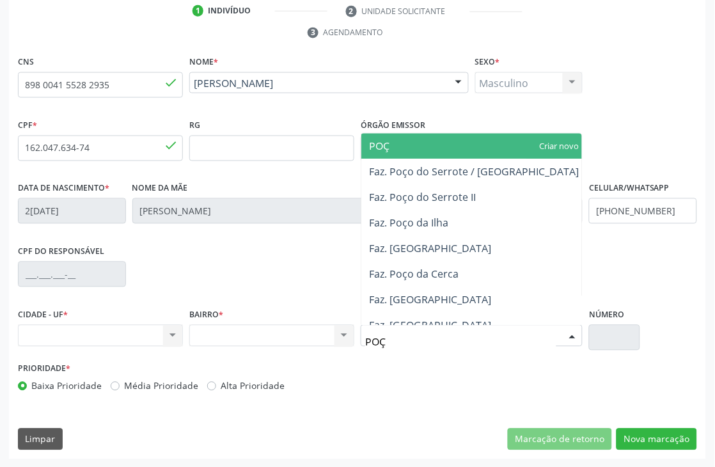
type input "POÇO"
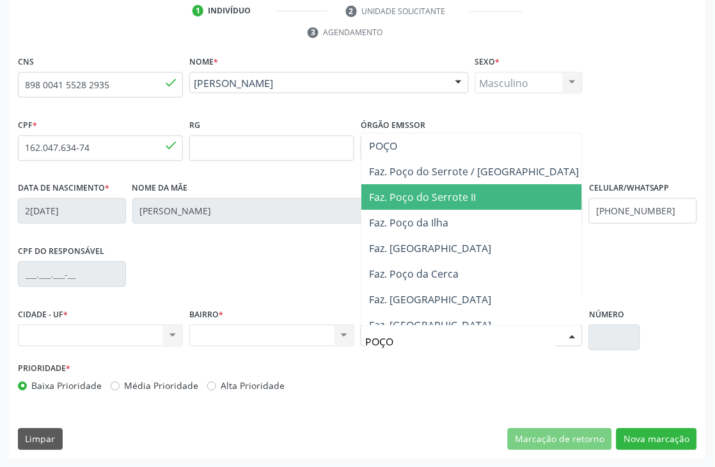
click at [418, 191] on span "Faz. Poço do Serrote II" at bounding box center [422, 198] width 107 height 14
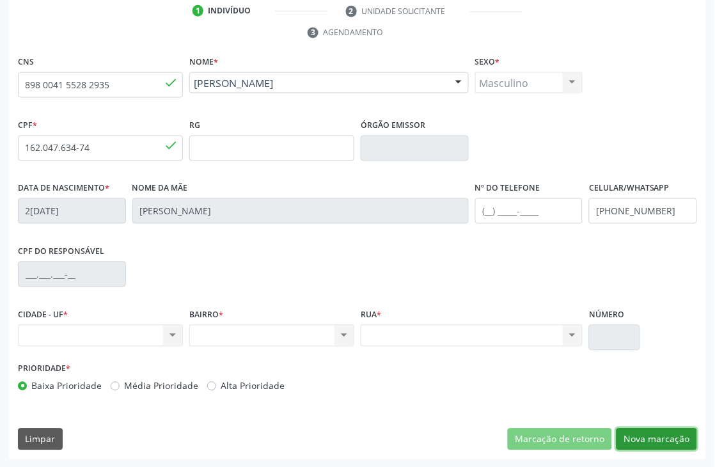
click at [693, 433] on button "Nova marcação" at bounding box center [657, 440] width 81 height 22
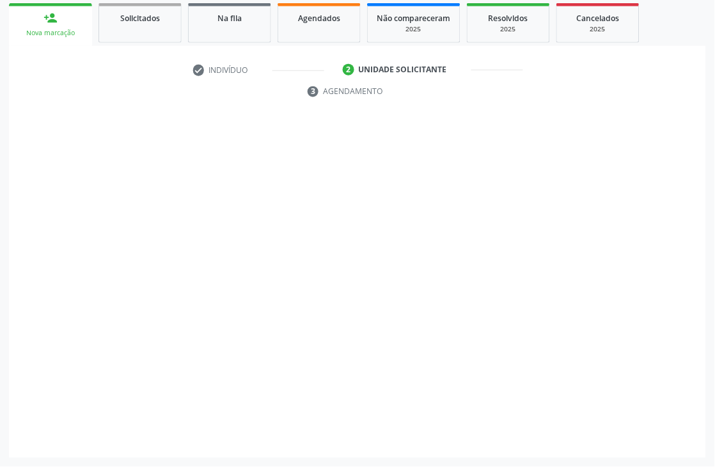
scroll to position [215, 0]
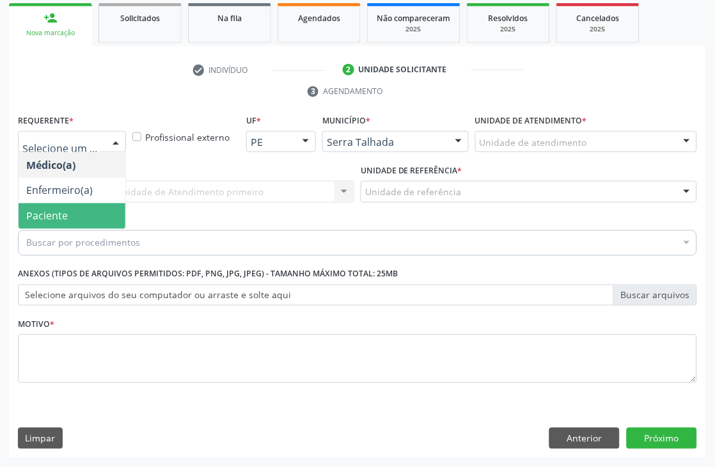
click at [40, 211] on span "Paciente" at bounding box center [47, 216] width 42 height 14
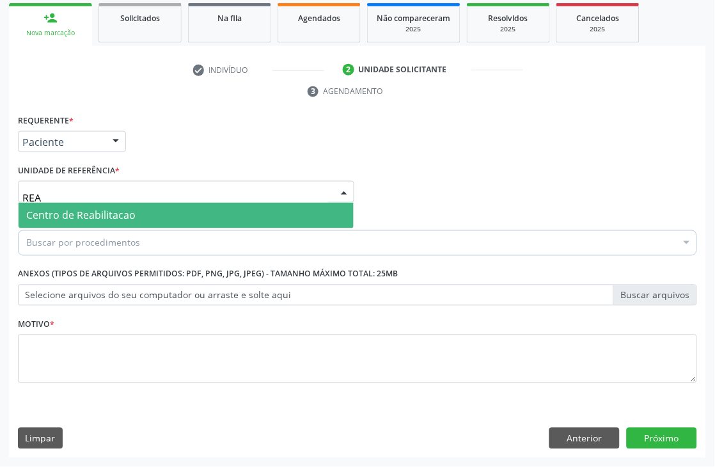
type input "REAB"
click at [52, 212] on span "Centro de Reabilitacao" at bounding box center [80, 216] width 109 height 14
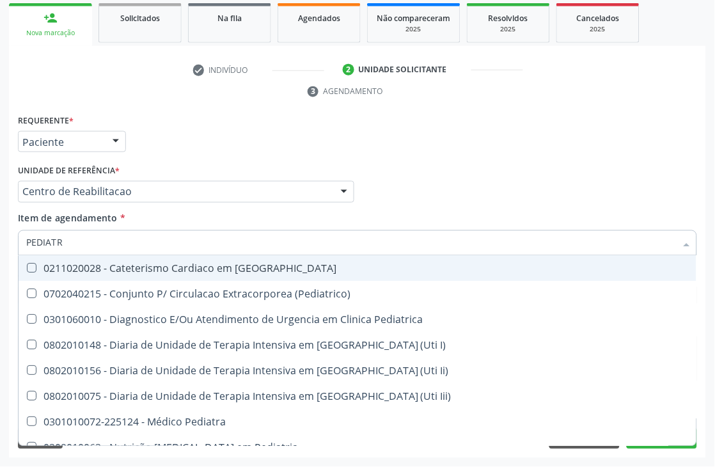
type input "PEDIATRA"
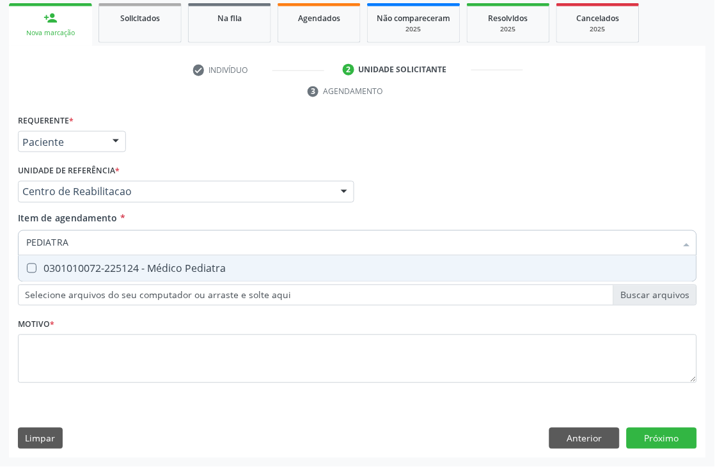
click at [65, 266] on div "0301010072-225124 - Médico Pediatra" at bounding box center [357, 269] width 663 height 10
checkbox Pediatra "true"
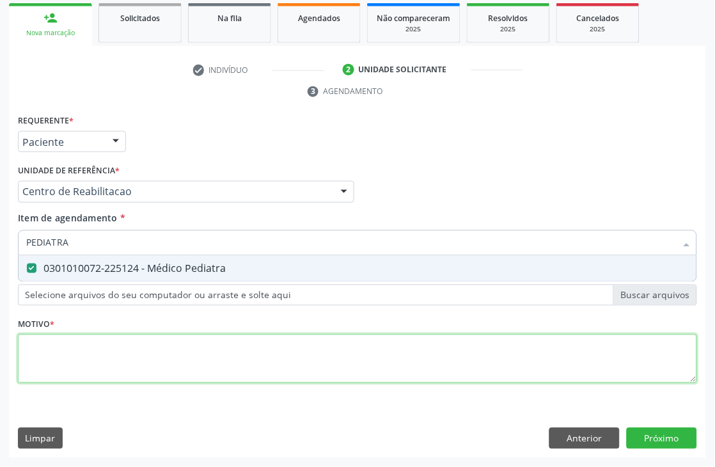
click at [79, 356] on div "Requerente * Paciente Médico(a) Enfermeiro(a) Paciente Nenhum resultado encontr…" at bounding box center [357, 256] width 679 height 290
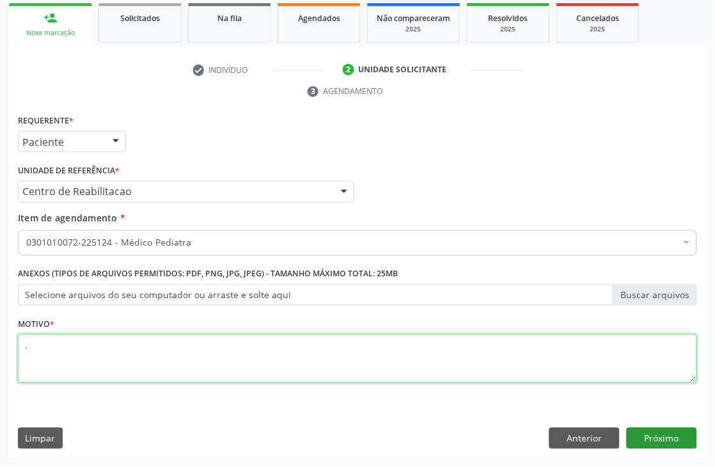
type textarea "."
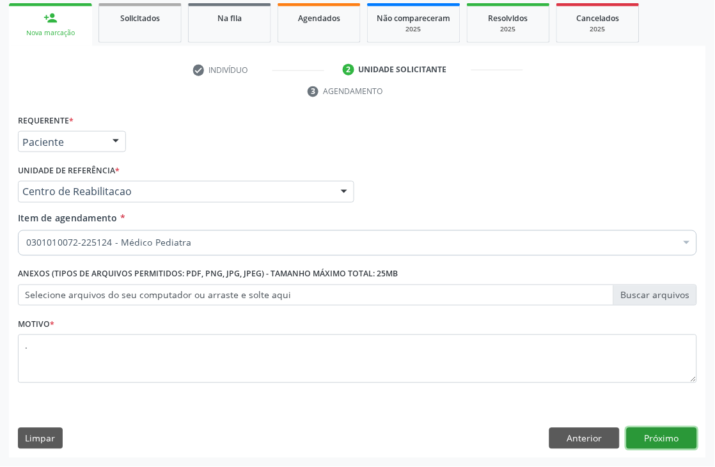
click at [649, 446] on button "Próximo" at bounding box center [662, 439] width 70 height 22
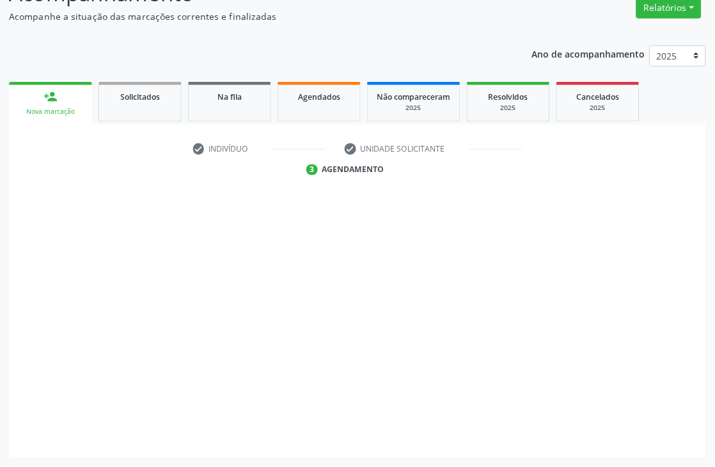
scroll to position [136, 0]
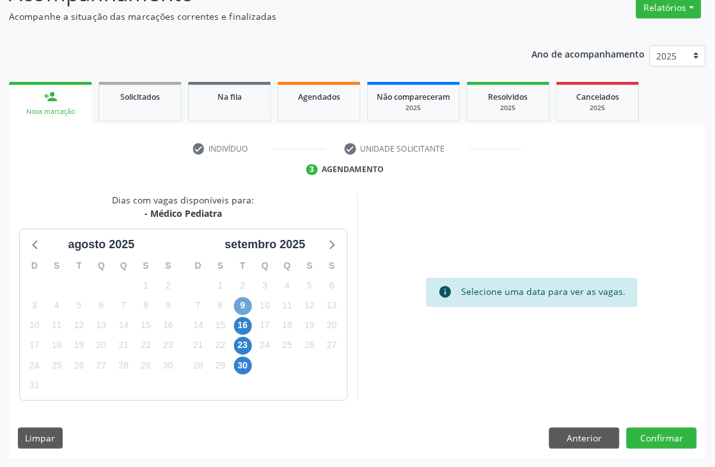
click at [246, 298] on span "9" at bounding box center [243, 306] width 18 height 18
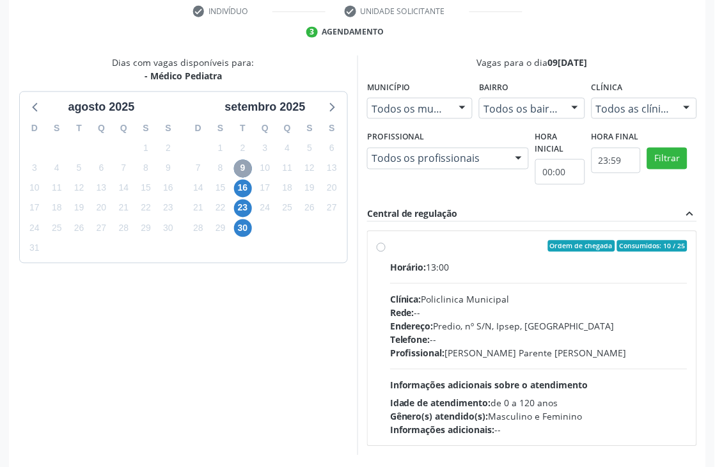
scroll to position [278, 0]
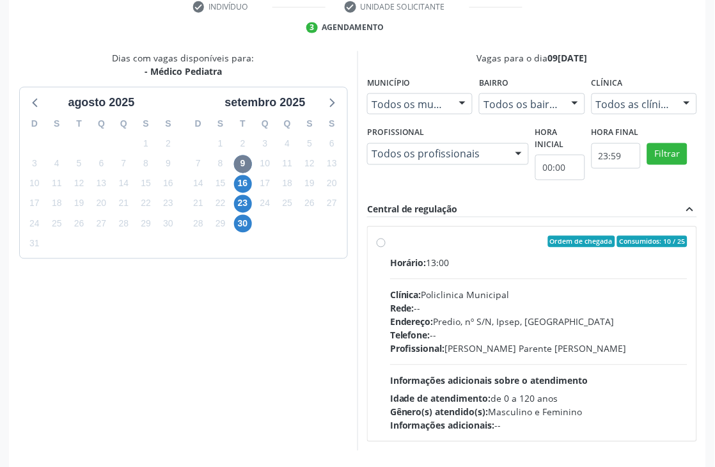
click at [467, 288] on div "Clínica: Policlinica Municipal" at bounding box center [538, 294] width 297 height 13
click at [386, 248] on input "Ordem de chegada Consumidos: 10 / 25 Horário: 13:00 Clínica: Policlinica Munici…" at bounding box center [381, 242] width 9 height 12
radio input "true"
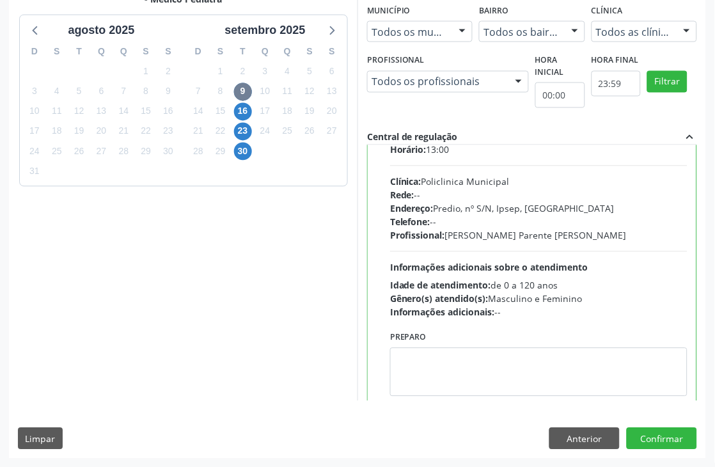
scroll to position [64, 0]
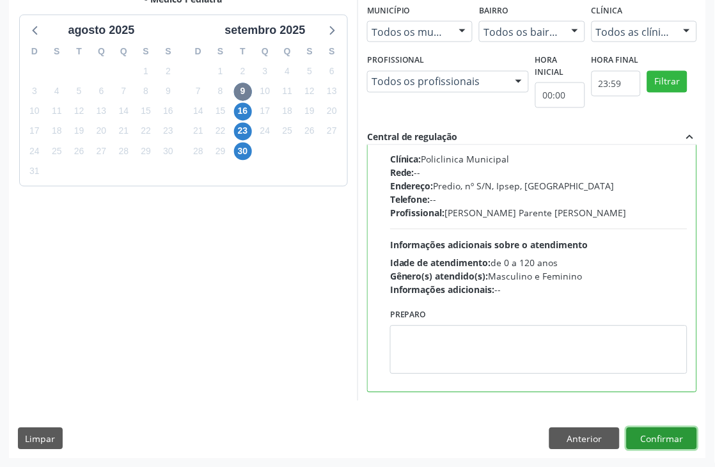
click at [680, 433] on button "Confirmar" at bounding box center [662, 439] width 70 height 22
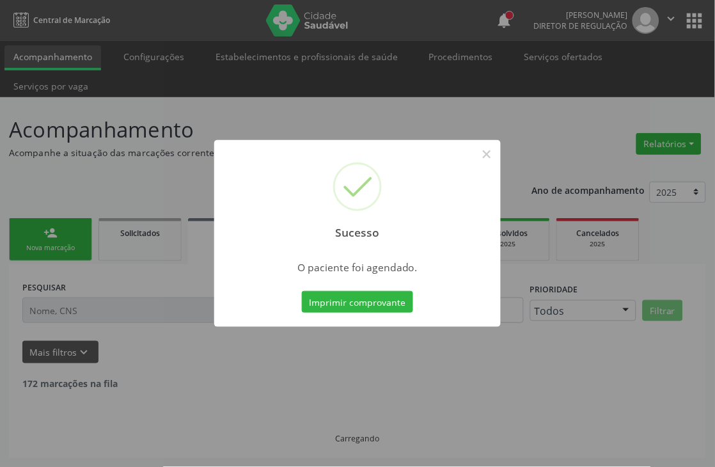
scroll to position [0, 0]
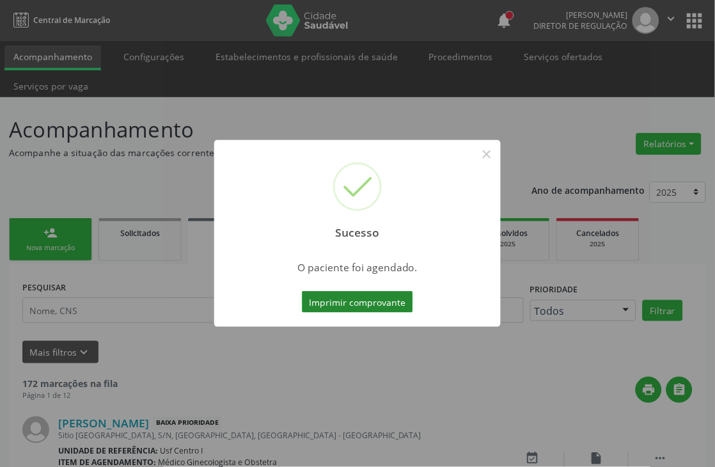
click at [349, 305] on button "Imprimir comprovante" at bounding box center [357, 302] width 111 height 22
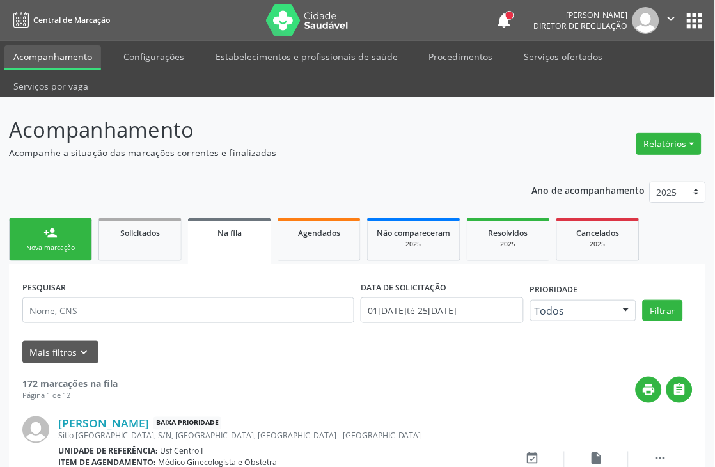
click at [32, 239] on link "person_add Nova marcação" at bounding box center [50, 239] width 83 height 43
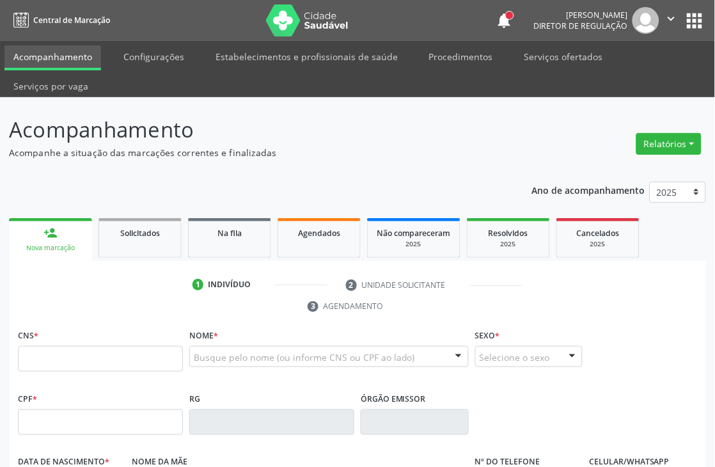
scroll to position [142, 0]
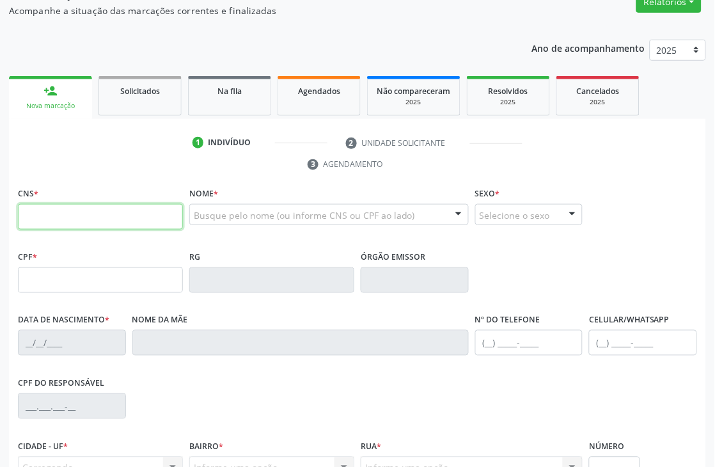
click at [72, 210] on input "text" at bounding box center [100, 217] width 165 height 26
type input "702 6062 6218 4746"
type input "847.283.704-10"
type input "09/01/1972"
type input "Josefa Freire da Silva"
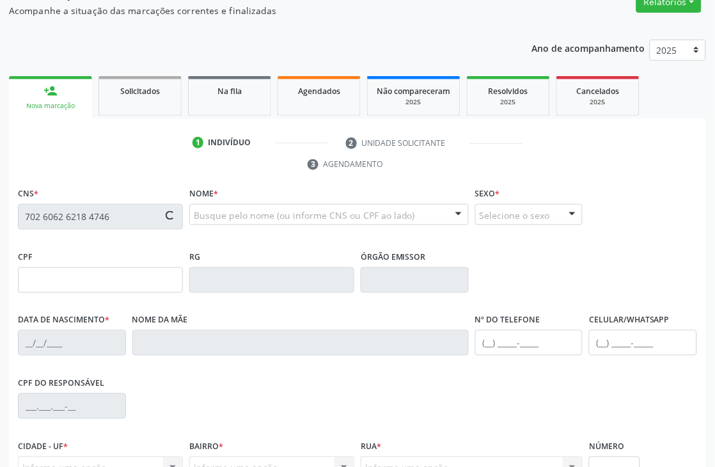
type input "[PHONE_NUMBER]"
type input "S/N"
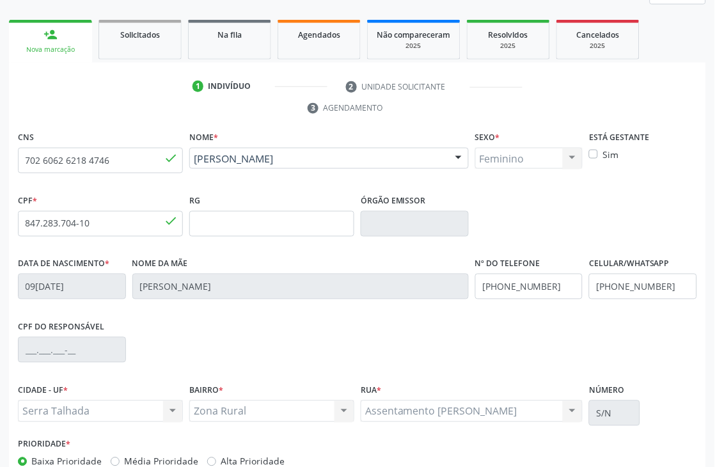
scroll to position [274, 0]
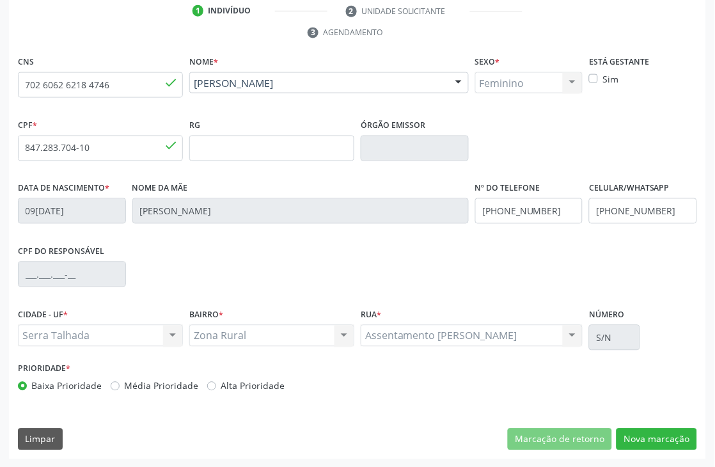
click at [637, 424] on div "CNS 702 6062 6218 4746 done Nome * Baselice Freire da Silva Leite Baselice Frei…" at bounding box center [357, 255] width 697 height 407
click at [640, 430] on button "Nova marcação" at bounding box center [657, 440] width 81 height 22
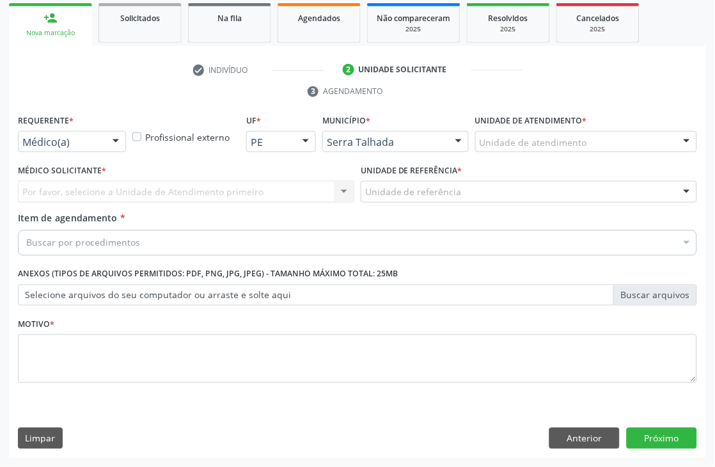
scroll to position [215, 0]
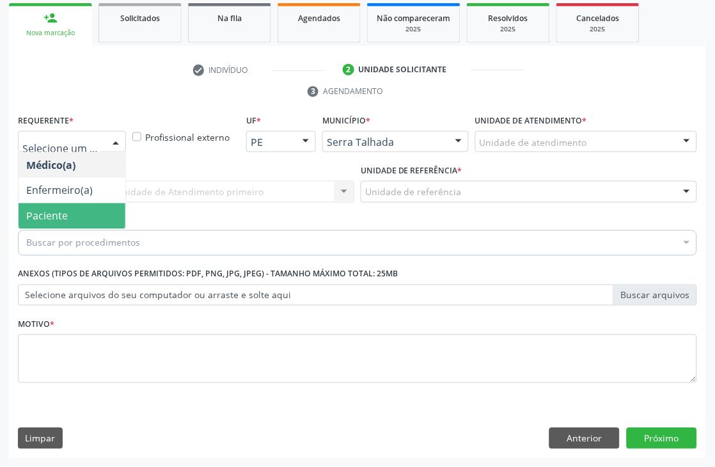
click at [58, 214] on span "Paciente" at bounding box center [47, 216] width 42 height 14
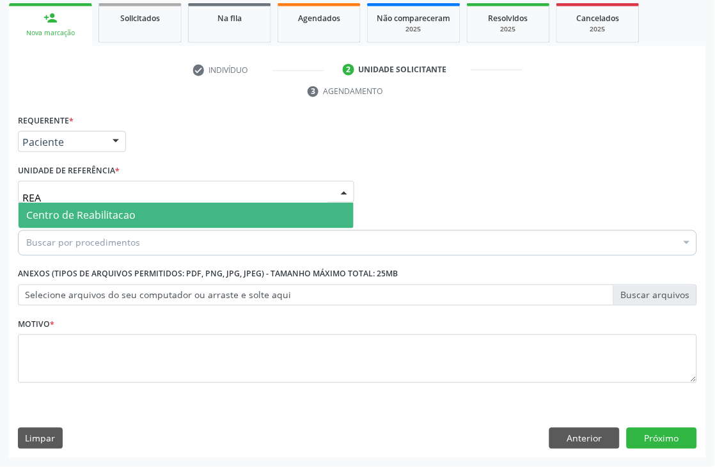
type input "REAB"
click at [72, 221] on span "Centro de Reabilitacao" at bounding box center [186, 216] width 335 height 26
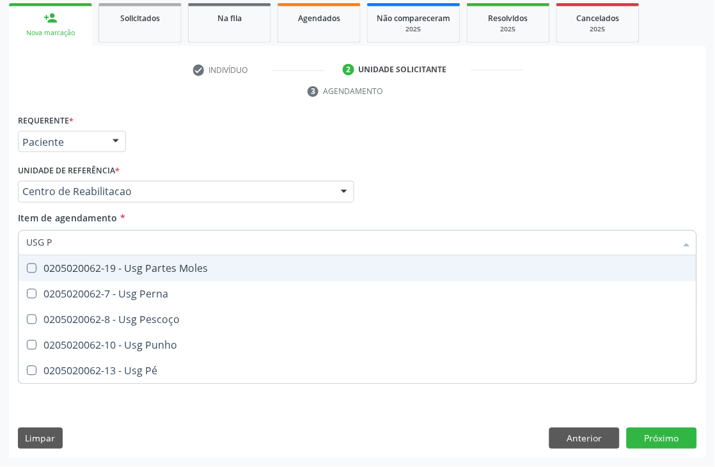
type input "USG PU"
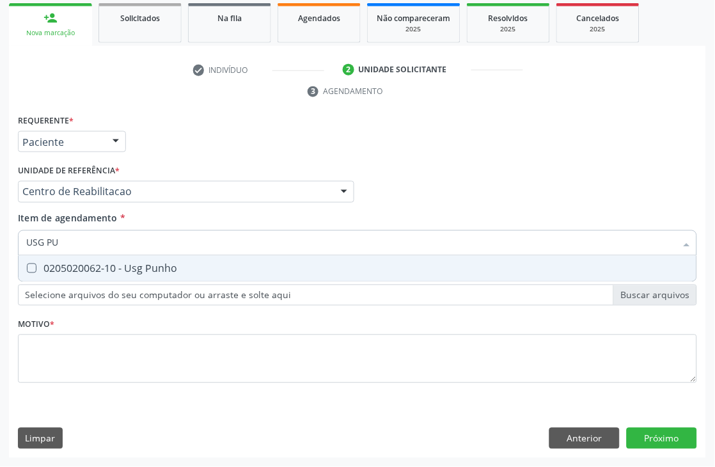
click at [90, 271] on div "0205020062-10 - Usg Punho" at bounding box center [357, 269] width 663 height 10
checkbox Punho "true"
click at [77, 321] on div "Requerente * Paciente Médico(a) Enfermeiro(a) Paciente Nenhum resultado encontr…" at bounding box center [357, 256] width 679 height 290
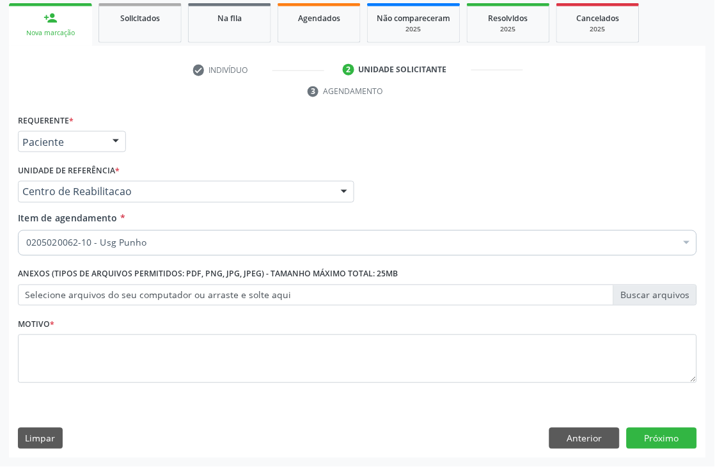
click at [77, 347] on div "Requerente * Paciente Médico(a) Enfermeiro(a) Paciente Nenhum resultado encontr…" at bounding box center [357, 256] width 679 height 290
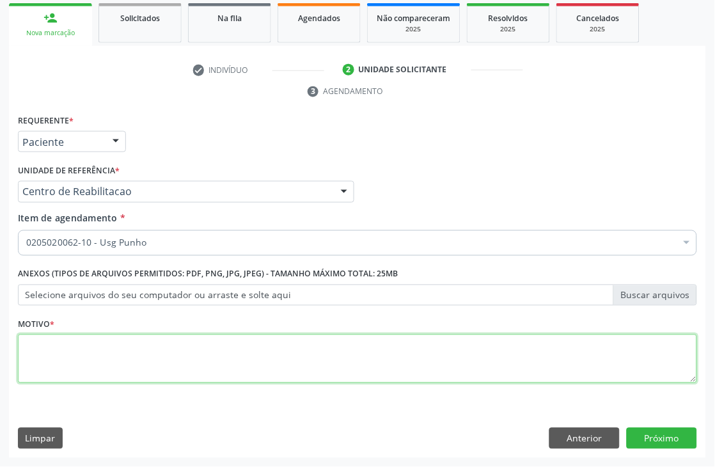
click at [77, 347] on textarea at bounding box center [357, 359] width 679 height 49
type textarea "."
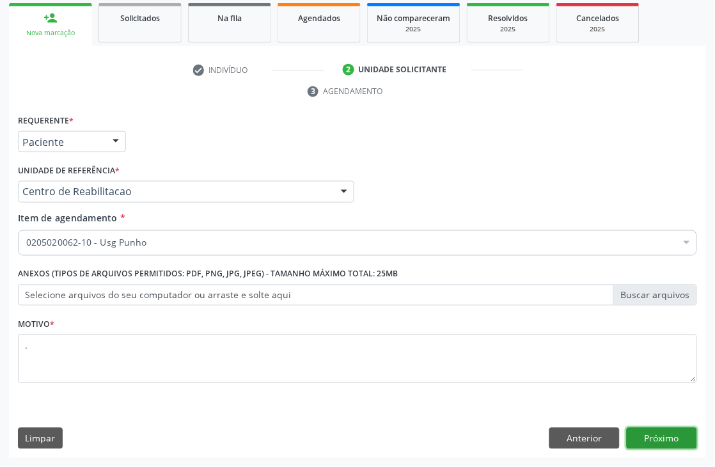
click at [679, 437] on button "Próximo" at bounding box center [662, 439] width 70 height 22
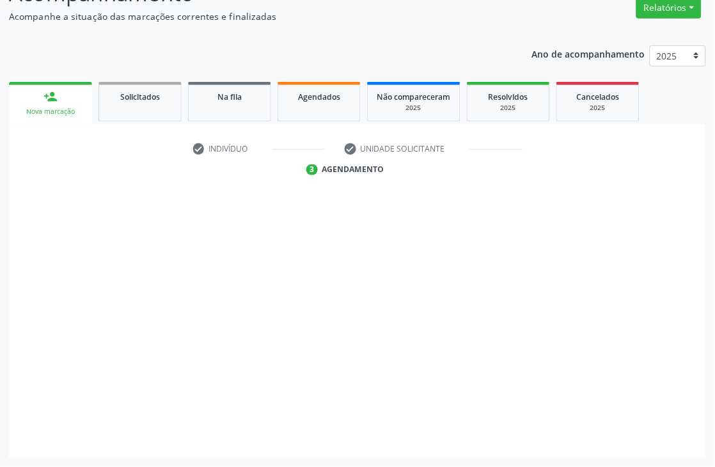
scroll to position [136, 0]
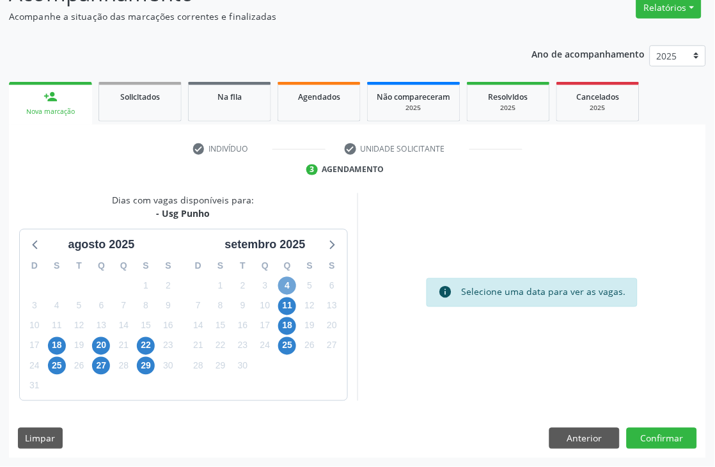
click at [285, 283] on span "4" at bounding box center [287, 286] width 18 height 18
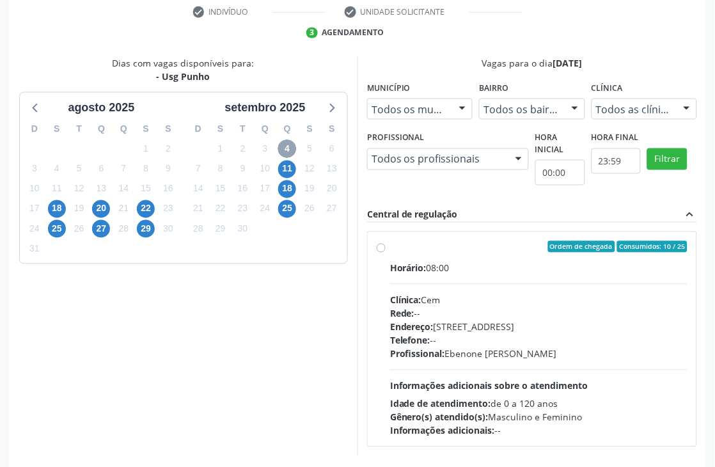
scroll to position [278, 0]
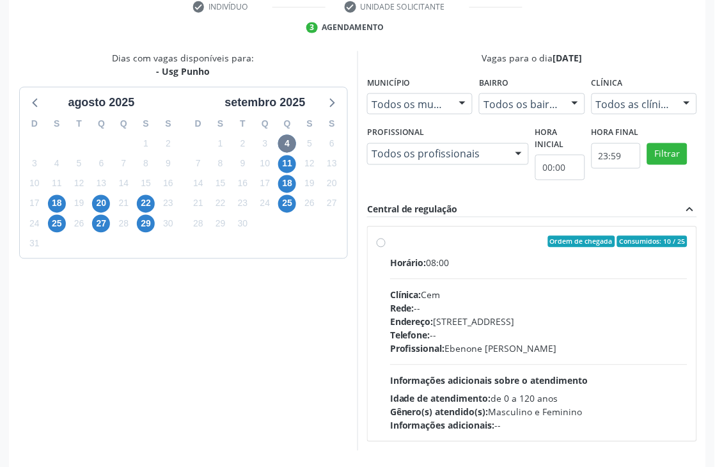
click at [463, 239] on div "Ordem de chegada Consumidos: 10 / 25" at bounding box center [538, 242] width 297 height 12
click at [386, 239] on input "Ordem de chegada Consumidos: 10 / 25 Horário: 08:00 Clínica: Cem Rede: -- Ender…" at bounding box center [381, 242] width 9 height 12
radio input "true"
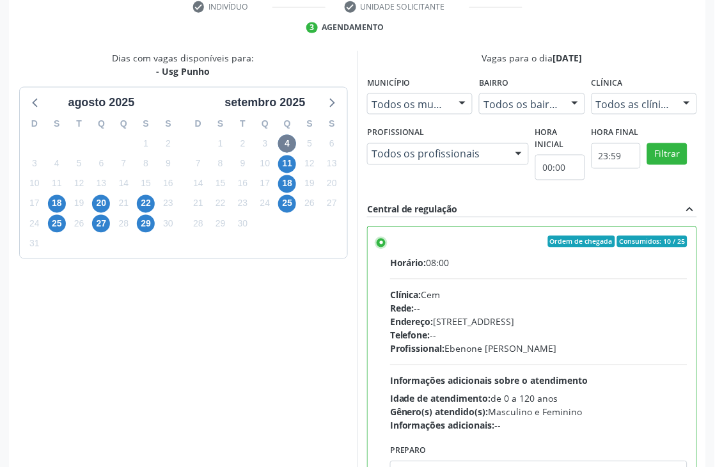
scroll to position [350, 0]
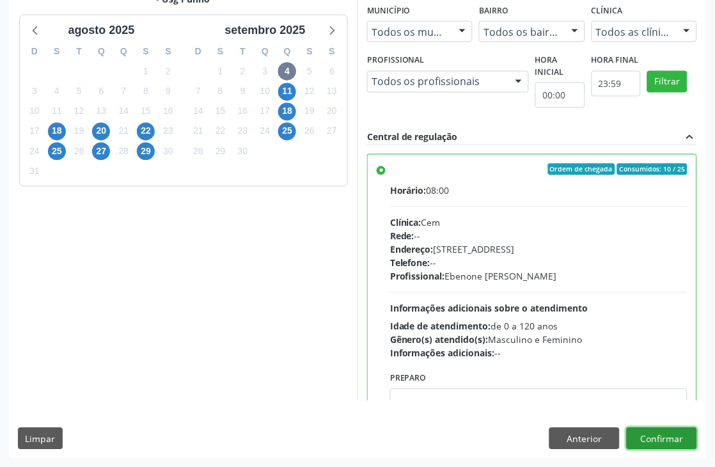
click at [661, 437] on button "Confirmar" at bounding box center [662, 439] width 70 height 22
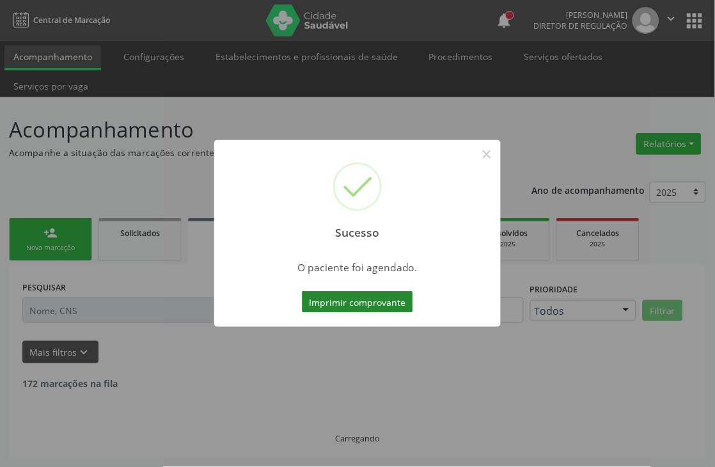
scroll to position [0, 0]
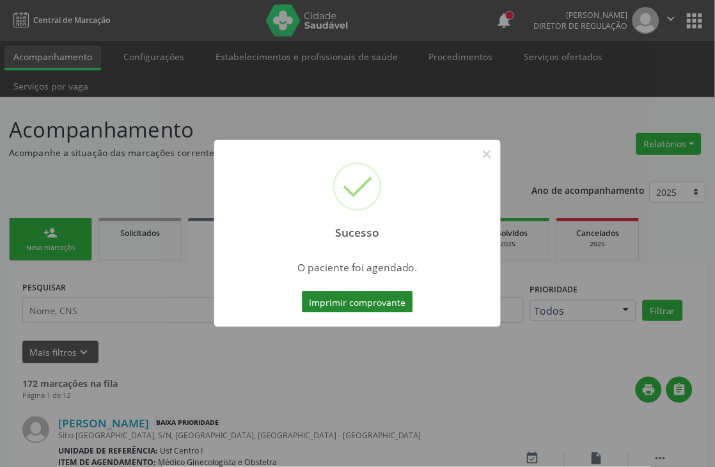
click at [352, 303] on button "Imprimir comprovante" at bounding box center [357, 302] width 111 height 22
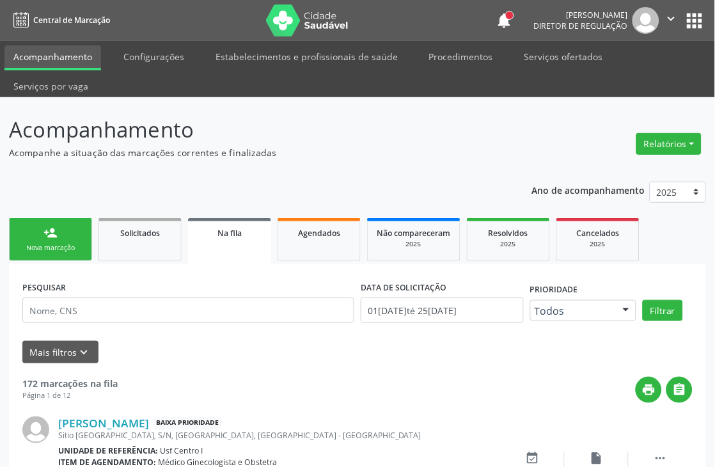
click at [77, 234] on link "person_add Nova marcação" at bounding box center [50, 239] width 83 height 43
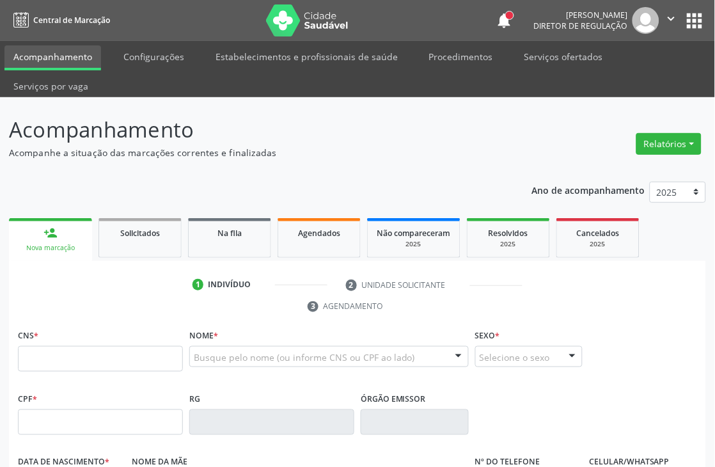
scroll to position [71, 0]
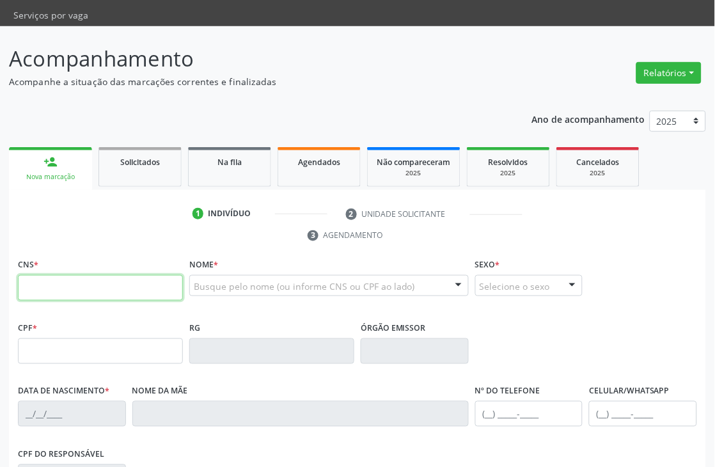
click at [60, 280] on input "text" at bounding box center [100, 288] width 165 height 26
paste input "702 6062 6218 4746"
type input "702 6062 6218 4746"
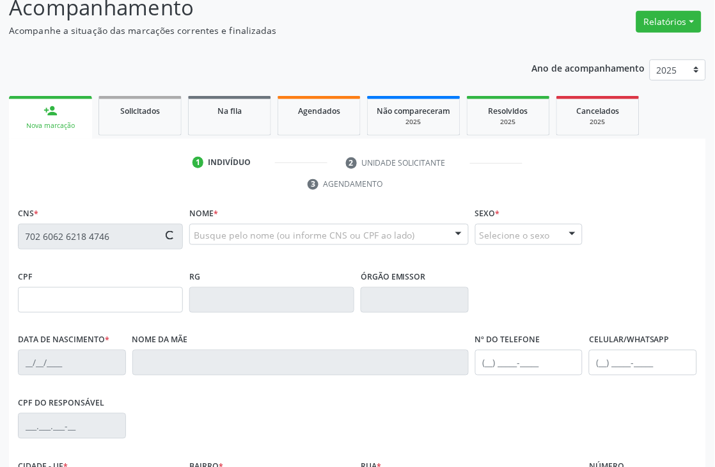
scroll to position [274, 0]
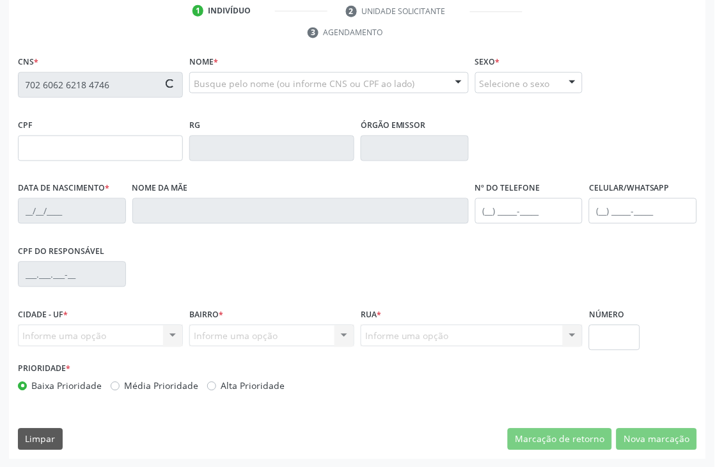
type input "847.283.704-10"
type input "09/01/1972"
type input "Josefa Freire da Silva"
type input "[PHONE_NUMBER]"
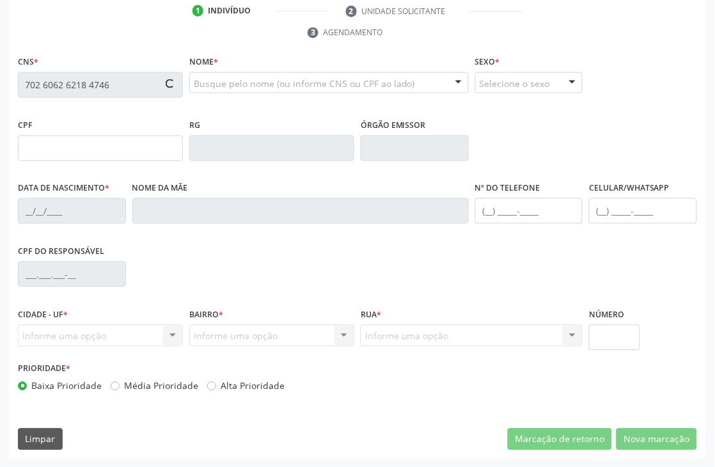
type input "S/N"
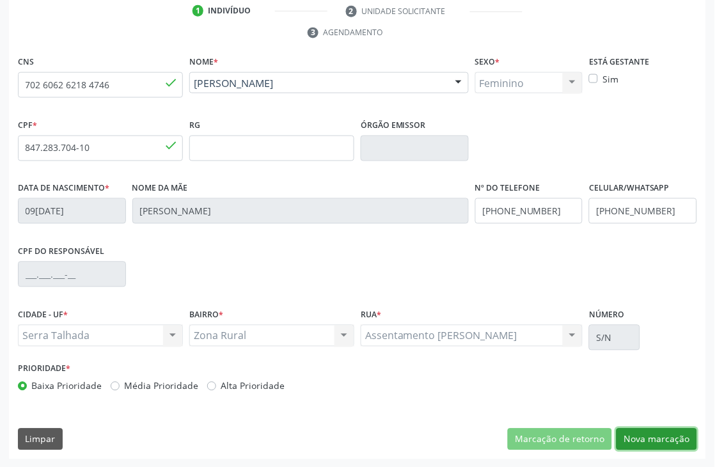
click at [678, 437] on button "Nova marcação" at bounding box center [657, 440] width 81 height 22
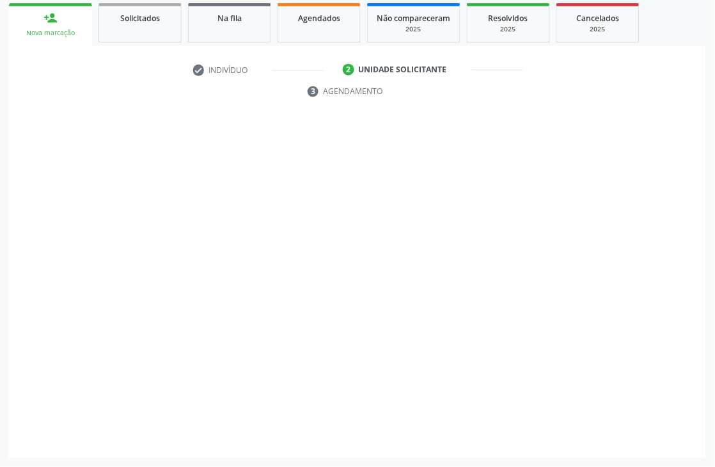
scroll to position [215, 0]
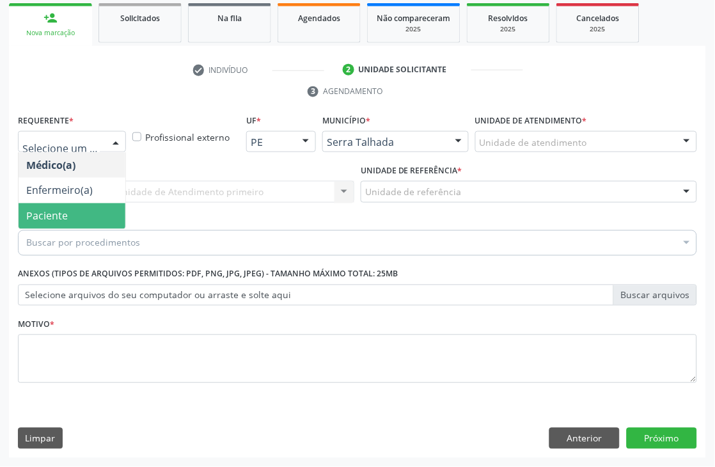
click at [50, 205] on span "Paciente" at bounding box center [72, 216] width 107 height 26
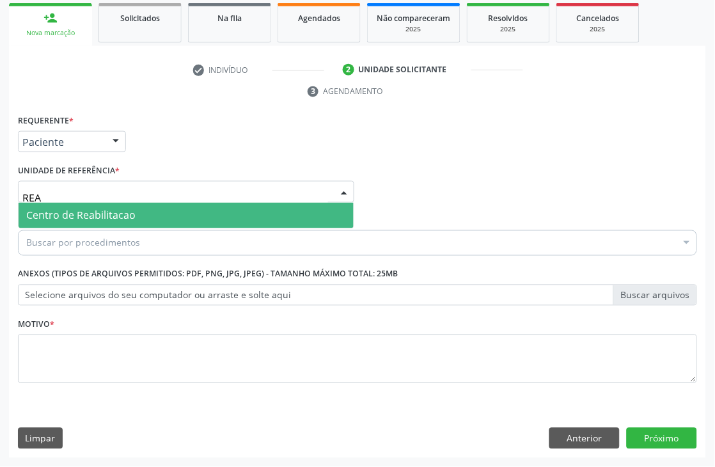
type input "REAB"
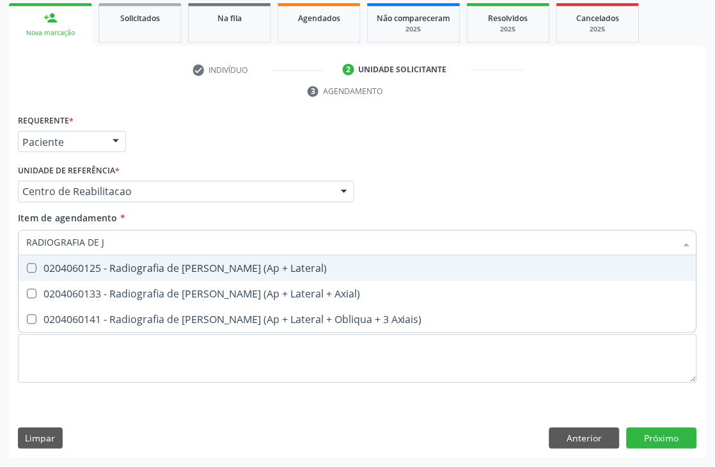
type input "RADIOGRAFIA DE JO"
click at [69, 265] on div "0204060125 - Radiografia de [PERSON_NAME] (Ap + Lateral)" at bounding box center [357, 269] width 663 height 10
checkbox Lateral\) "true"
type input "RADIOGRAFIA DE"
checkbox Lateral\) "false"
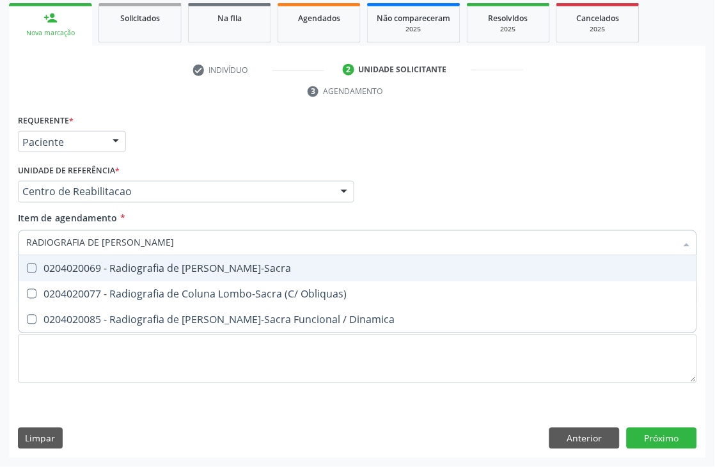
type input "RADIOGRAFIA DE COLUNA L"
click at [73, 256] on span "0204020069 - Radiografia de [PERSON_NAME]-Sacra" at bounding box center [358, 269] width 678 height 26
checkbox Lombo-Sacra "true"
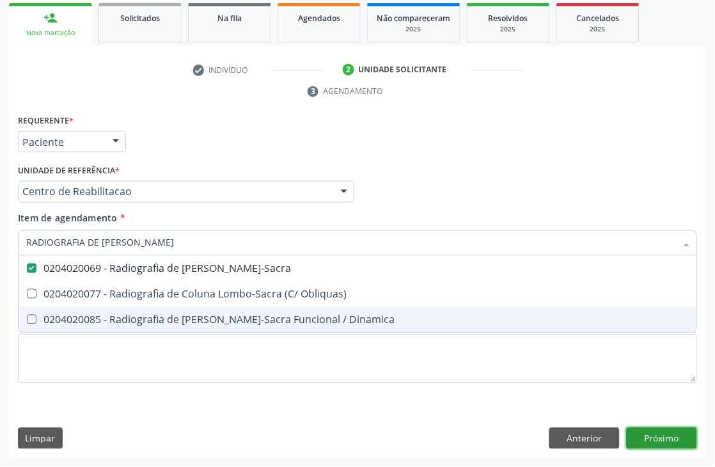
click at [686, 446] on button "Próximo" at bounding box center [662, 439] width 70 height 22
checkbox Obliquas\) "true"
checkbox Dinamica "true"
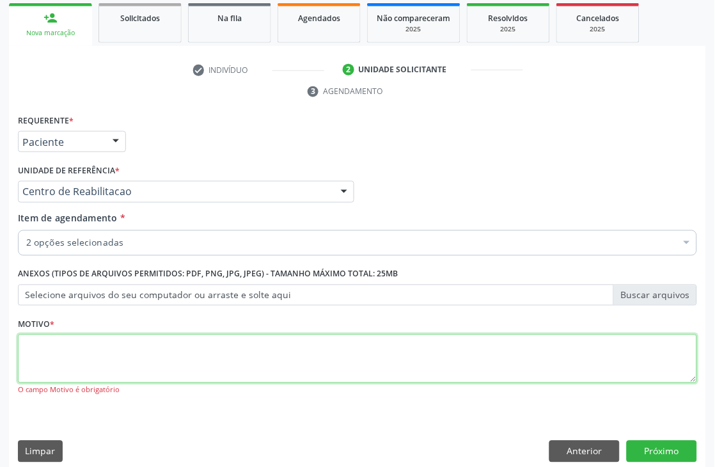
click at [155, 381] on textarea at bounding box center [357, 359] width 679 height 49
type textarea "."
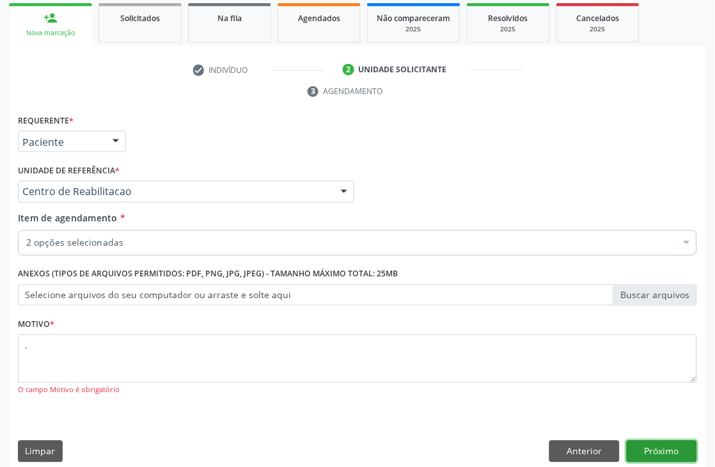
click at [643, 446] on button "Próximo" at bounding box center [662, 452] width 70 height 22
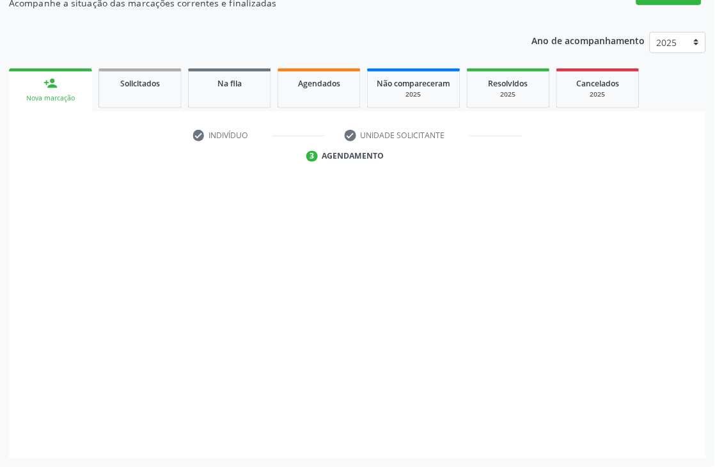
scroll to position [150, 0]
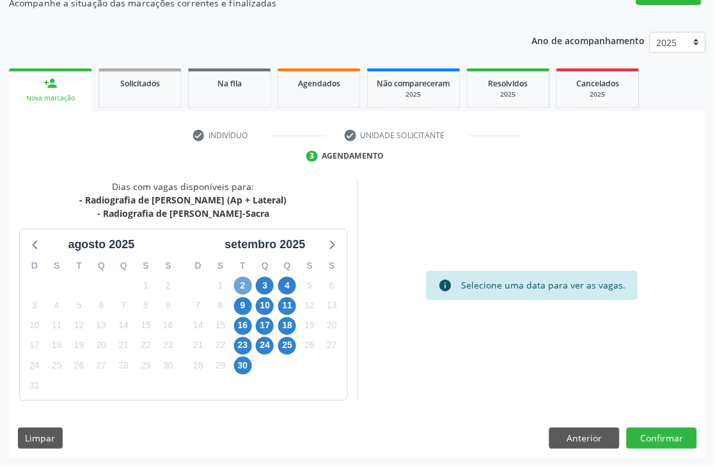
click at [248, 285] on span "2" at bounding box center [243, 286] width 18 height 18
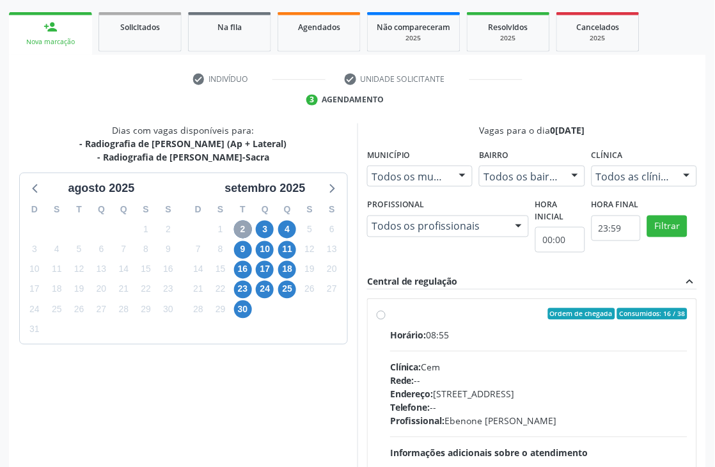
scroll to position [292, 0]
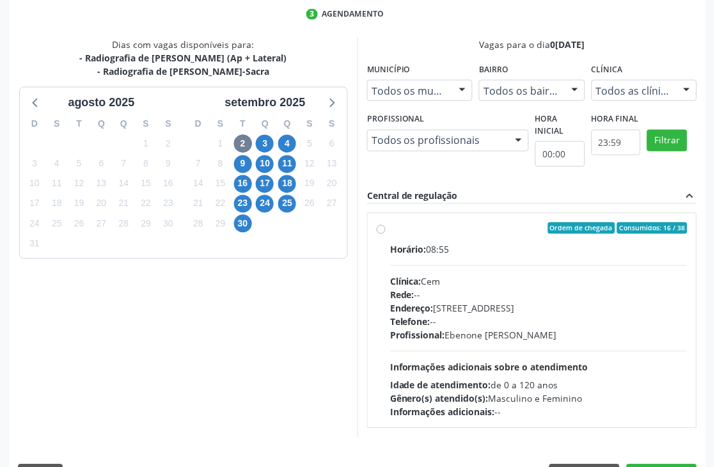
click at [407, 267] on div "Horário: 08:55 Clínica: Cem Rede: -- Endereço: Casa, nº 393, Nossa Senhora da P…" at bounding box center [538, 331] width 297 height 176
click at [386, 234] on input "Ordem de chegada Consumidos: 16 / 38 Horário: 08:55 Clínica: Cem Rede: -- Ender…" at bounding box center [381, 229] width 9 height 12
radio input "true"
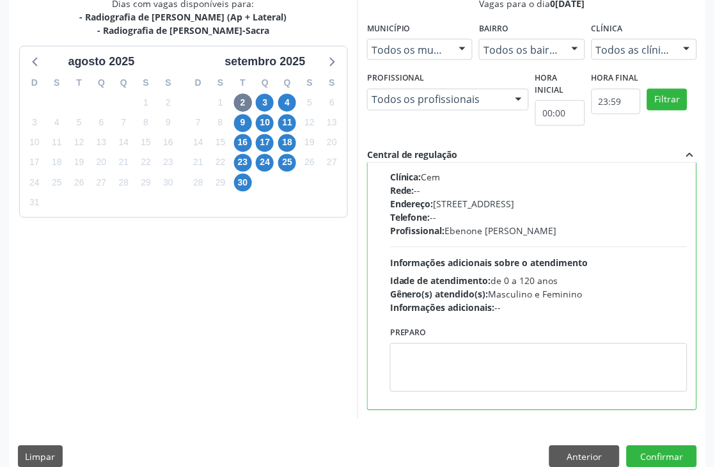
scroll to position [350, 0]
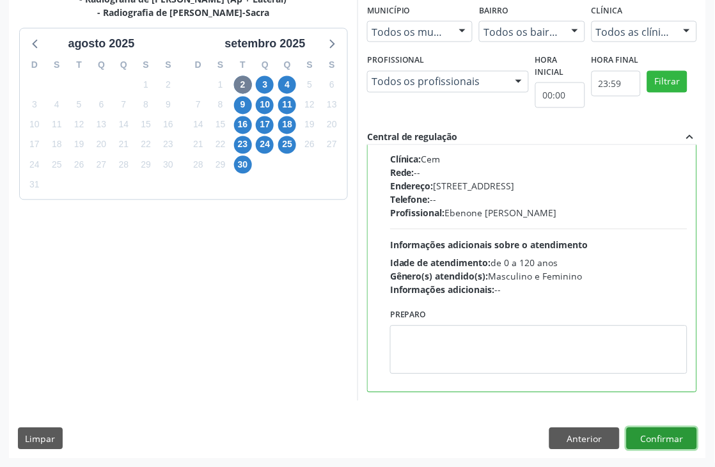
click at [677, 428] on button "Confirmar" at bounding box center [662, 439] width 70 height 22
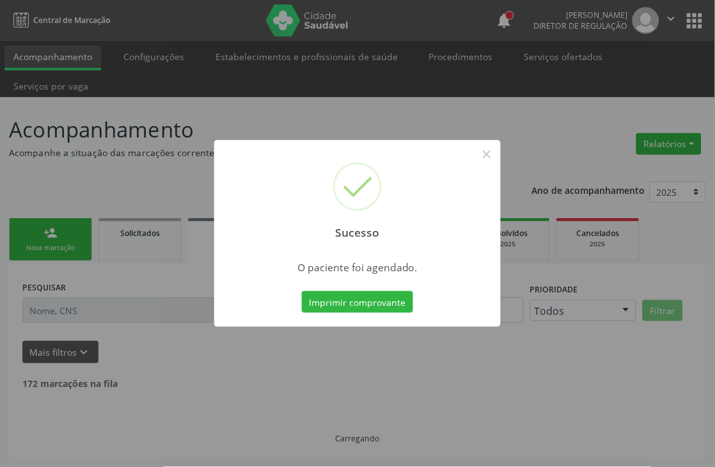
scroll to position [0, 0]
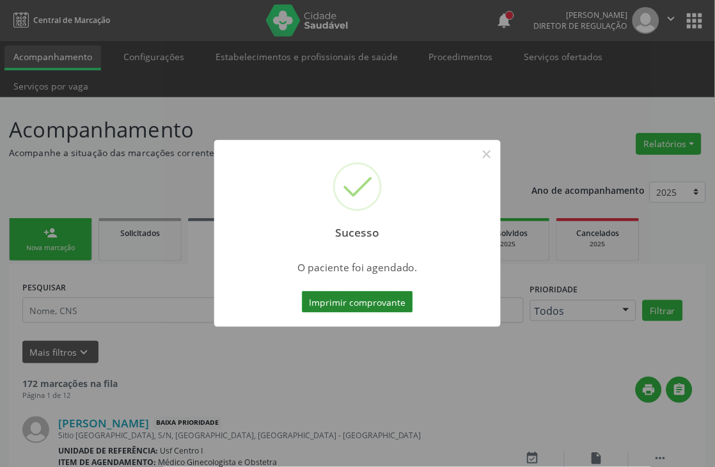
click at [376, 308] on button "Imprimir comprovante" at bounding box center [357, 302] width 111 height 22
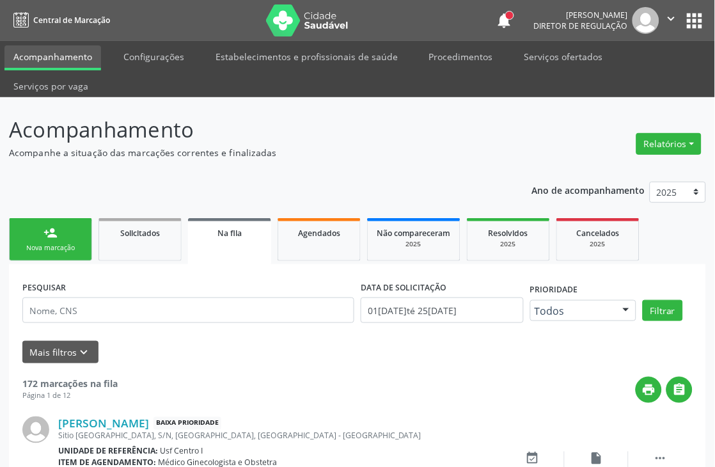
click at [54, 254] on link "person_add Nova marcação" at bounding box center [50, 239] width 83 height 43
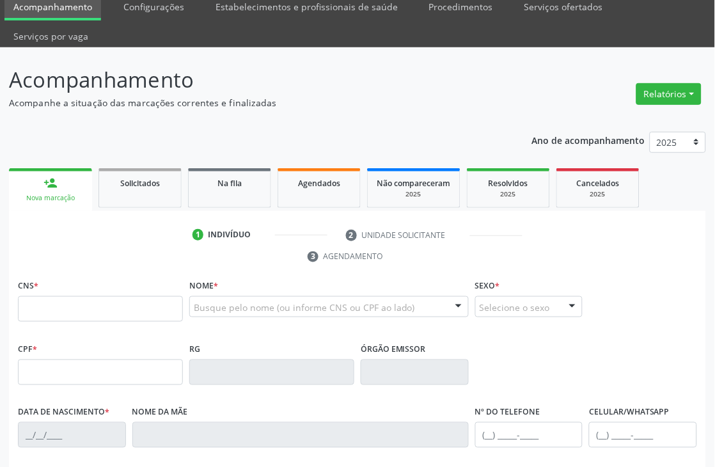
scroll to position [142, 0]
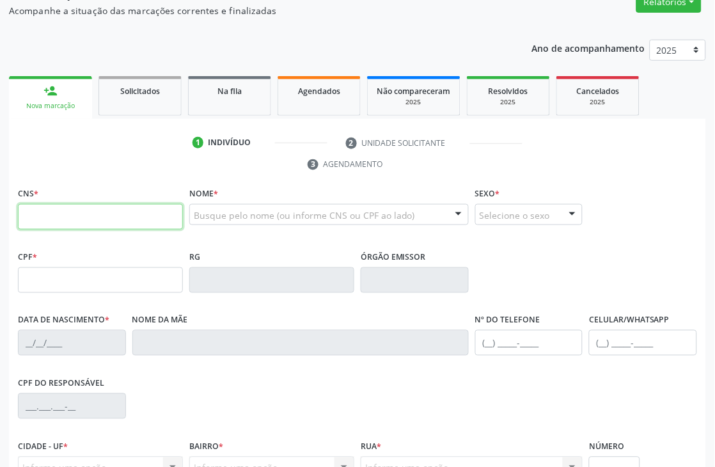
click at [62, 209] on input "text" at bounding box center [100, 217] width 165 height 26
type input "165 5294 4765 0003"
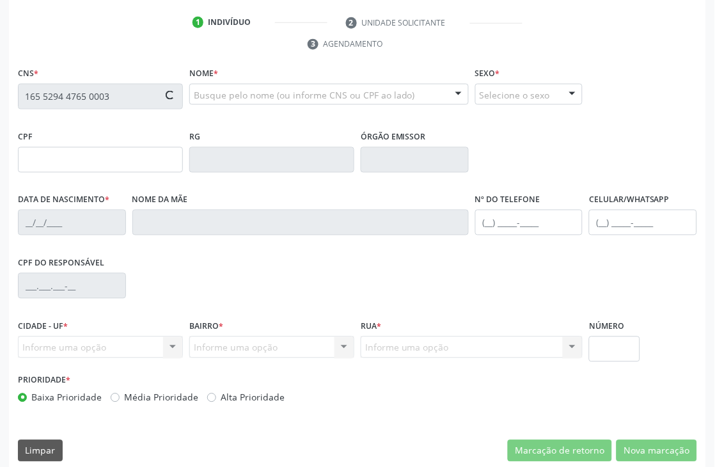
scroll to position [274, 0]
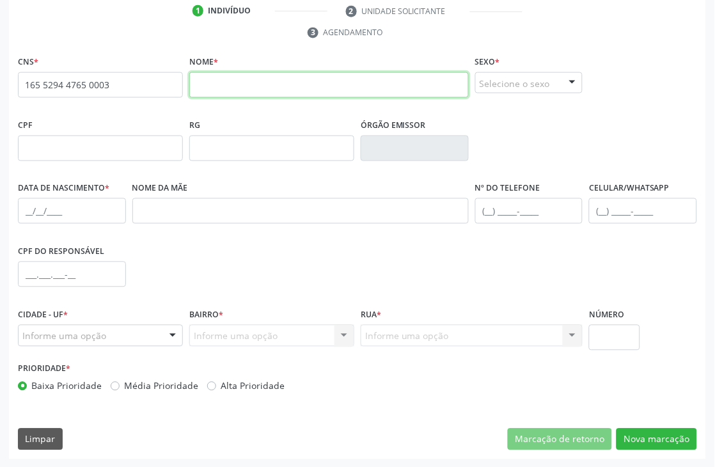
click at [209, 90] on input "text" at bounding box center [329, 85] width 280 height 26
type input "RICARDO NOGUEIRA DA SILVA MORAIS"
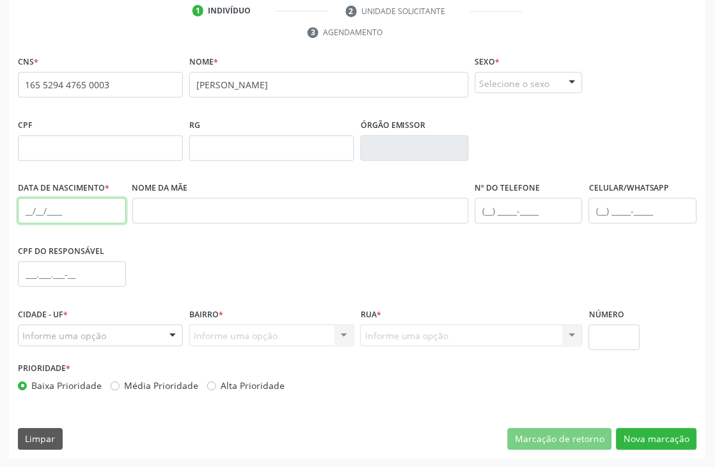
click at [18, 212] on input "text" at bounding box center [72, 211] width 108 height 26
type input "14/12/1993"
click at [508, 79] on div "Selecione o sexo" at bounding box center [529, 83] width 108 height 22
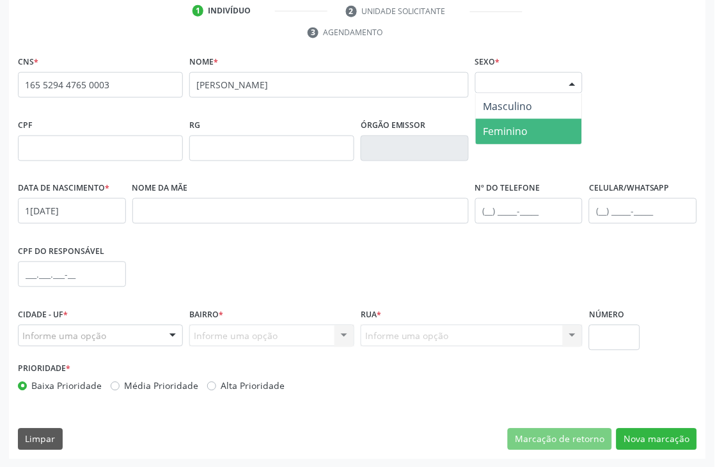
click at [510, 129] on span "Feminino" at bounding box center [506, 132] width 45 height 14
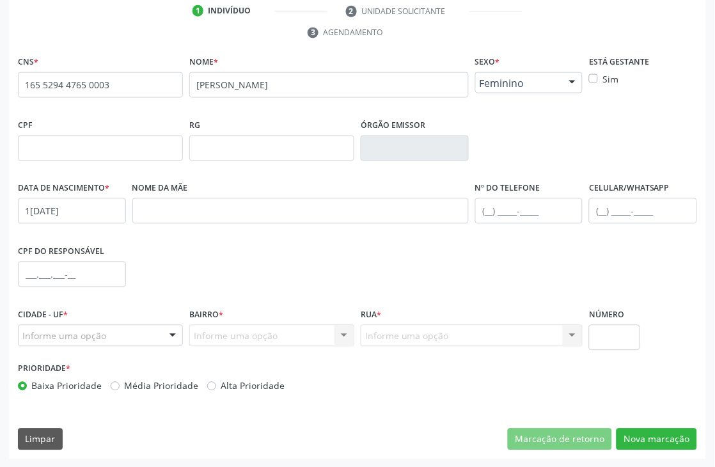
click at [512, 88] on div "Feminino" at bounding box center [529, 83] width 108 height 22
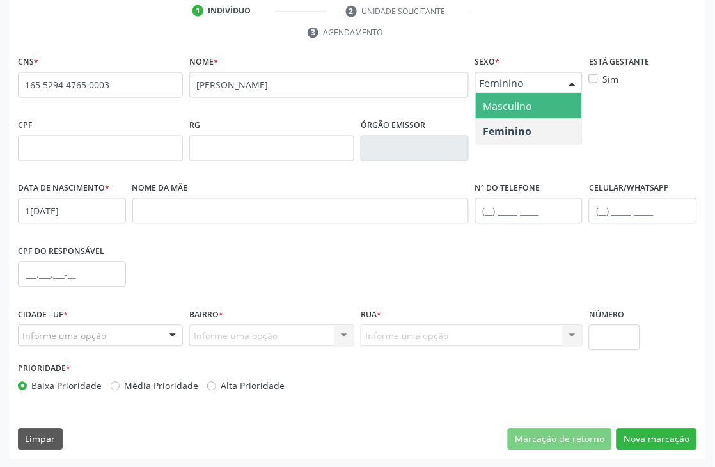
click at [512, 106] on span "Masculino" at bounding box center [508, 106] width 49 height 14
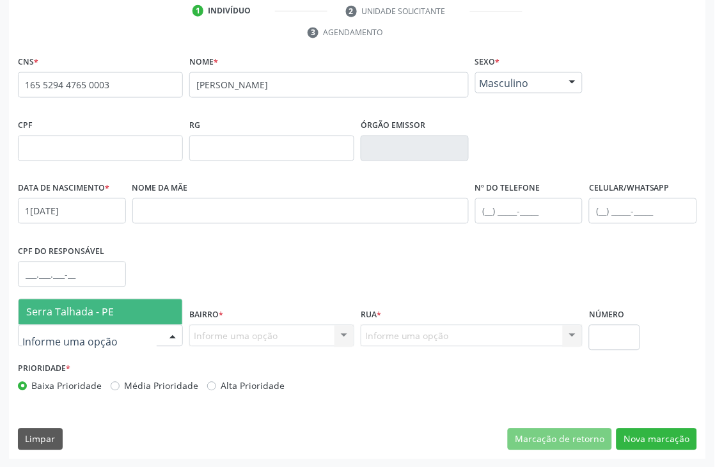
click at [68, 314] on span "Serra Talhada - PE" at bounding box center [70, 312] width 88 height 14
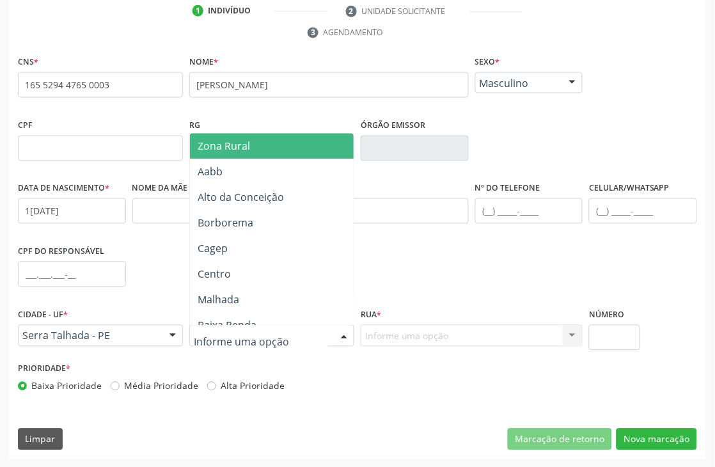
click at [229, 141] on span "Zona Rural" at bounding box center [224, 146] width 52 height 14
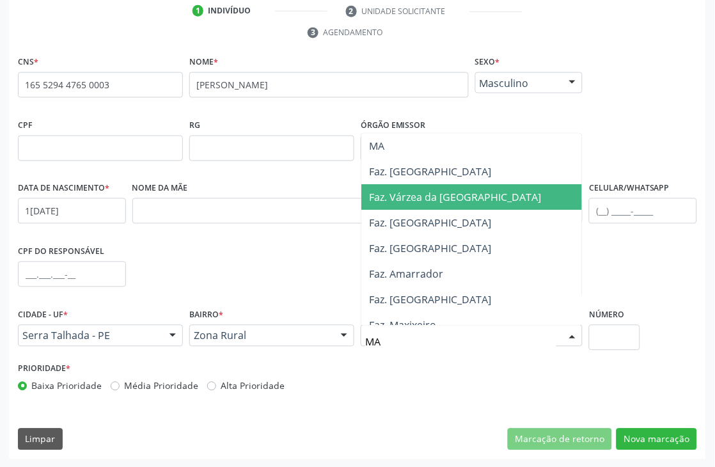
type input "MAX"
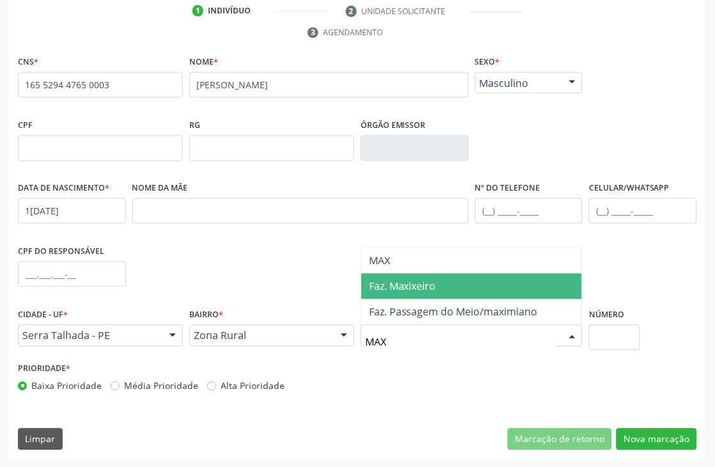
click at [407, 280] on span "Faz. Maxixeiro" at bounding box center [402, 287] width 67 height 14
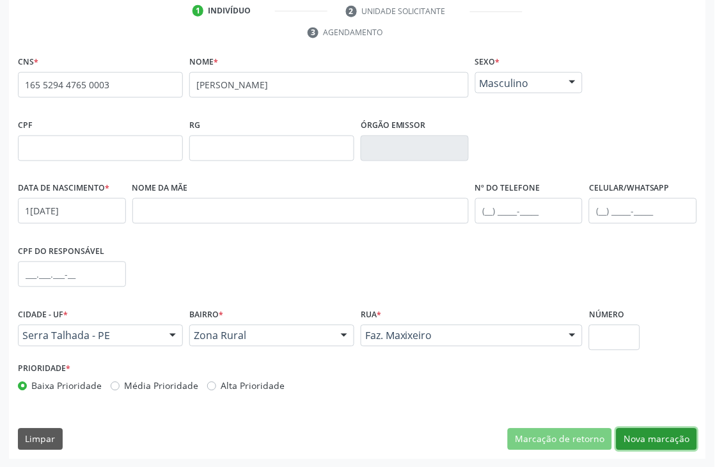
click at [649, 443] on button "Nova marcação" at bounding box center [657, 440] width 81 height 22
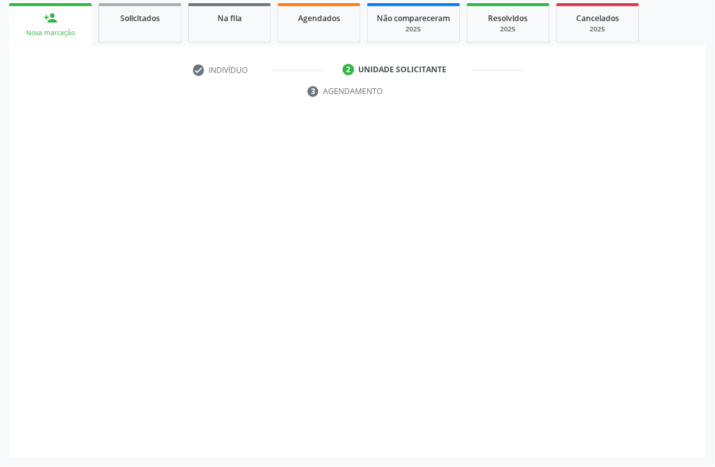
scroll to position [215, 0]
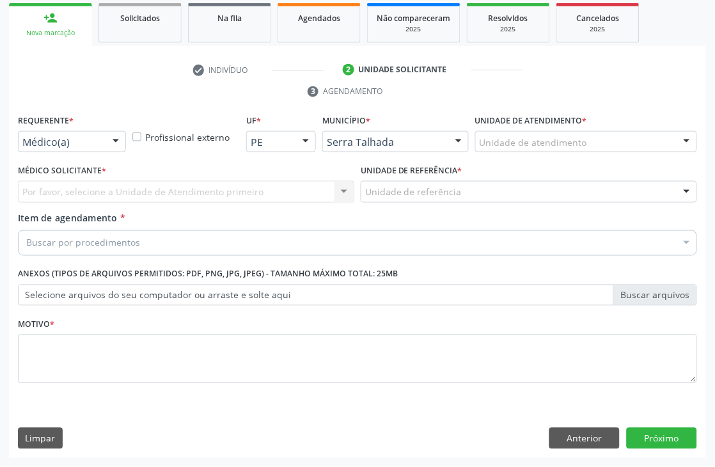
click at [91, 132] on div "Médico(a)" at bounding box center [72, 142] width 108 height 22
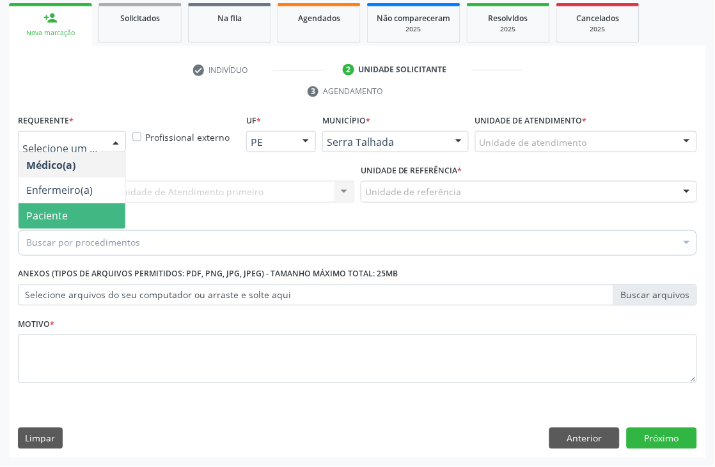
click at [78, 208] on span "Paciente" at bounding box center [72, 216] width 107 height 26
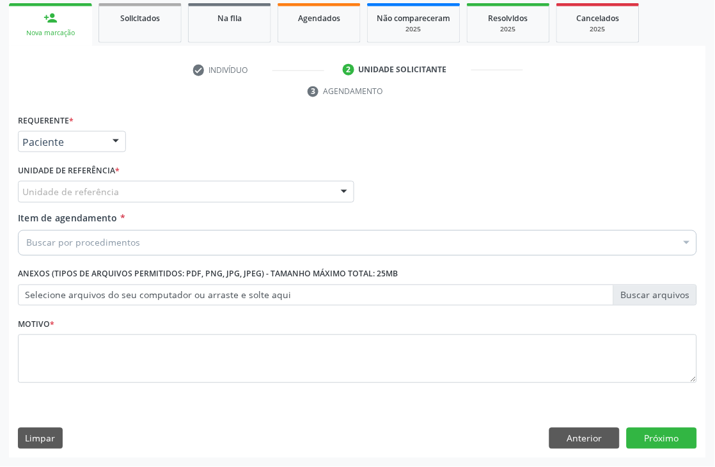
click at [75, 199] on div "Unidade de referência" at bounding box center [186, 192] width 336 height 22
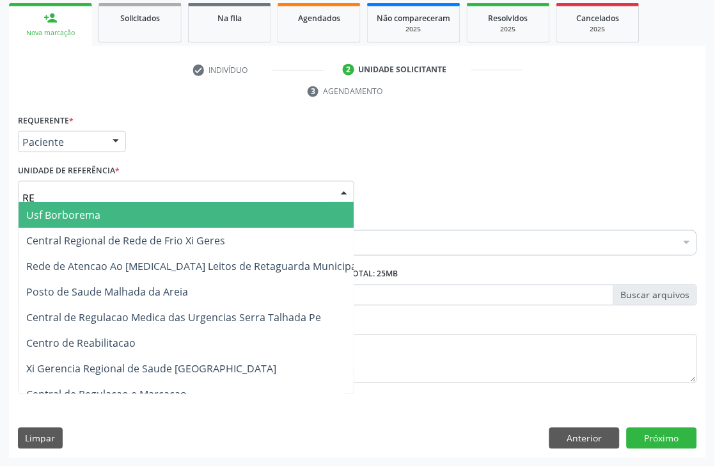
type input "R"
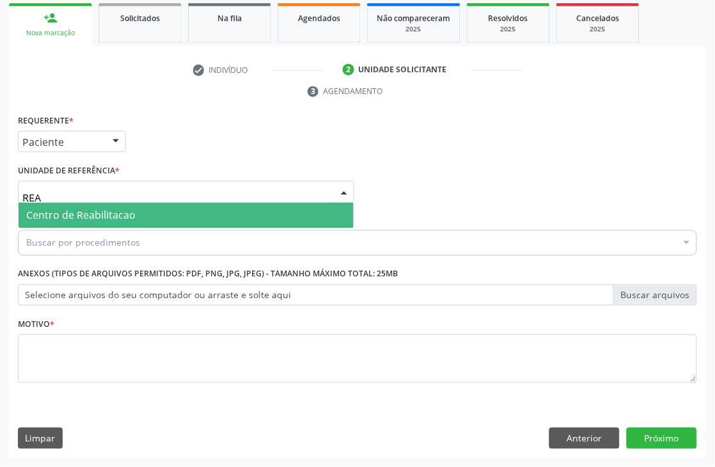
type input "REAB"
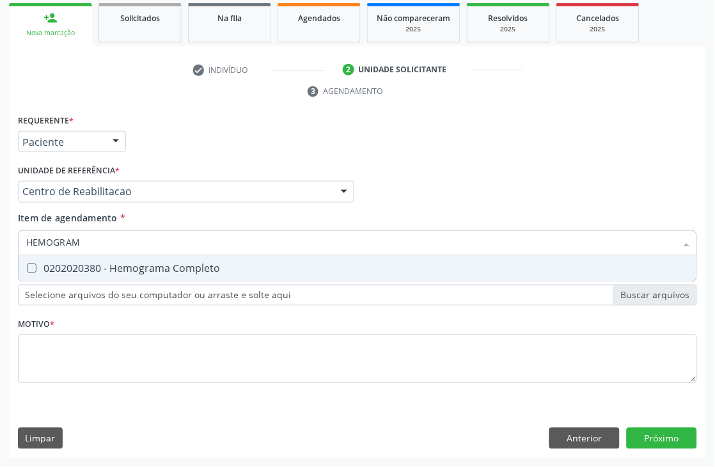
type input "HEMOGRAMA"
click at [59, 267] on div "0202020380 - Hemograma Completo" at bounding box center [357, 269] width 663 height 10
checkbox Completo "true"
click at [69, 247] on input "HEMOGRAMA" at bounding box center [351, 243] width 650 height 26
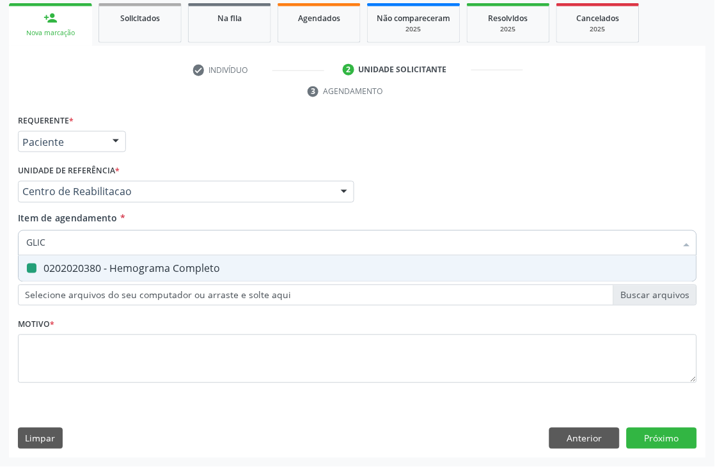
type input "GLICO"
checkbox Completo "false"
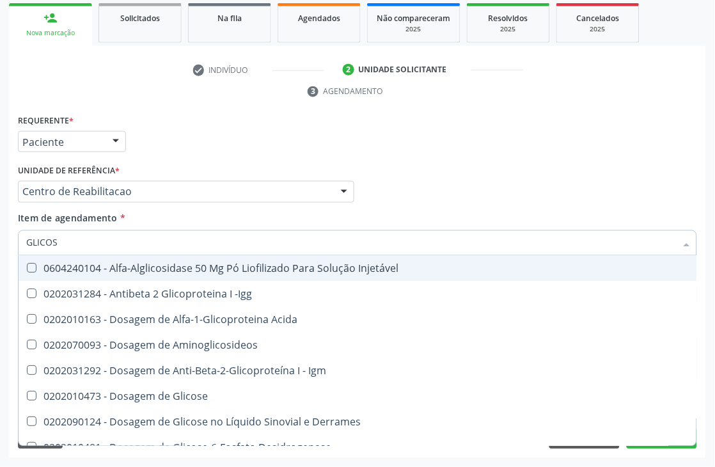
type input "GLICOSE"
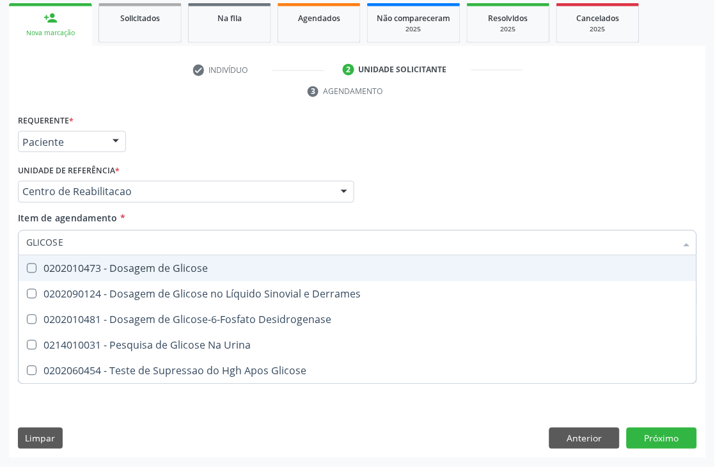
click at [70, 258] on span "0202010473 - Dosagem de Glicose" at bounding box center [358, 269] width 678 height 26
checkbox Glicose "true"
click at [75, 247] on input "GLICOSE" at bounding box center [351, 243] width 650 height 26
type input "URE"
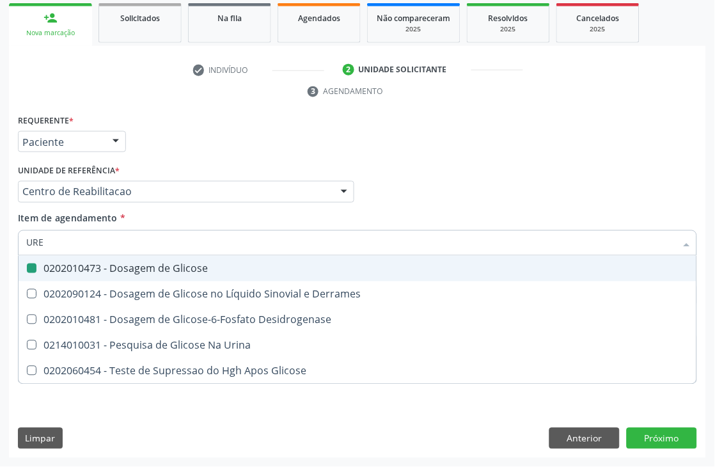
checkbox Glicose "false"
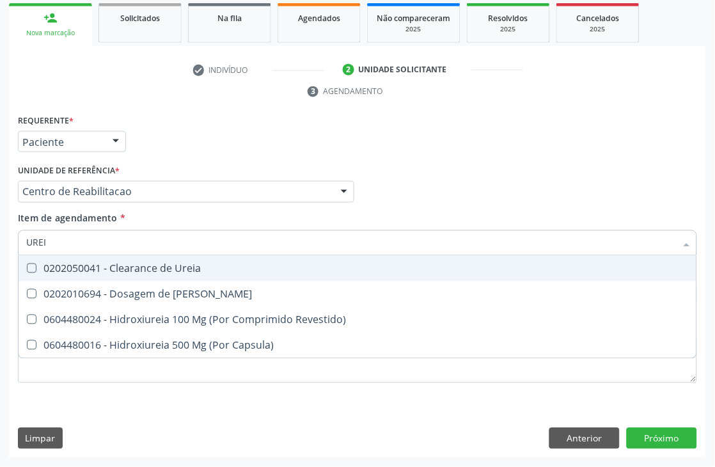
type input "UREIA"
click at [84, 265] on div "0202050041 - Clearance de Ureia" at bounding box center [357, 269] width 663 height 10
checkbox Ureia "true"
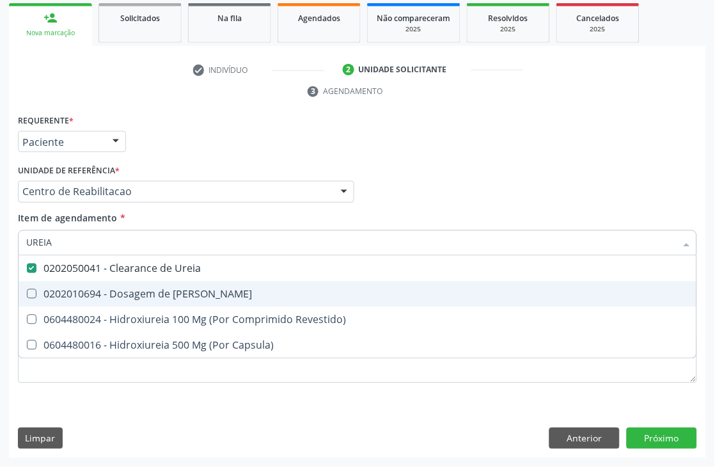
click at [84, 289] on div "0202010694 - Dosagem de Ureia" at bounding box center [357, 294] width 663 height 10
checkbox Ureia "true"
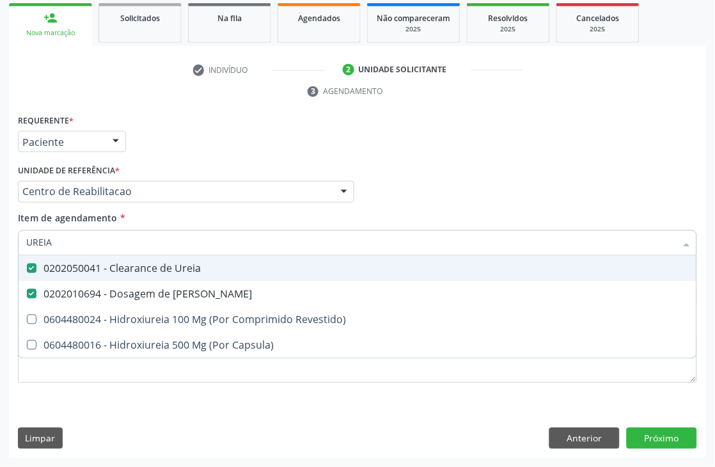
click at [84, 273] on span "0202050041 - Clearance de Ureia" at bounding box center [358, 269] width 678 height 26
checkbox Ureia "false"
click at [83, 239] on input "UREIA" at bounding box center [351, 243] width 650 height 26
type input "CRE"
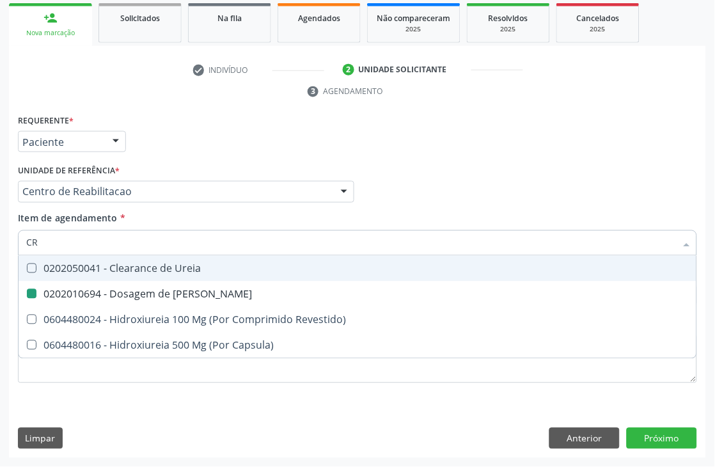
checkbox Ureia "false"
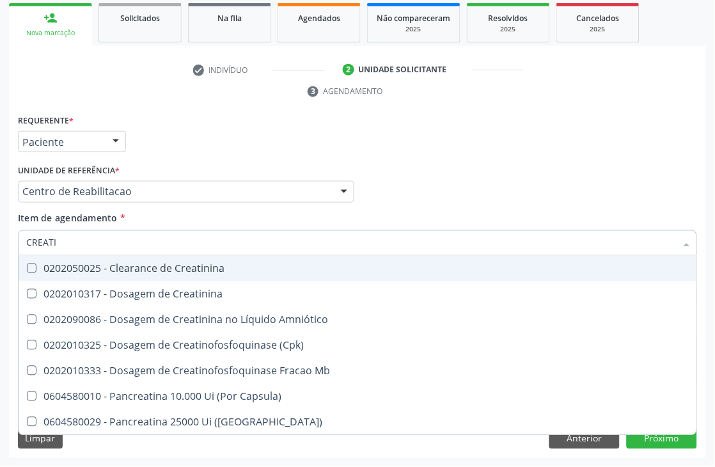
type input "CREATIN"
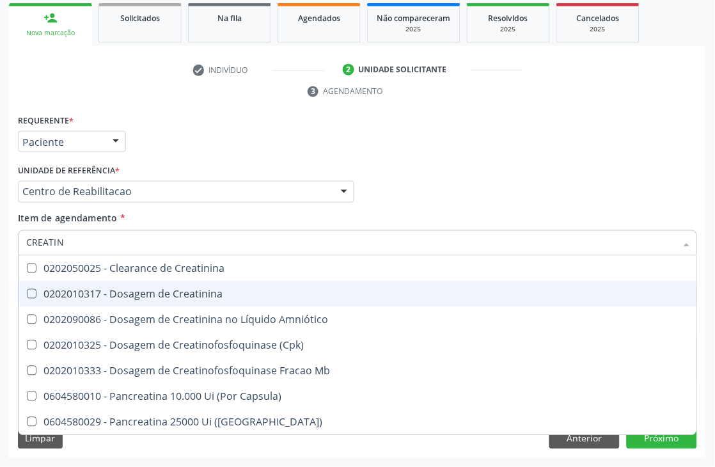
click at [99, 291] on div "0202010317 - Dosagem de Creatinina" at bounding box center [357, 294] width 663 height 10
checkbox Creatinina "true"
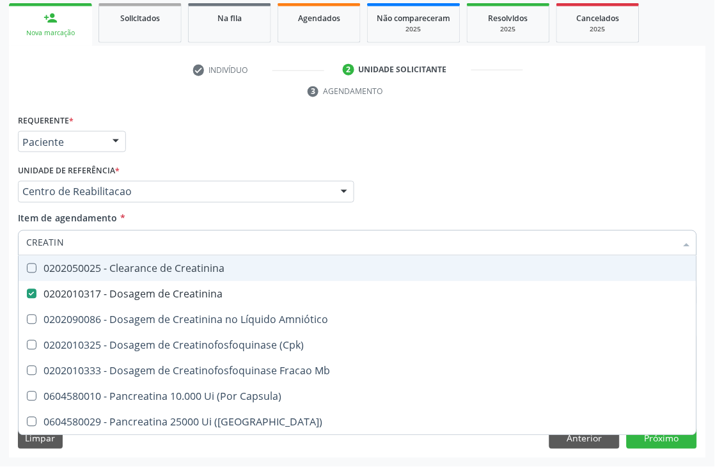
click at [77, 253] on input "CREATIN" at bounding box center [351, 243] width 650 height 26
checkbox Creatinina "false"
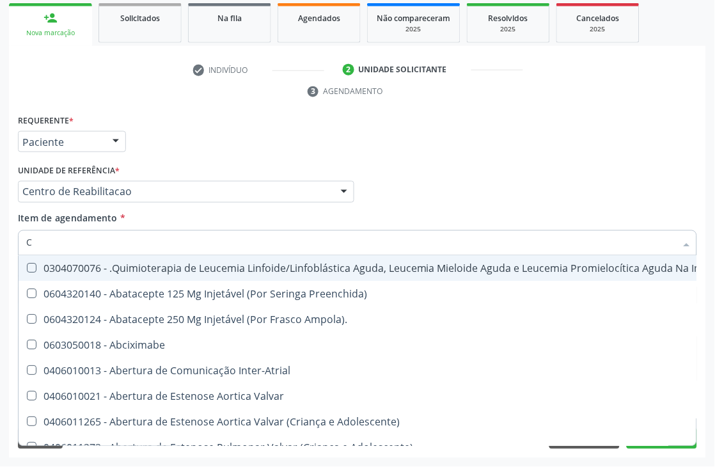
type input "CO"
checkbox Creatinina "true"
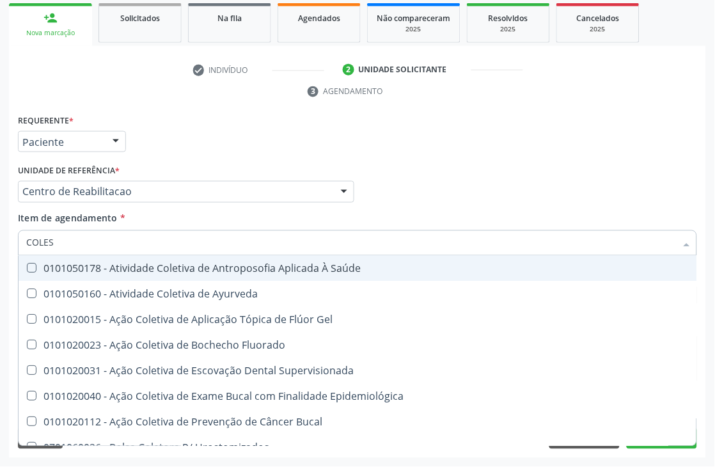
type input "COLEST"
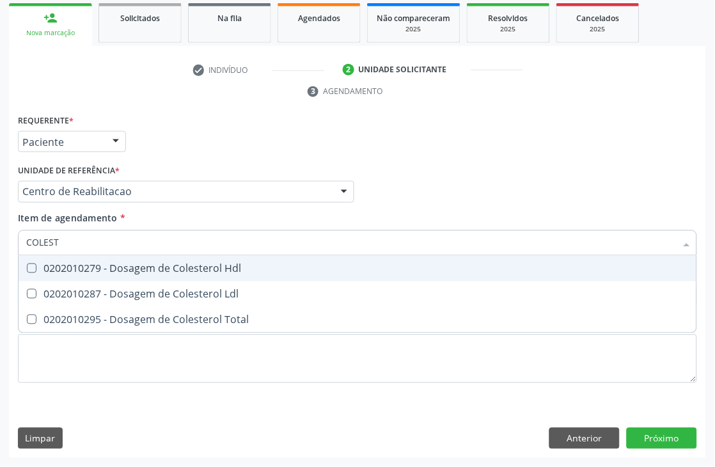
click at [79, 264] on div "0202010279 - Dosagem de Colesterol Hdl" at bounding box center [357, 269] width 663 height 10
checkbox Hdl "true"
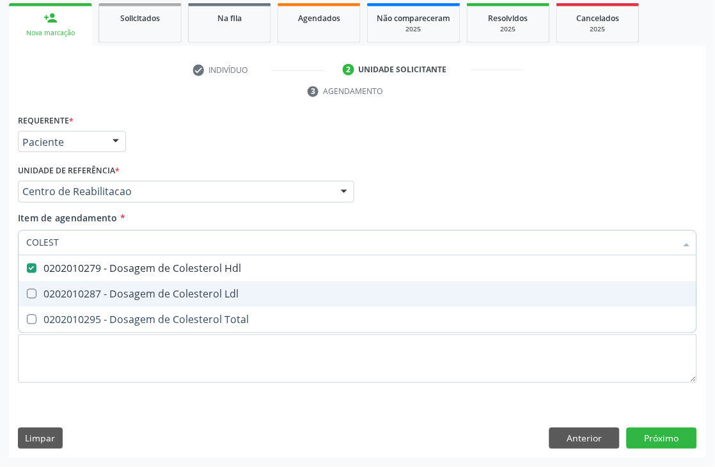
click at [73, 289] on div "0202010287 - Dosagem de Colesterol Ldl" at bounding box center [357, 294] width 663 height 10
checkbox Ldl "true"
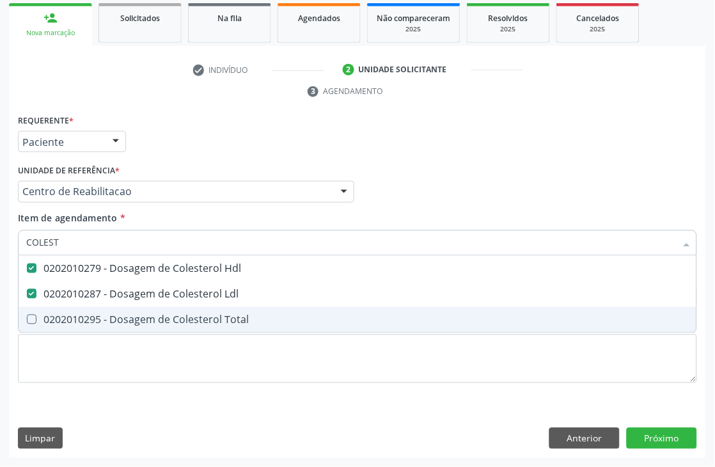
click at [71, 309] on span "0202010295 - Dosagem de Colesterol Total" at bounding box center [358, 320] width 678 height 26
checkbox Total "true"
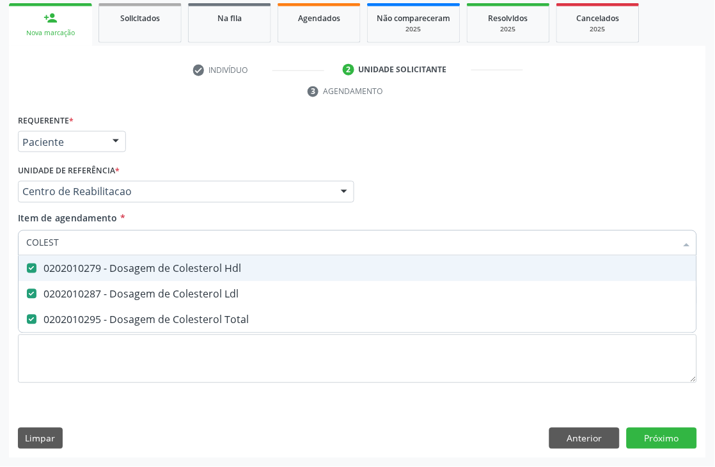
click at [85, 238] on input "COLEST" at bounding box center [351, 243] width 650 height 26
checkbox Hdl "false"
checkbox Ldl "false"
checkbox Total "false"
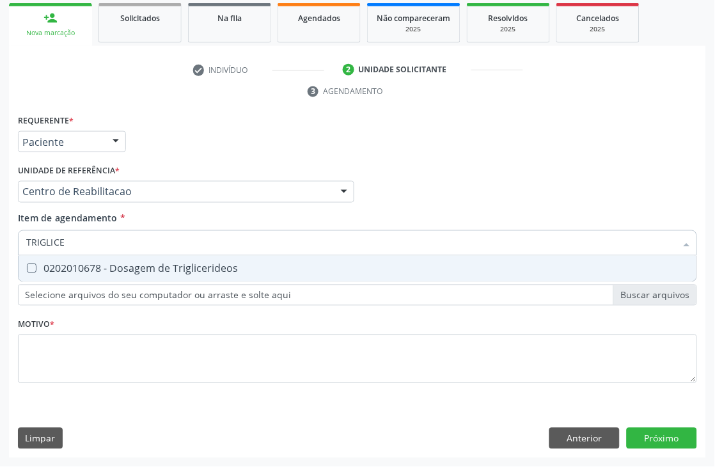
type input "TRIGLICER"
click at [94, 274] on span "0202010678 - Dosagem de Triglicerideos" at bounding box center [358, 269] width 678 height 26
checkbox Triglicerideos "true"
click at [91, 247] on input "TRIGLICER" at bounding box center [351, 243] width 650 height 26
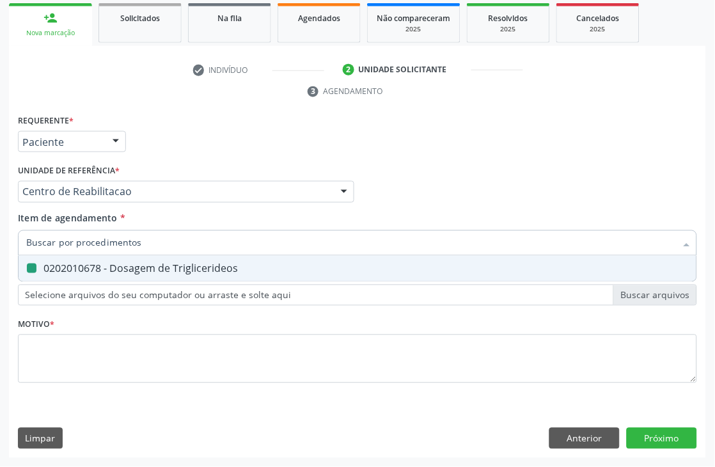
checkbox Triglicerideos "false"
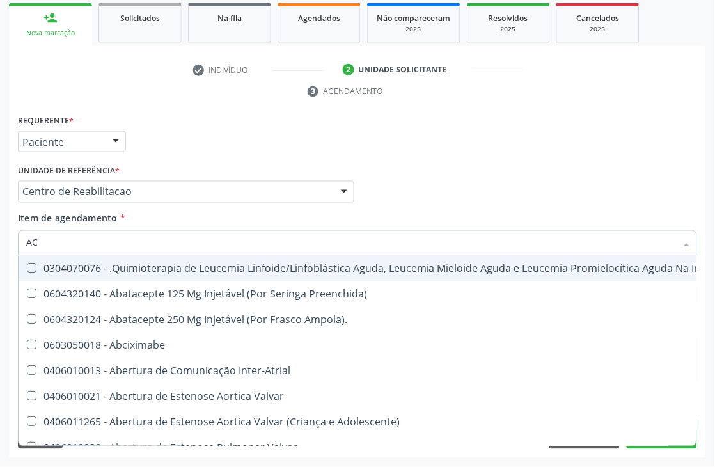
type input "ACI"
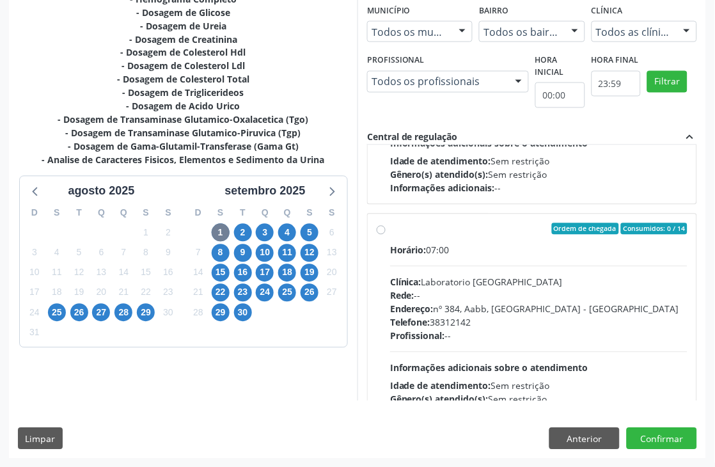
scroll to position [995, 0]
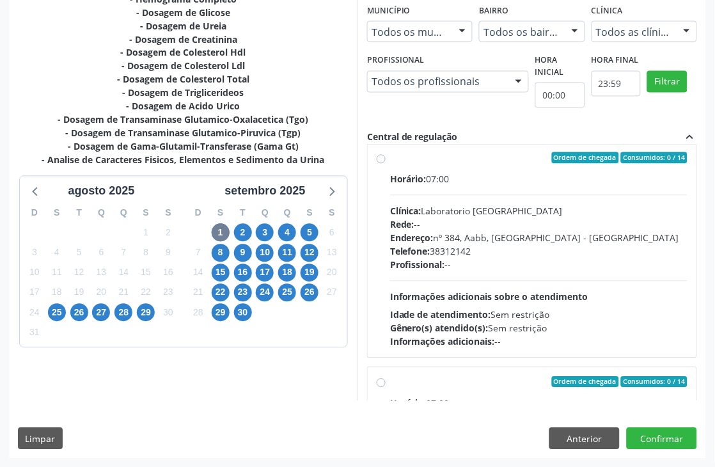
click at [489, 212] on div "Clínica: Laboratorio Sao Francisco" at bounding box center [538, 211] width 297 height 13
click at [386, 164] on input "Ordem de chegada Consumidos: 0 / 14 Horário: 07:00 Clínica: Laboratorio Sao Fra…" at bounding box center [381, 158] width 9 height 12
radio input "false"
radio input "true"
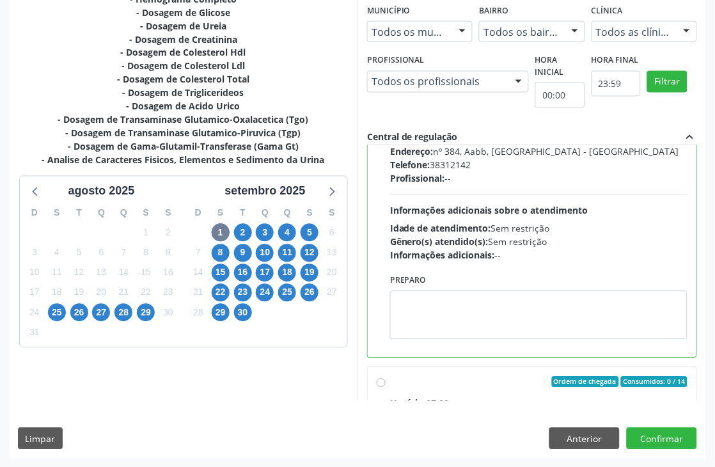
scroll to position [909, 0]
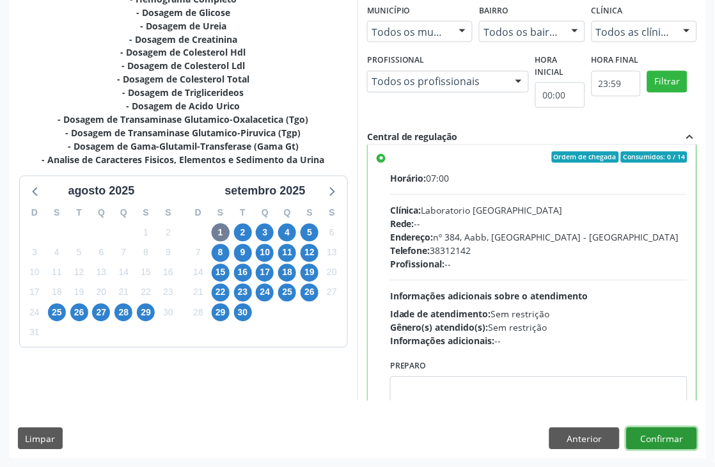
click at [683, 442] on button "Confirmar" at bounding box center [662, 439] width 70 height 22
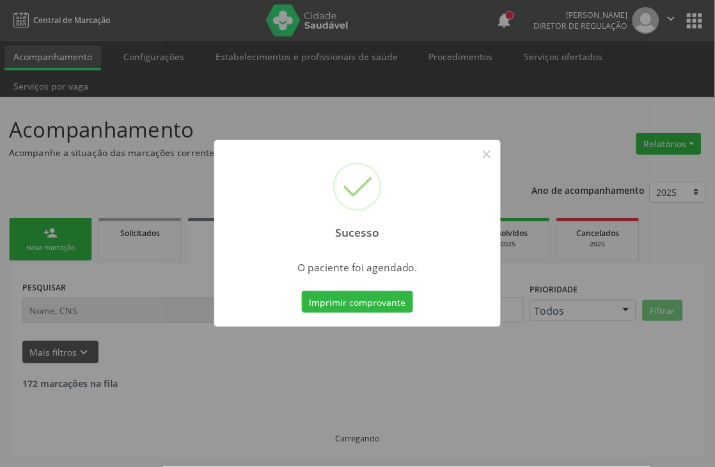
scroll to position [0, 0]
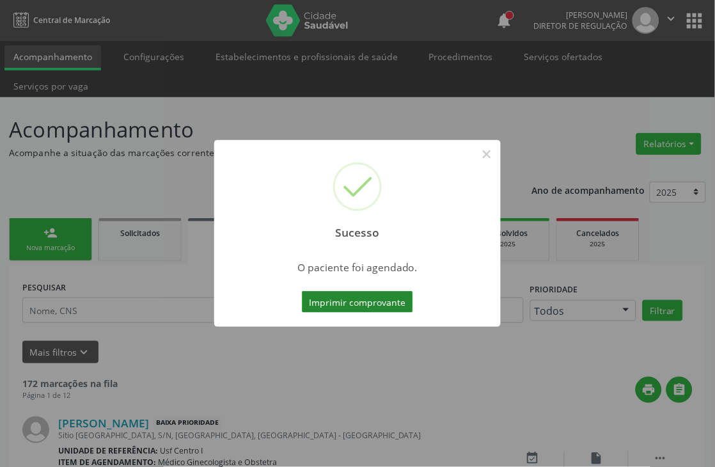
click at [338, 299] on button "Imprimir comprovante" at bounding box center [357, 302] width 111 height 22
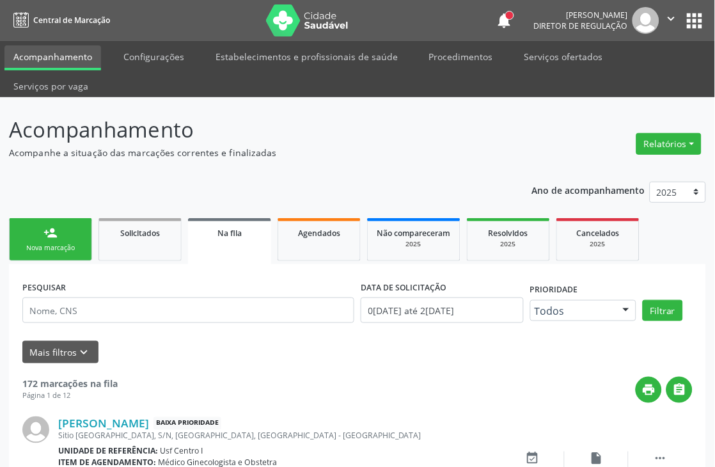
click at [43, 233] on div "person_add" at bounding box center [50, 233] width 14 height 14
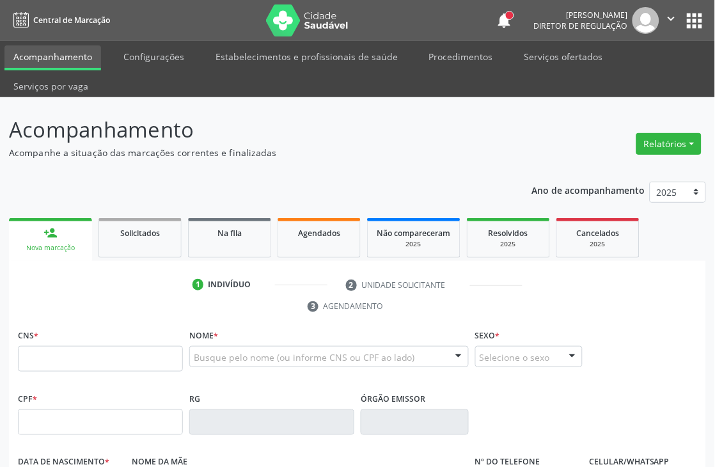
click at [77, 240] on link "person_add Nova marcação" at bounding box center [50, 239] width 83 height 43
click at [65, 347] on input "text" at bounding box center [100, 359] width 165 height 26
type input "708 2051 3854 2441"
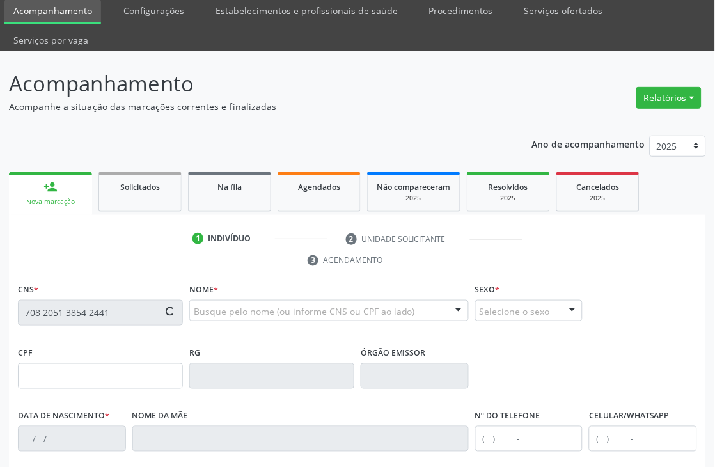
type input "14/03/1985"
type input "Rosineide da Silva"
type input "(87) 99999-9999"
type input "S/N"
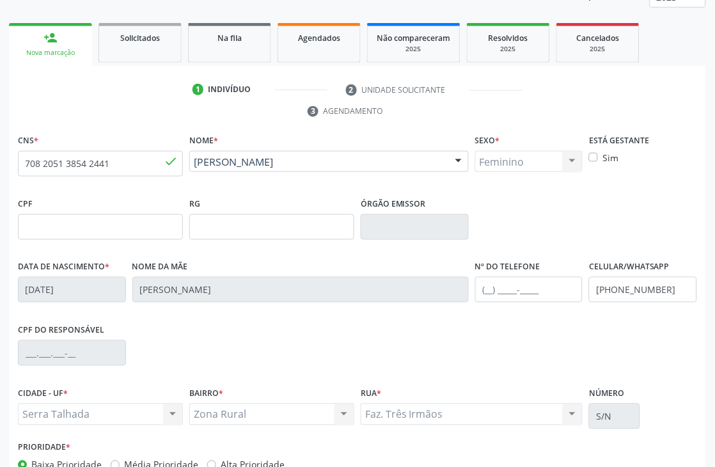
scroll to position [274, 0]
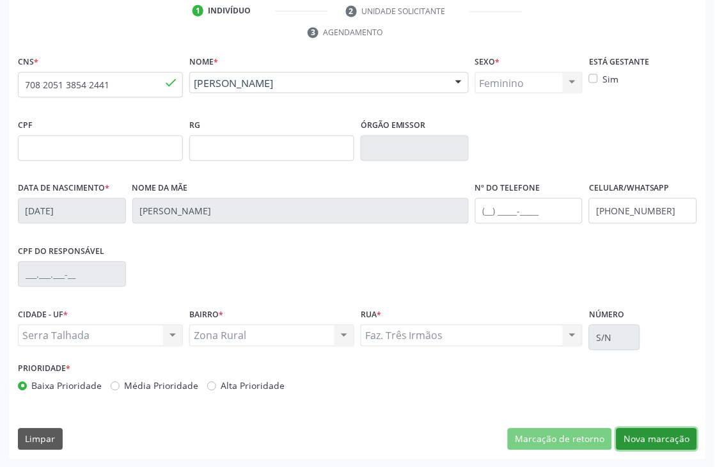
click at [625, 439] on button "Nova marcação" at bounding box center [657, 440] width 81 height 22
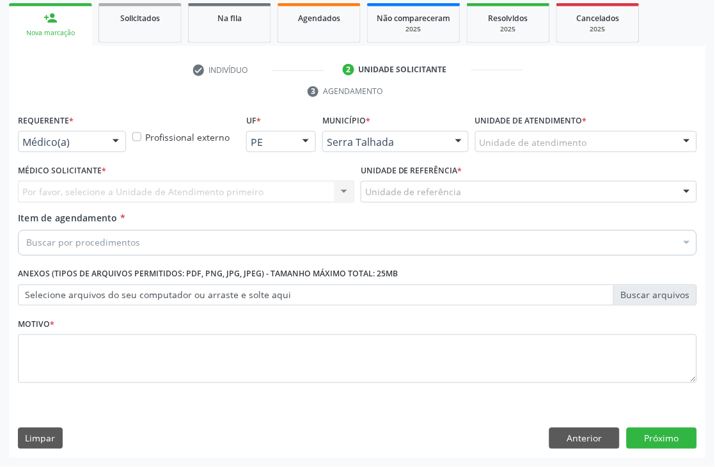
scroll to position [215, 0]
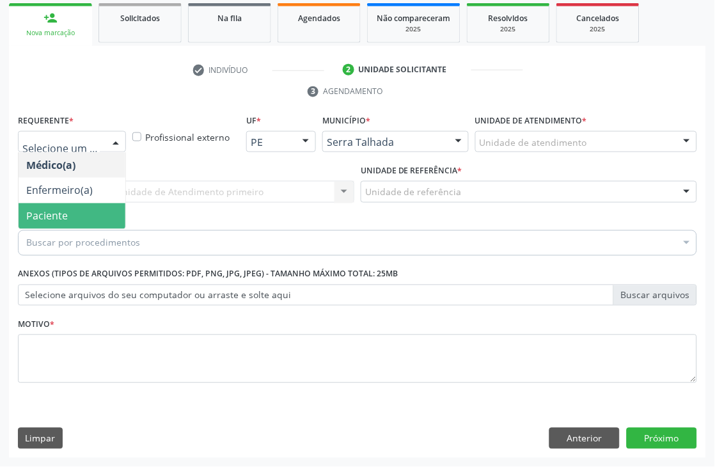
click at [61, 207] on span "Paciente" at bounding box center [72, 216] width 107 height 26
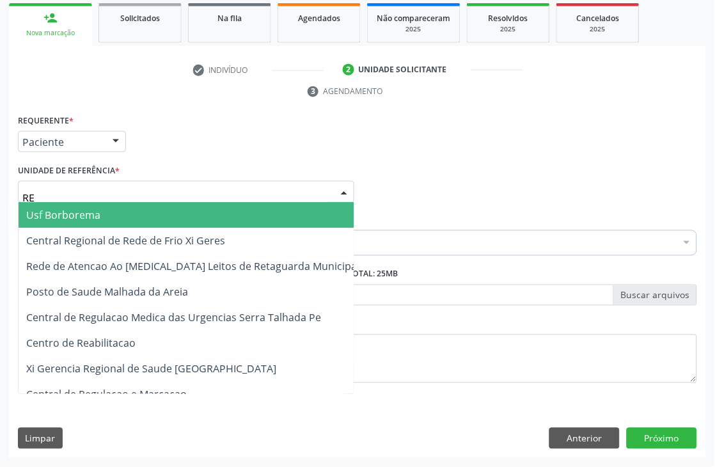
type input "REA"
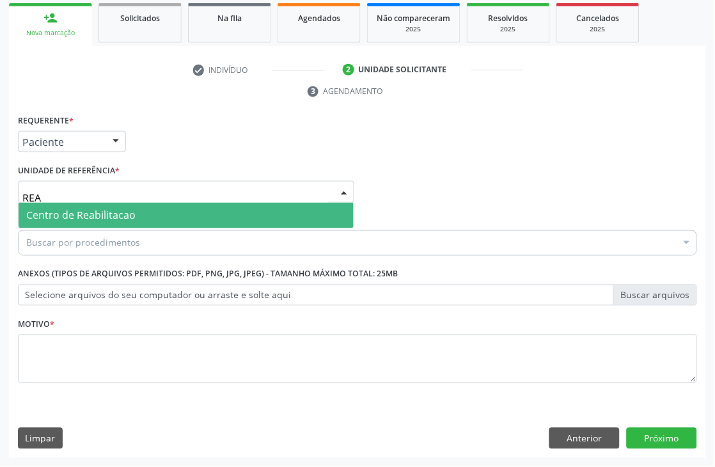
click at [100, 209] on span "Centro de Reabilitacao" at bounding box center [80, 216] width 109 height 14
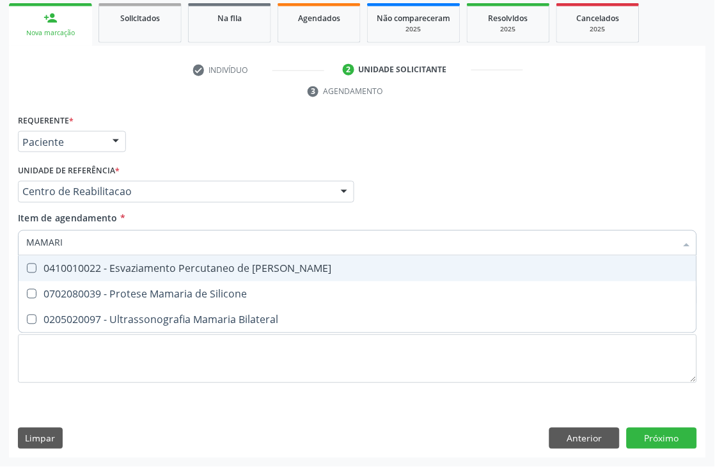
type input "MAMARIA"
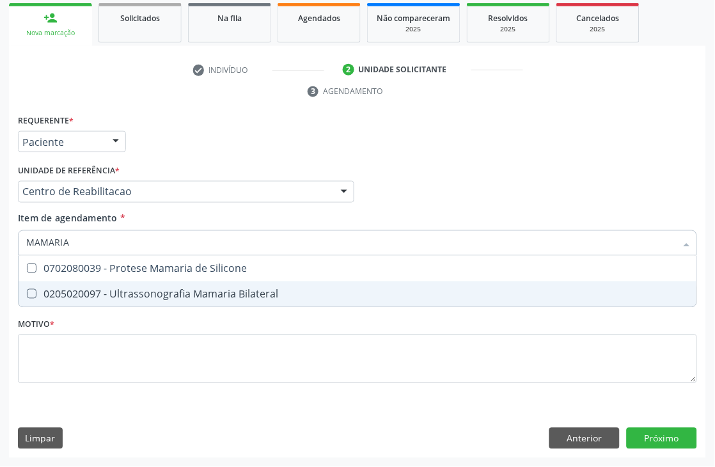
click at [80, 289] on div "0205020097 - Ultrassonografia Mamaria Bilateral" at bounding box center [357, 294] width 663 height 10
checkbox Bilateral "true"
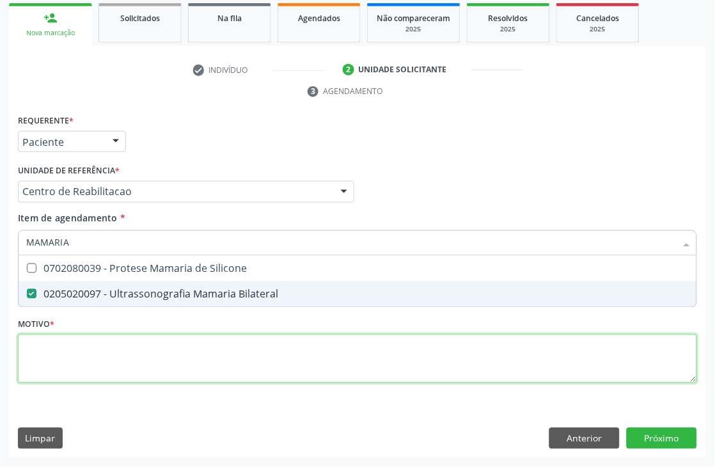
click at [42, 347] on div "Requerente * Paciente Médico(a) Enfermeiro(a) Paciente Nenhum resultado encontr…" at bounding box center [357, 256] width 679 height 290
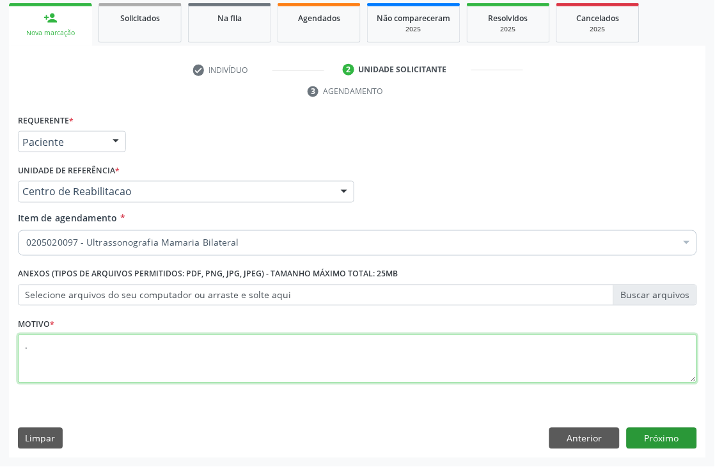
type textarea "."
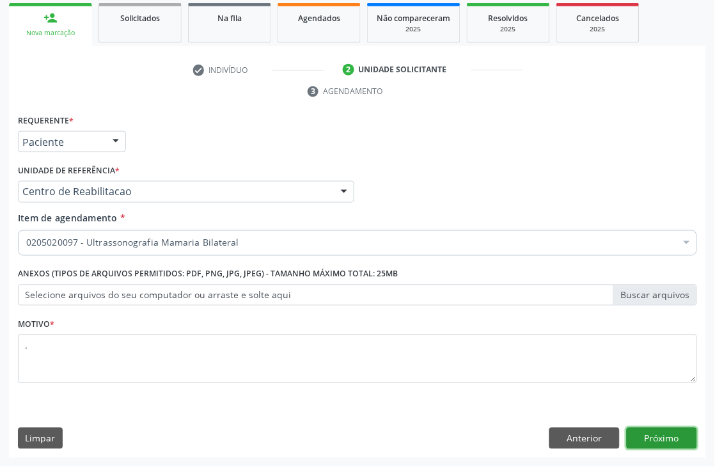
click at [659, 436] on button "Próximo" at bounding box center [662, 439] width 70 height 22
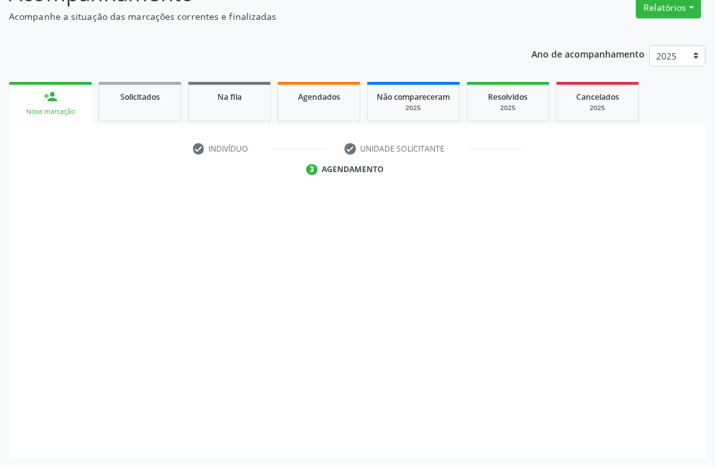
scroll to position [136, 0]
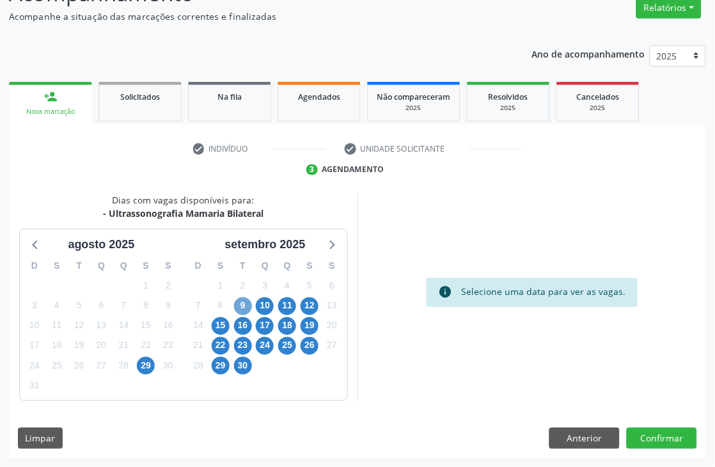
click at [246, 306] on span "9" at bounding box center [243, 306] width 18 height 18
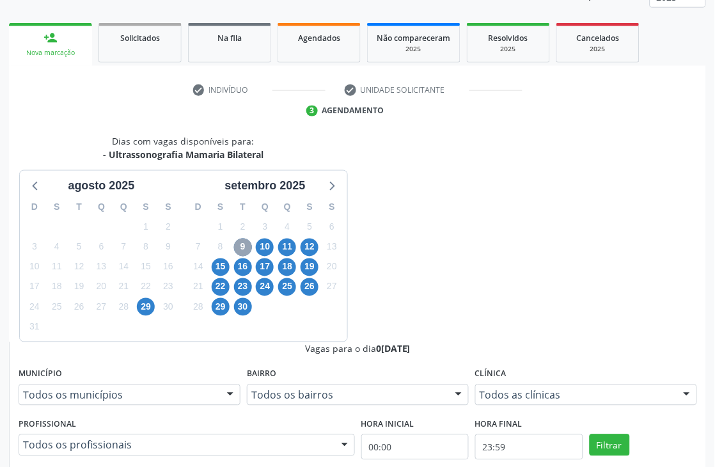
scroll to position [278, 0]
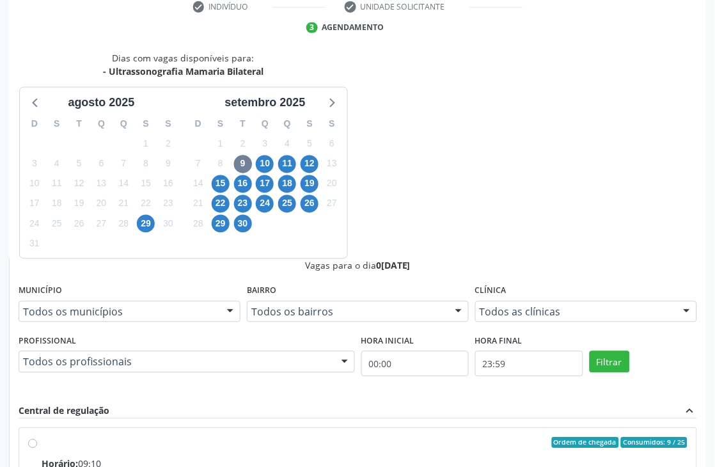
click at [430, 457] on div "Horário: 09:10" at bounding box center [365, 463] width 646 height 13
click at [37, 437] on input "Ordem de chegada Consumidos: 9 / 25 Horário: 09:10 Clínica: Hospital Sao Franci…" at bounding box center [32, 443] width 9 height 12
radio input "true"
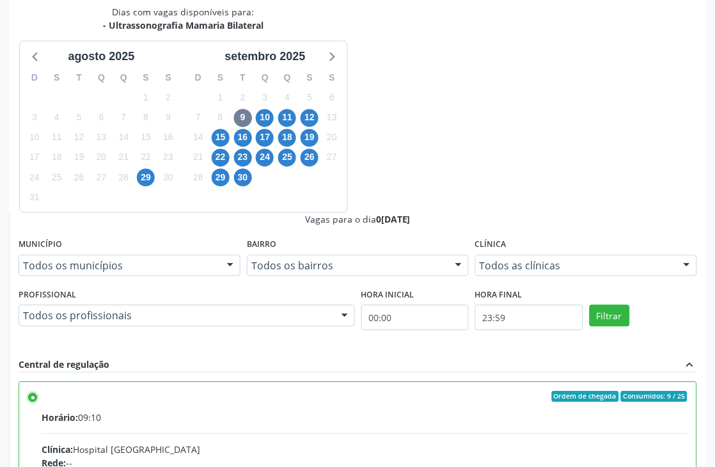
scroll to position [349, 0]
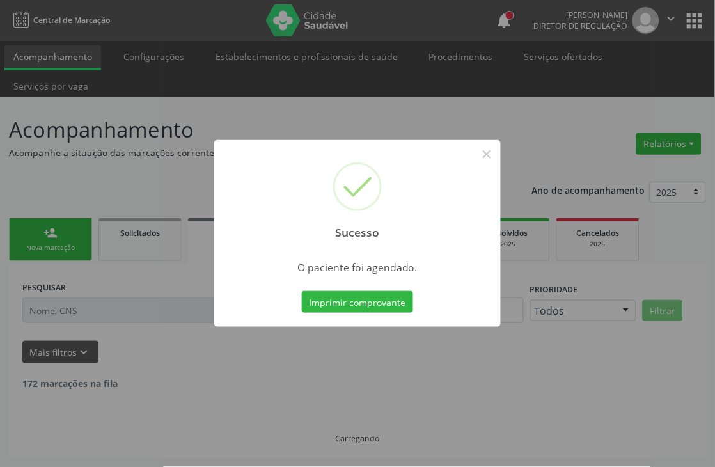
scroll to position [0, 0]
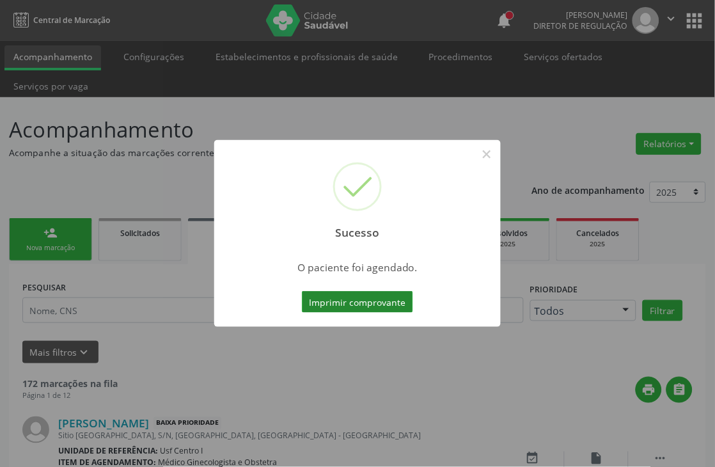
click at [347, 301] on button "Imprimir comprovante" at bounding box center [357, 302] width 111 height 22
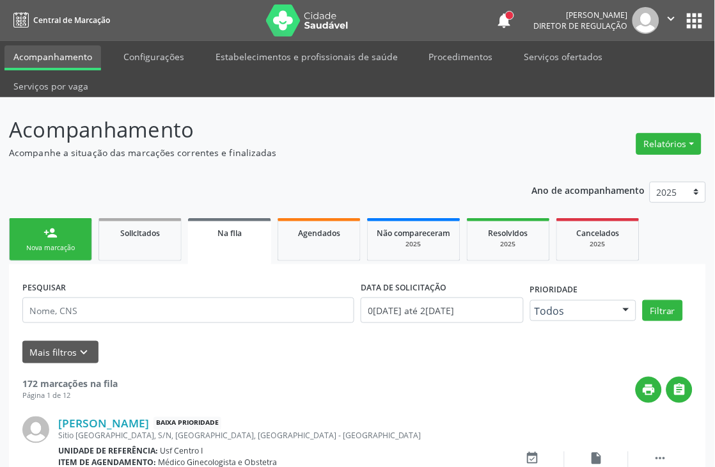
click at [74, 240] on link "person_add Nova marcação" at bounding box center [50, 239] width 83 height 43
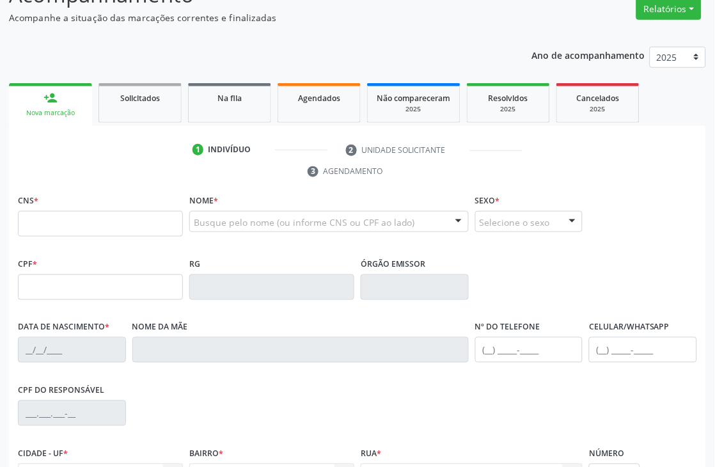
scroll to position [142, 0]
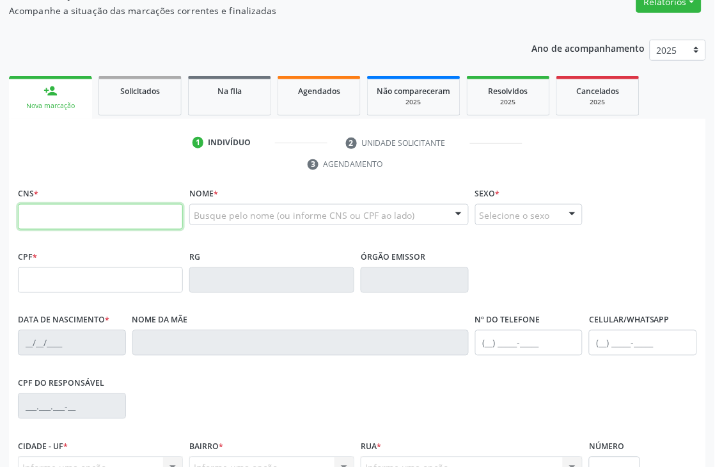
click at [50, 221] on input "text" at bounding box center [100, 217] width 165 height 26
type input "898 0001 2806 8509"
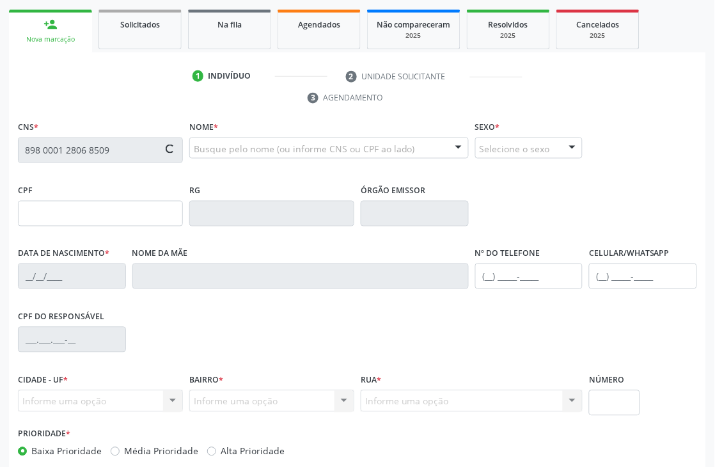
type input "420.095.294-72"
type input "02/11/1959"
type input "Floriza Maria de Siqueira"
type input "(87) 99957-9516"
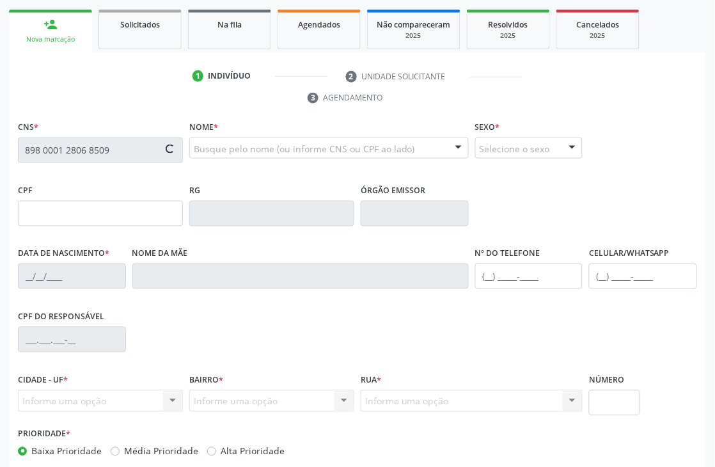
type input "266"
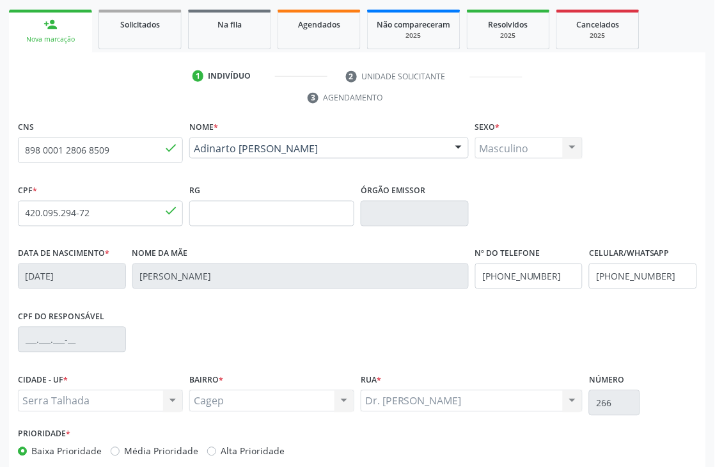
scroll to position [274, 0]
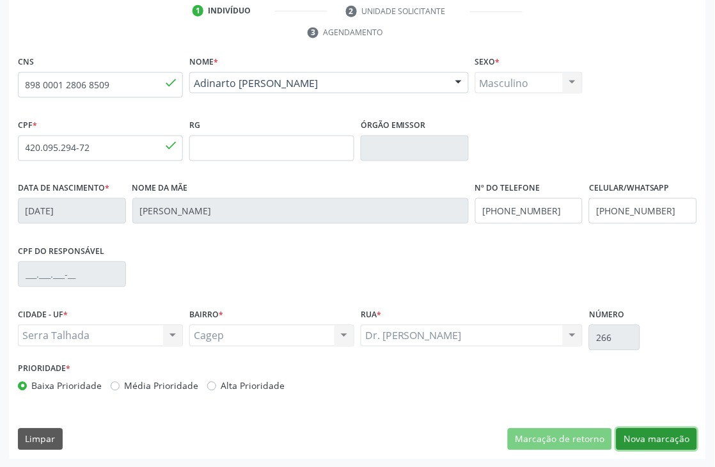
click at [684, 443] on button "Nova marcação" at bounding box center [657, 440] width 81 height 22
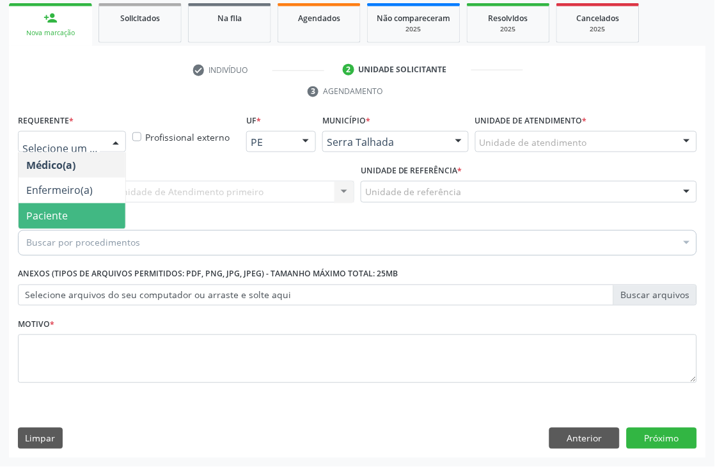
click at [38, 205] on span "Paciente" at bounding box center [72, 216] width 107 height 26
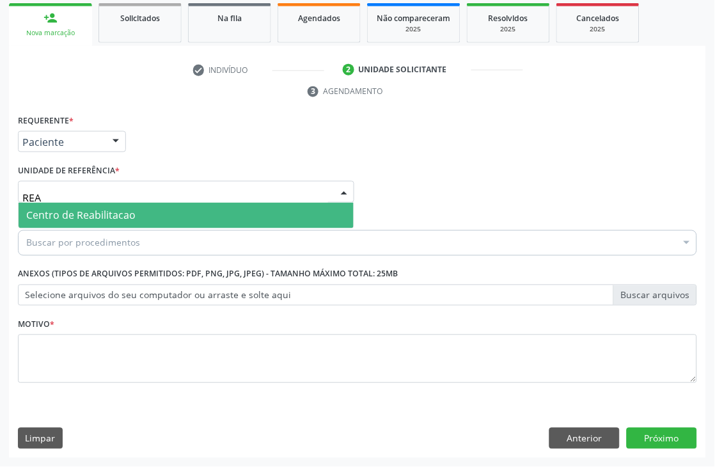
type input "REAB"
click at [42, 222] on span "Centro de Reabilitacao" at bounding box center [186, 216] width 335 height 26
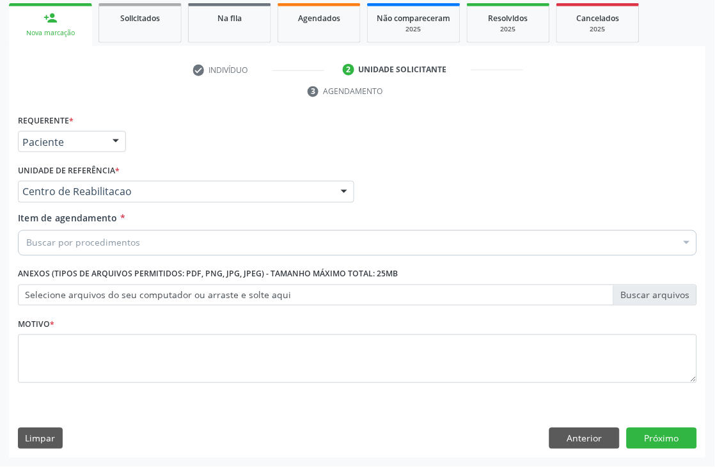
click at [43, 249] on div "Buscar por procedimentos" at bounding box center [357, 243] width 679 height 26
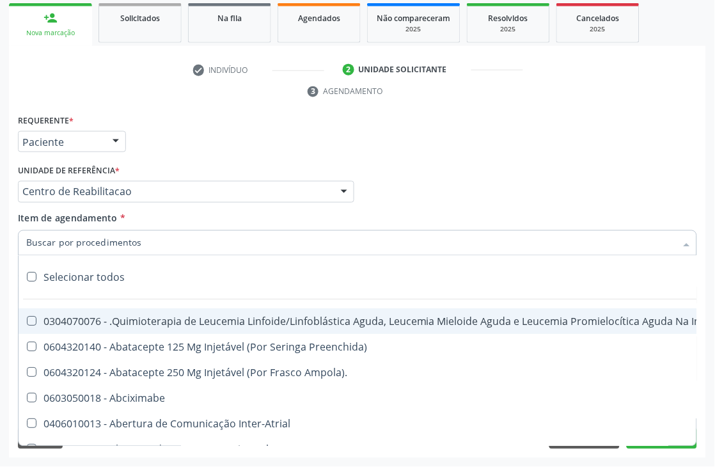
click at [42, 243] on input "Item de agendamento *" at bounding box center [351, 243] width 650 height 26
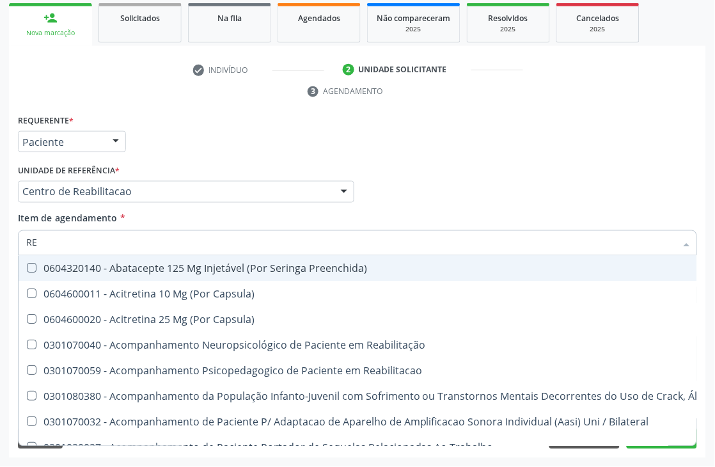
type input "R"
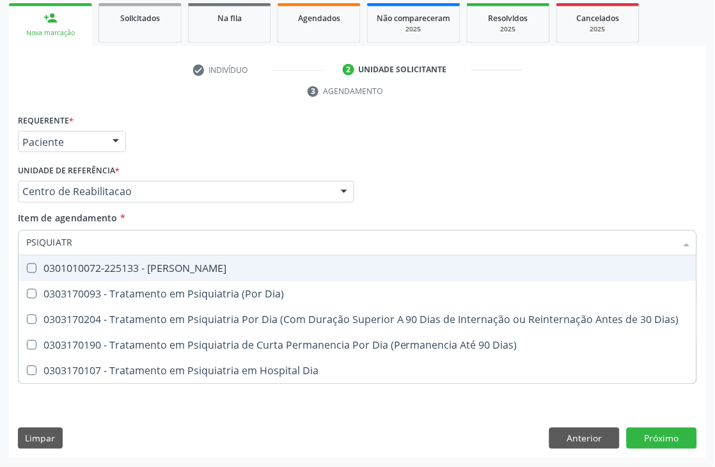
type input "PSIQUIATRA"
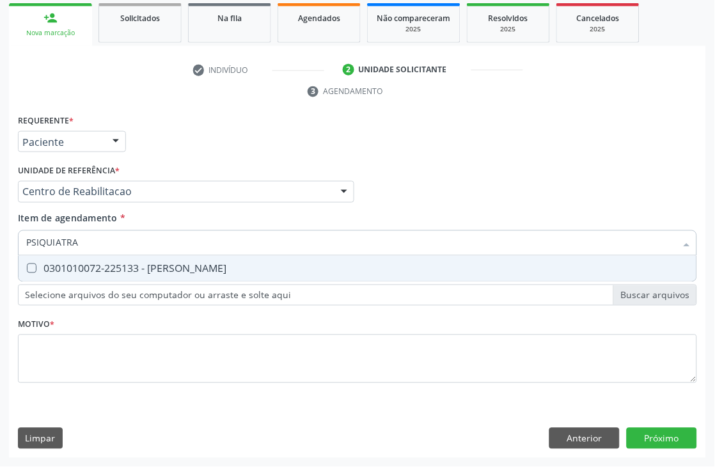
click at [97, 269] on div "0301010072-225133 - [PERSON_NAME]" at bounding box center [357, 269] width 663 height 10
checkbox Psiquiatra "true"
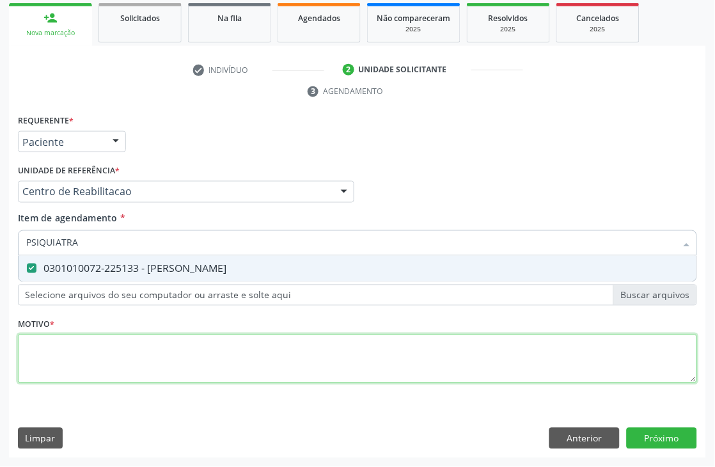
click at [63, 349] on div "Requerente * Paciente Médico(a) Enfermeiro(a) Paciente Nenhum resultado encontr…" at bounding box center [357, 256] width 679 height 290
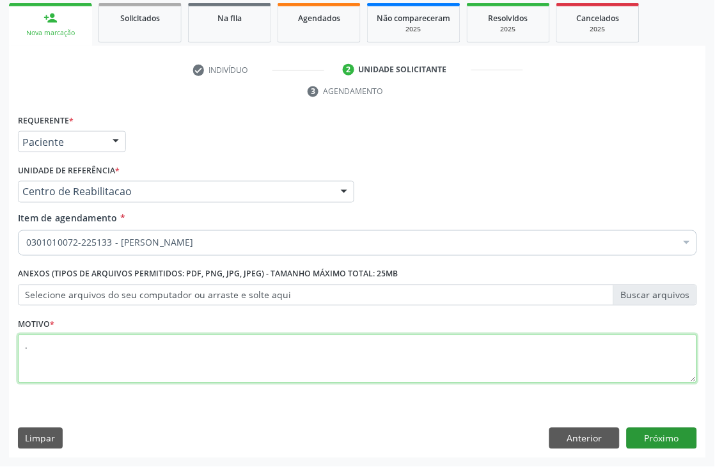
type textarea "."
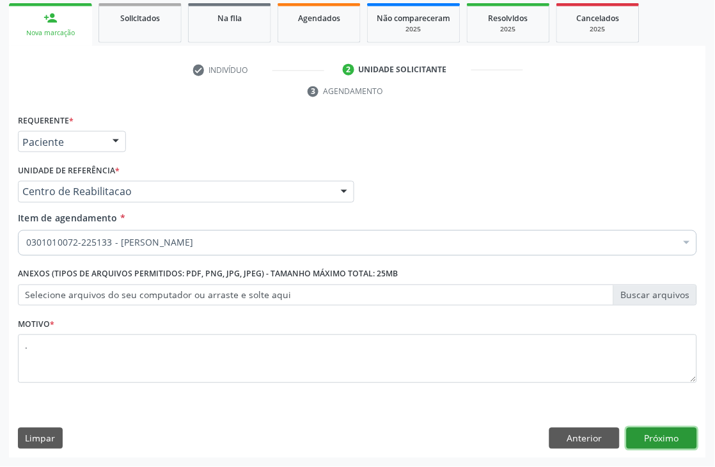
click at [681, 436] on button "Próximo" at bounding box center [662, 439] width 70 height 22
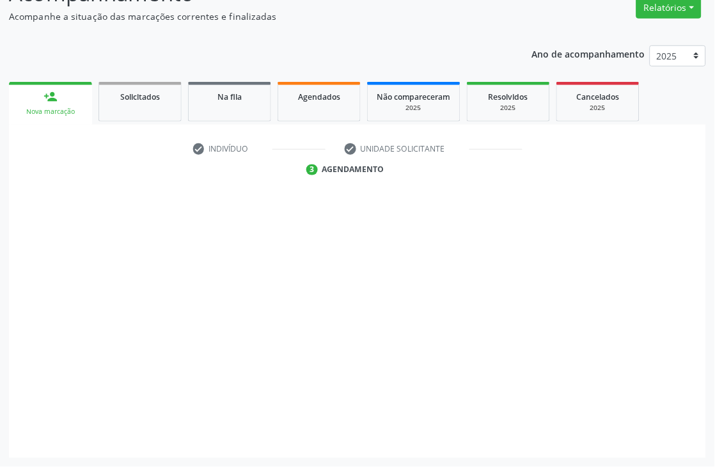
scroll to position [136, 0]
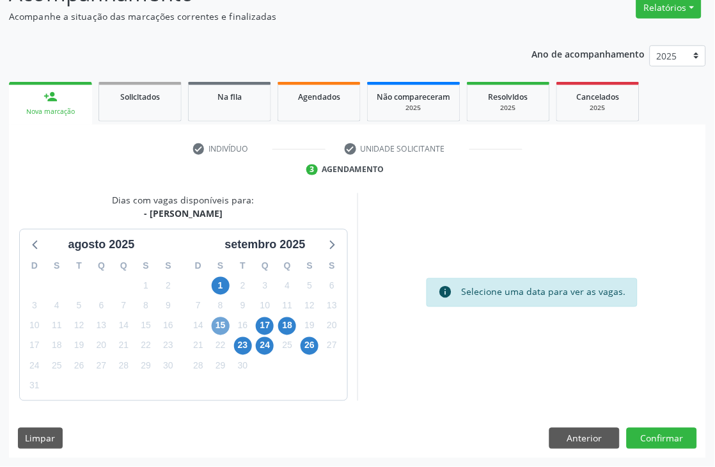
click at [215, 322] on span "15" at bounding box center [221, 326] width 18 height 18
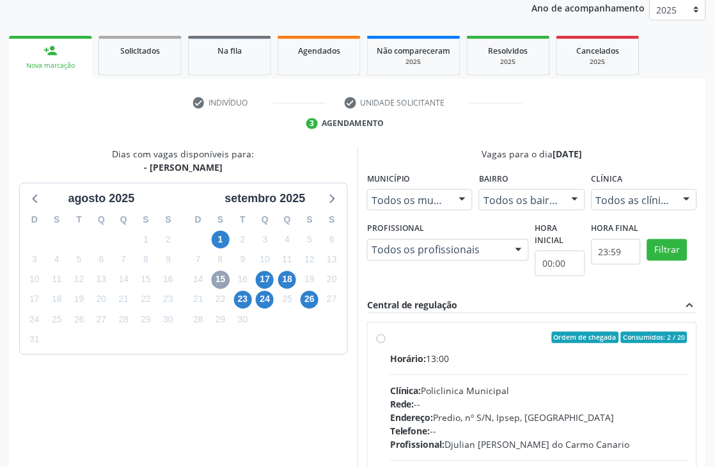
scroll to position [207, 0]
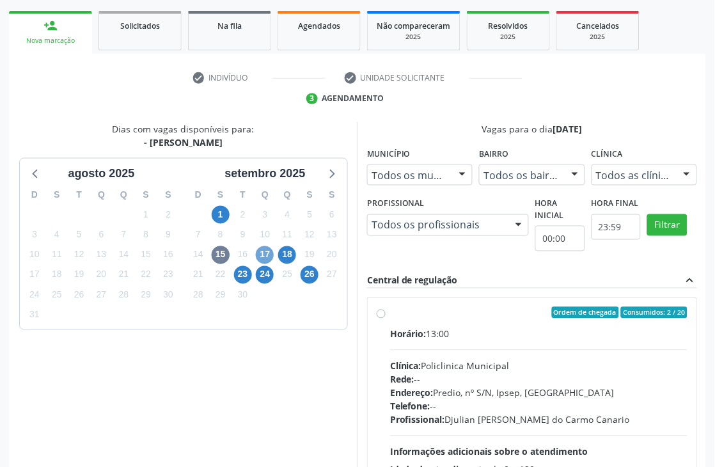
click at [258, 251] on span "17" at bounding box center [265, 255] width 18 height 18
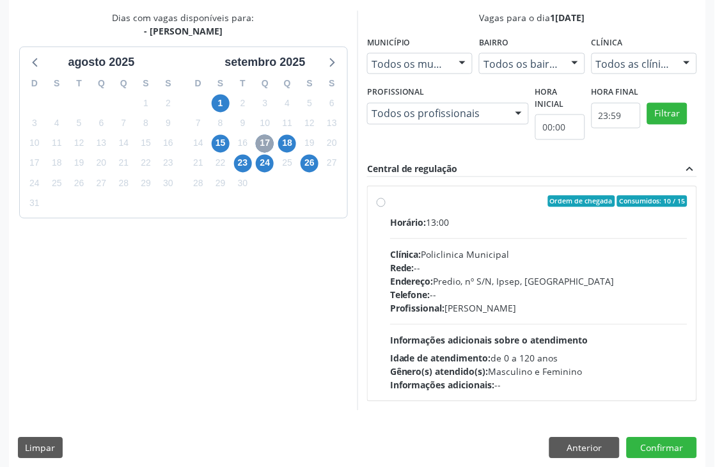
scroll to position [328, 0]
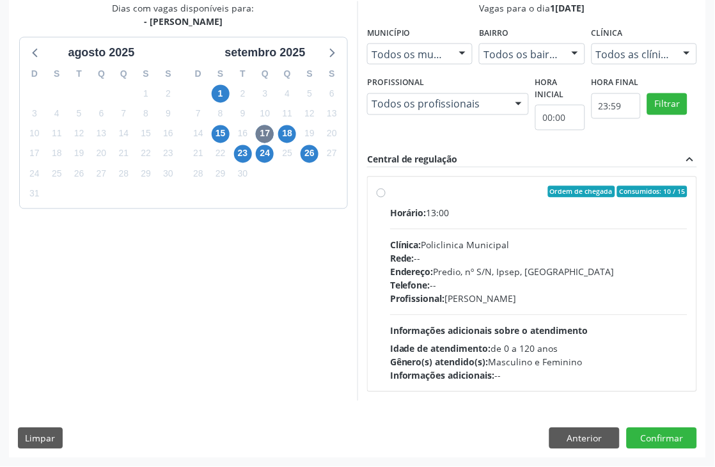
click at [468, 252] on div "Rede: --" at bounding box center [538, 258] width 297 height 13
click at [386, 198] on input "Ordem de chegada Consumidos: 10 / 15 Horário: 13:00 Clínica: Policlinica Munici…" at bounding box center [381, 192] width 9 height 12
radio input "true"
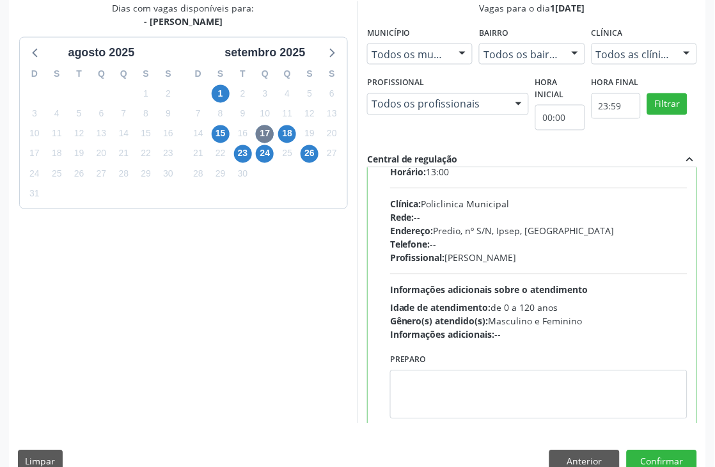
scroll to position [64, 0]
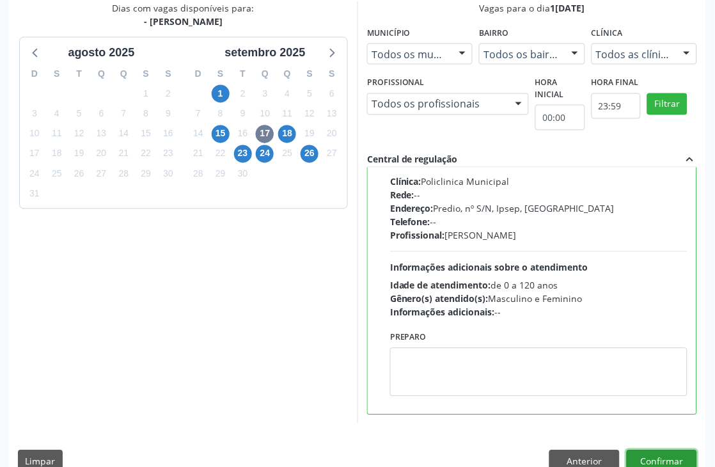
click at [672, 459] on button "Confirmar" at bounding box center [662, 461] width 70 height 22
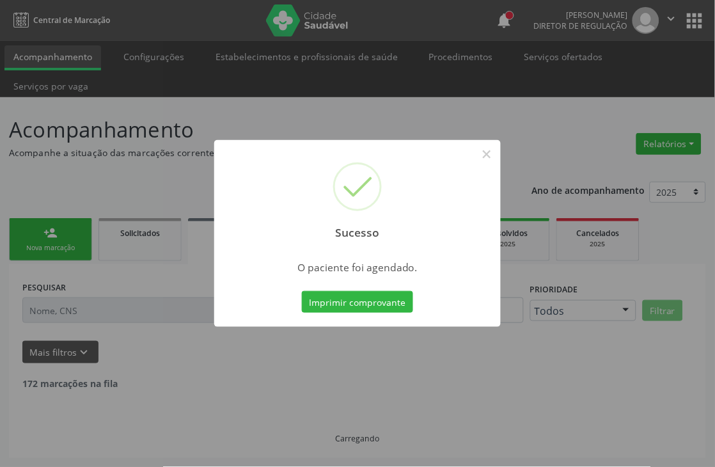
scroll to position [0, 0]
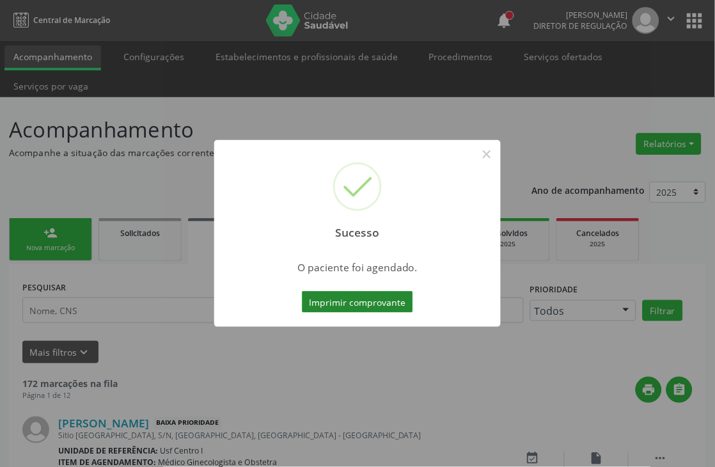
click at [320, 303] on button "Imprimir comprovante" at bounding box center [357, 302] width 111 height 22
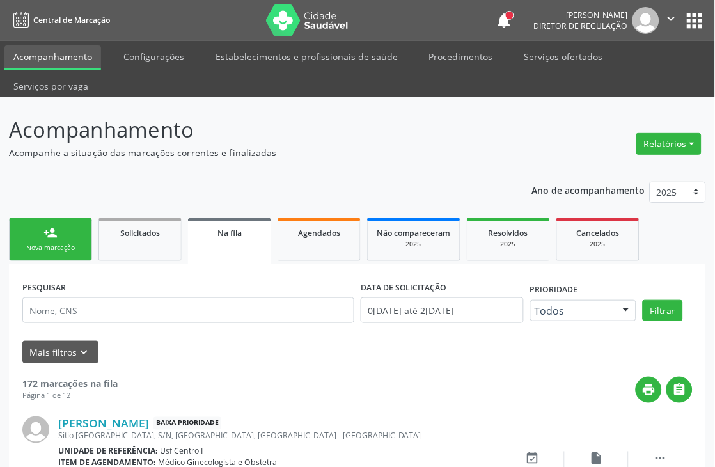
click at [64, 237] on link "person_add Nova marcação" at bounding box center [50, 239] width 83 height 43
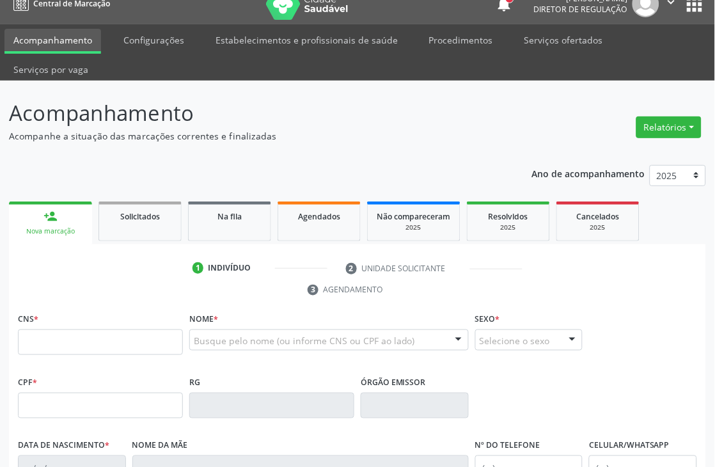
scroll to position [142, 0]
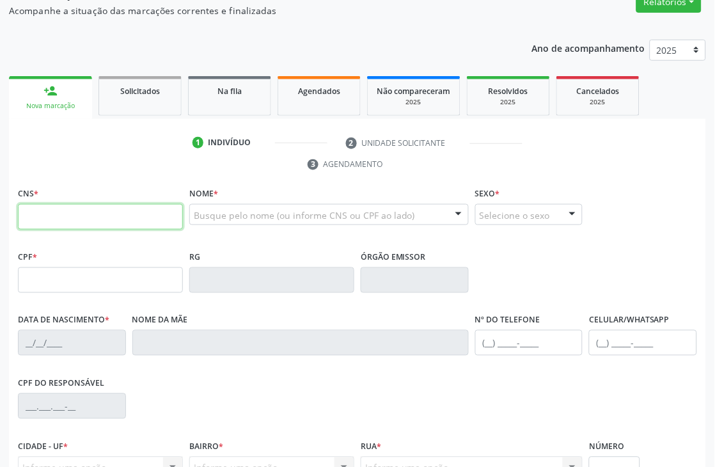
click at [49, 221] on input "text" at bounding box center [100, 217] width 165 height 26
type input "700 5051 3149 9054"
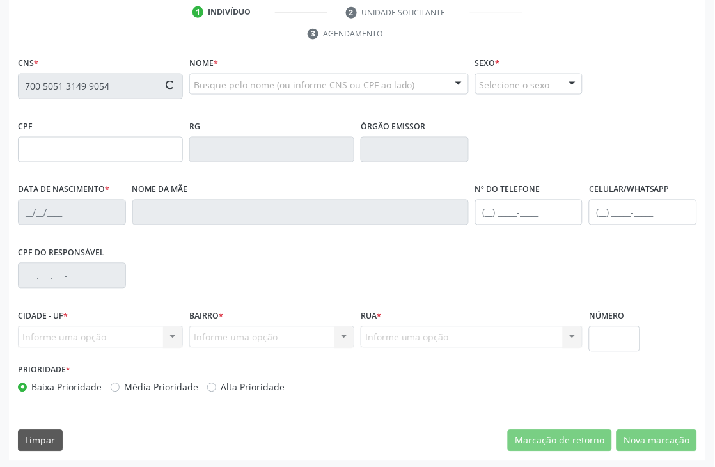
scroll to position [274, 0]
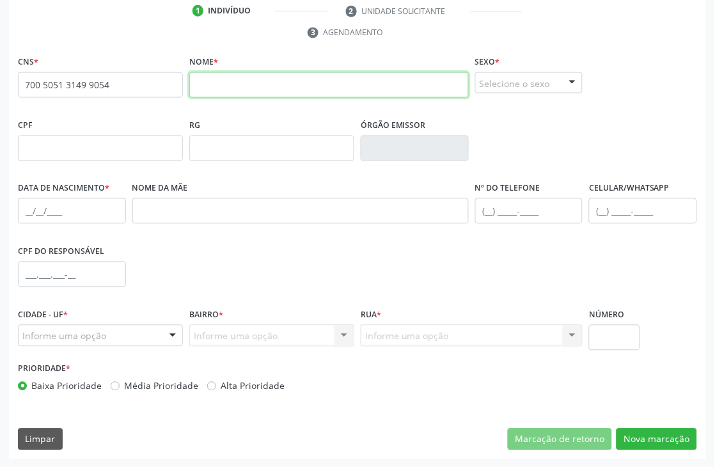
click at [209, 84] on input "text" at bounding box center [329, 85] width 280 height 26
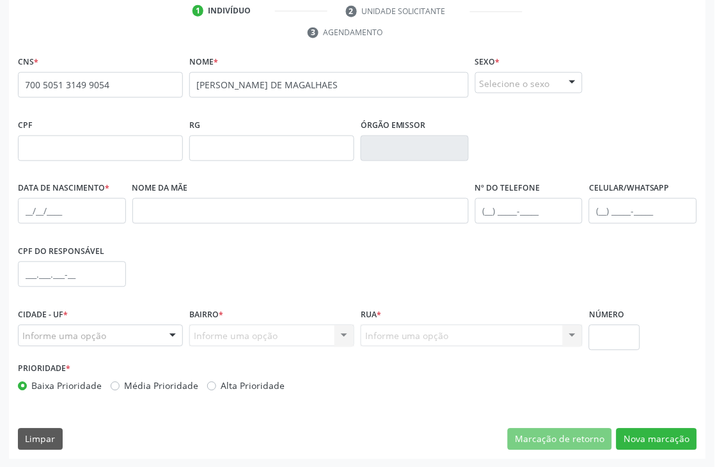
type input "JOSE CARDLOS DE MAGALHAES"
click at [530, 93] on fieldset "Sexo * Selecione o sexo Masculino Feminino Nenhum resultado encontrado para: " …" at bounding box center [529, 77] width 108 height 50
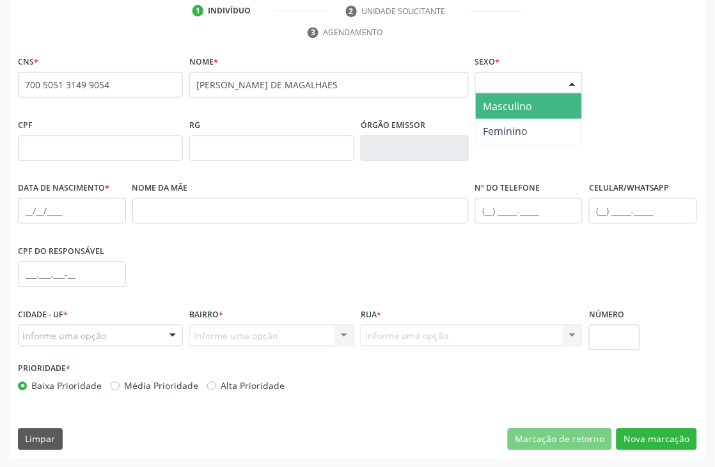
click at [529, 86] on div "Selecione o sexo" at bounding box center [529, 83] width 108 height 22
click at [512, 113] on span "Masculino" at bounding box center [529, 106] width 107 height 26
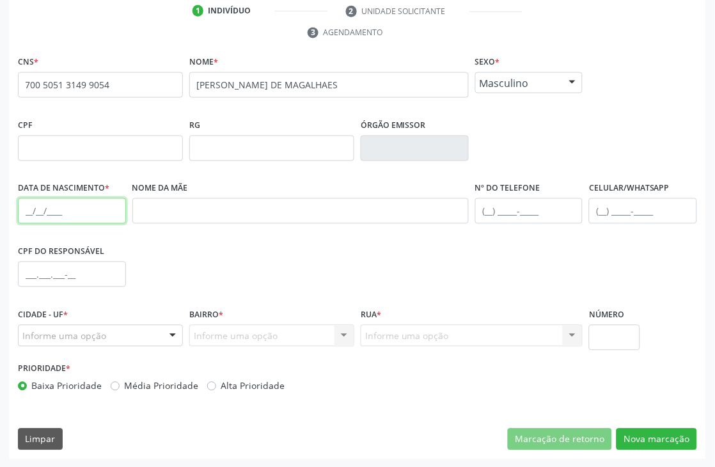
click at [31, 205] on input "text" at bounding box center [72, 211] width 108 height 26
type input "22/10/1977"
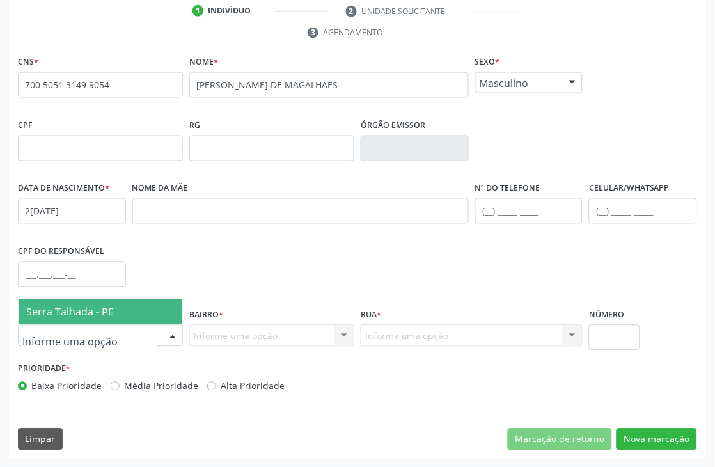
click at [93, 311] on span "Serra Talhada - PE" at bounding box center [70, 312] width 88 height 14
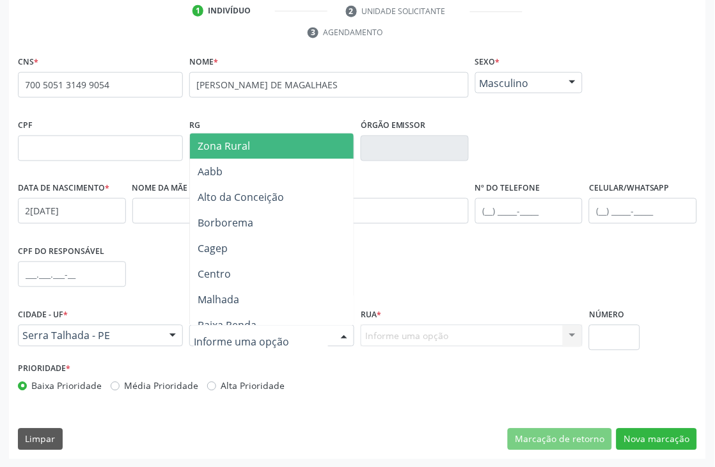
click at [232, 148] on span "Zona Rural" at bounding box center [224, 146] width 52 height 14
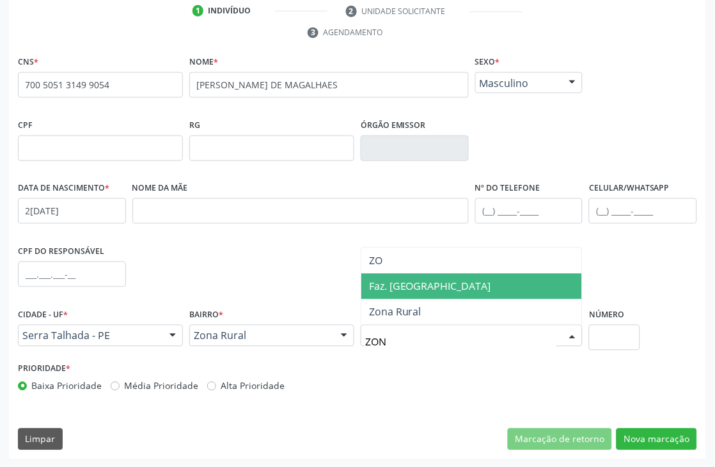
type input "ZONA"
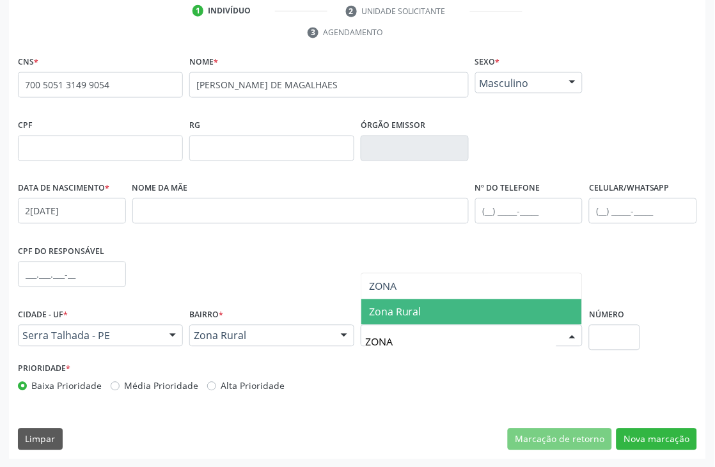
click at [395, 305] on span "Zona Rural" at bounding box center [395, 312] width 52 height 14
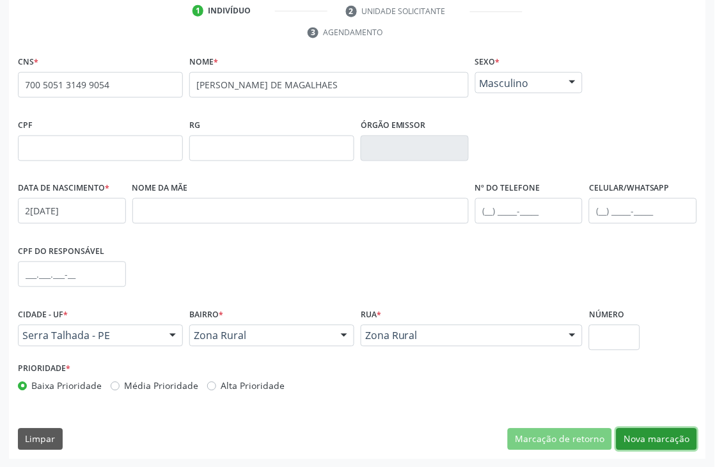
click at [666, 429] on button "Nova marcação" at bounding box center [657, 440] width 81 height 22
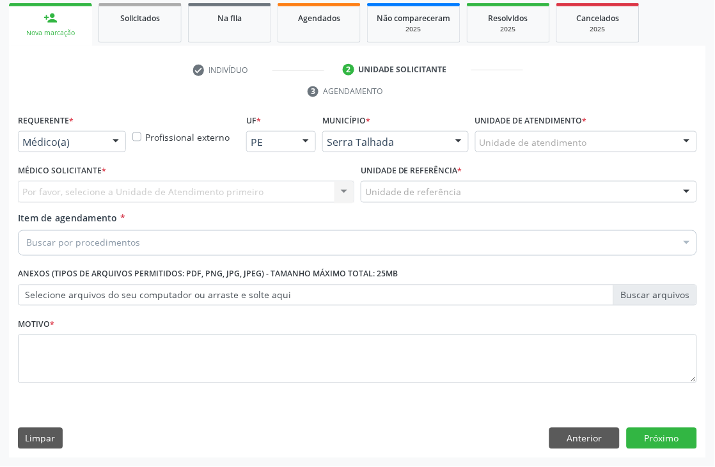
click at [105, 252] on div "Buscar por procedimentos Selecionar todos 0304070076 - .Quimioterapia de Leucem…" at bounding box center [357, 241] width 679 height 22
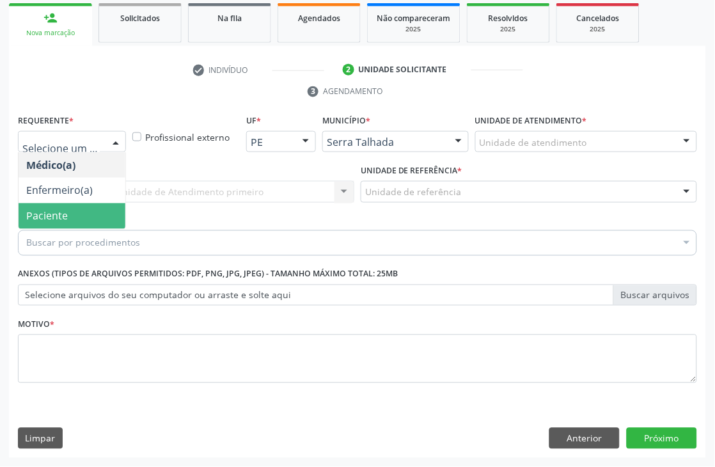
click at [52, 223] on span "Paciente" at bounding box center [72, 216] width 107 height 26
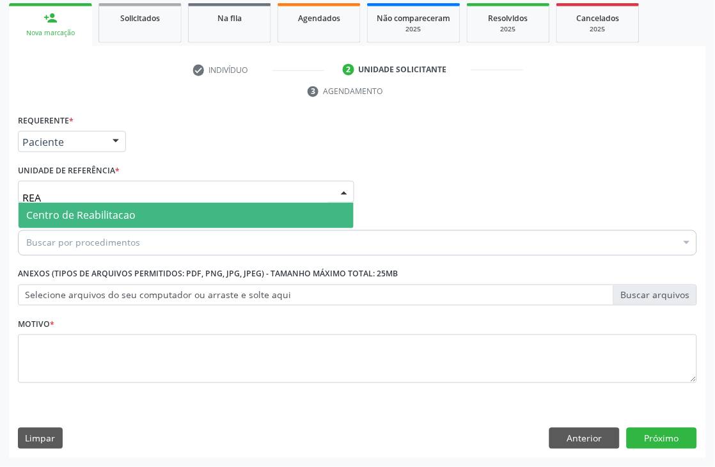
type input "REAB"
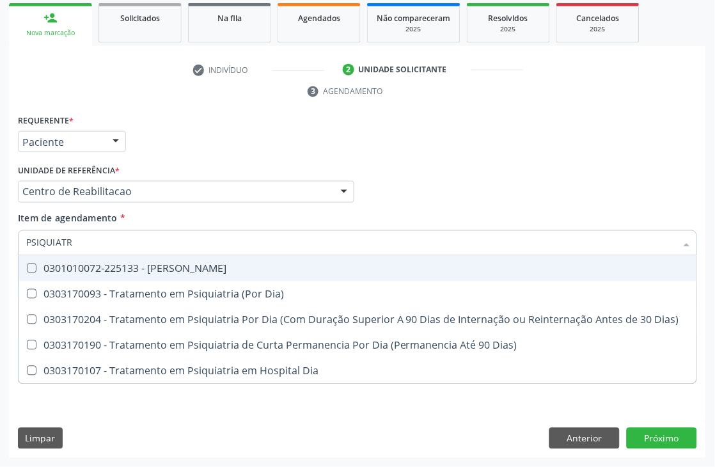
type input "PSIQUIATRA"
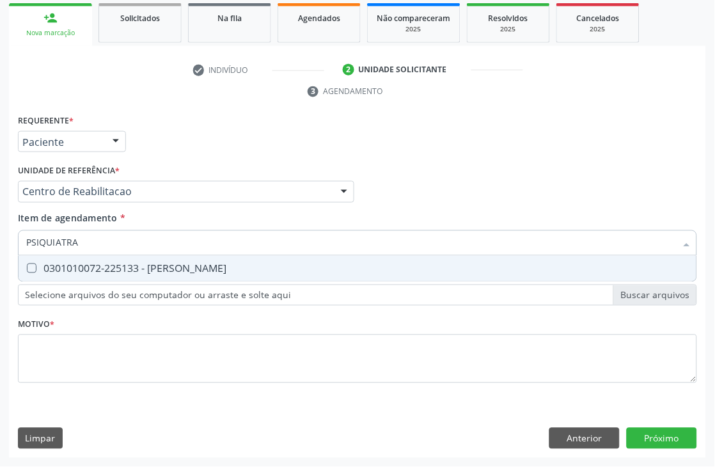
click at [77, 265] on div "0301010072-225133 - [PERSON_NAME]" at bounding box center [357, 269] width 663 height 10
checkbox Psiquiatra "true"
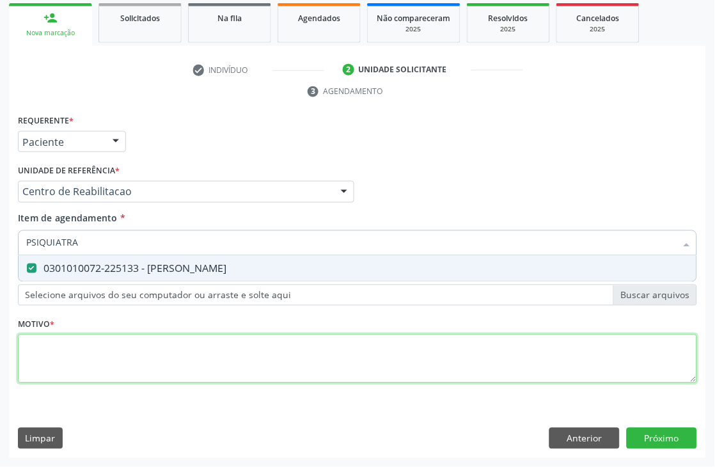
click at [87, 347] on div "Requerente * Paciente Médico(a) Enfermeiro(a) Paciente Nenhum resultado encontr…" at bounding box center [357, 256] width 679 height 290
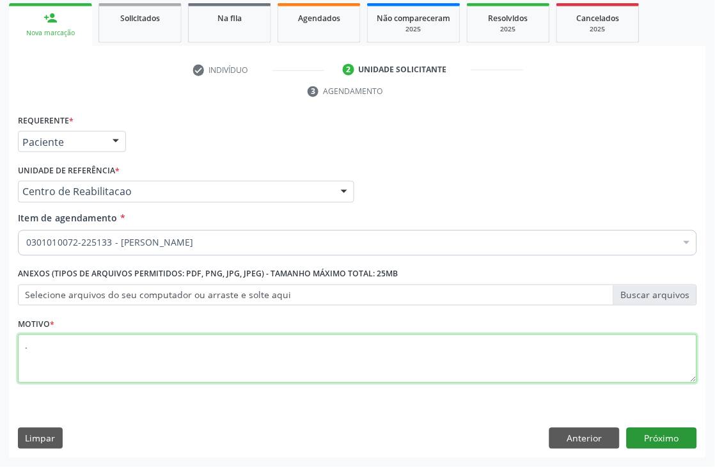
type textarea "."
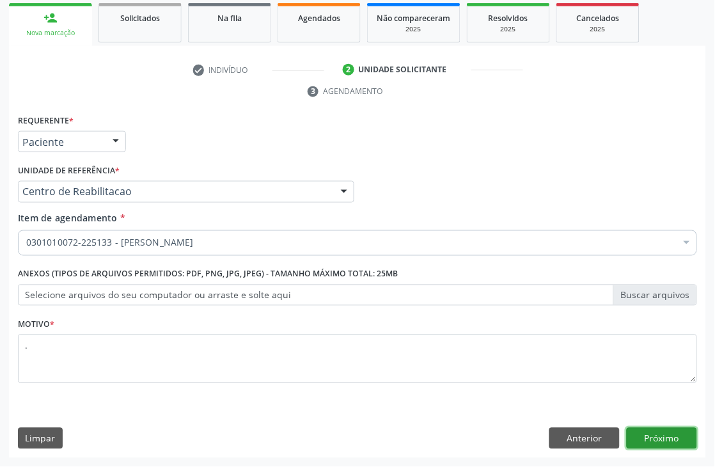
click at [640, 430] on button "Próximo" at bounding box center [662, 439] width 70 height 22
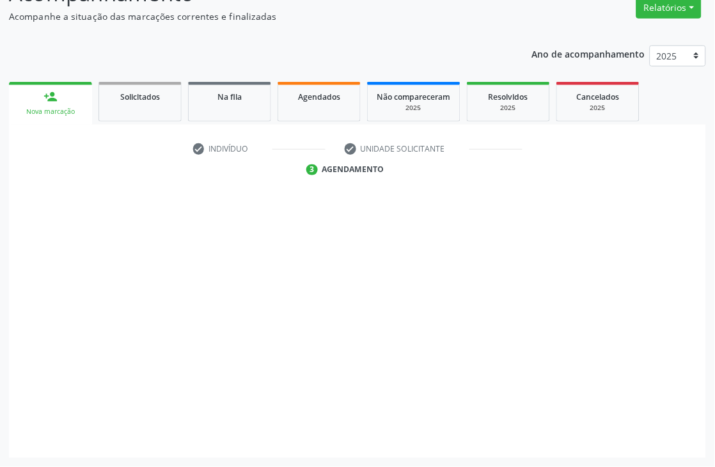
scroll to position [136, 0]
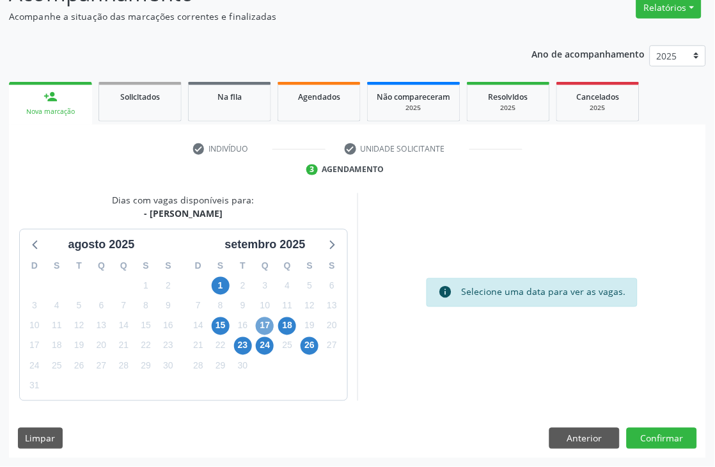
click at [264, 327] on span "17" at bounding box center [265, 326] width 18 height 18
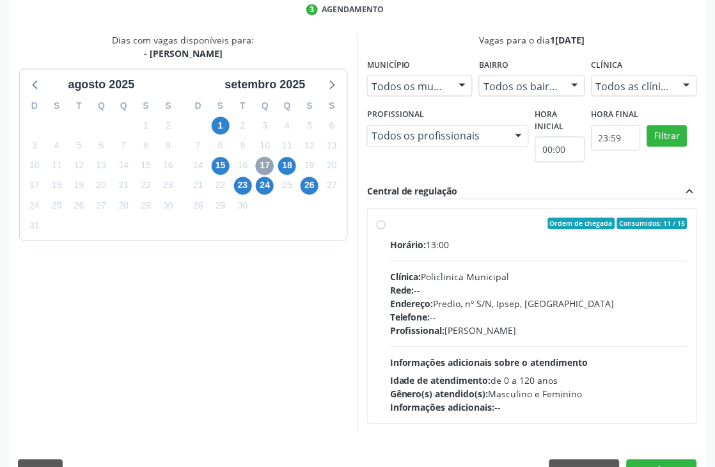
scroll to position [328, 0]
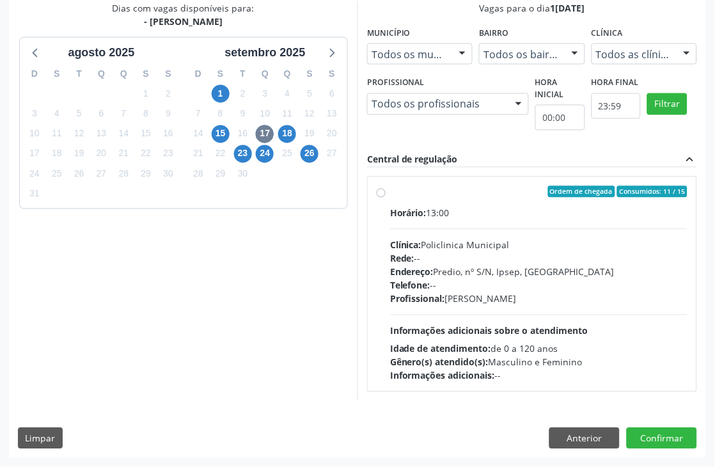
click at [492, 257] on div "Rede: --" at bounding box center [538, 258] width 297 height 13
click at [386, 198] on input "Ordem de chegada Consumidos: 11 / 15 Horário: 13:00 Clínica: Policlinica Munici…" at bounding box center [381, 192] width 9 height 12
radio input "true"
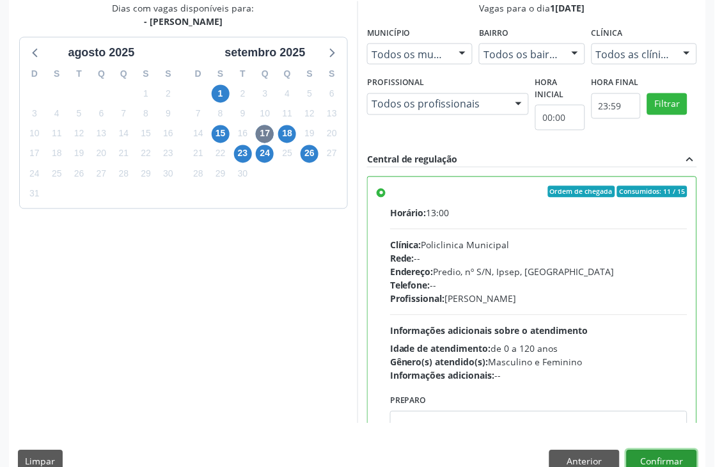
click at [662, 454] on button "Confirmar" at bounding box center [662, 461] width 70 height 22
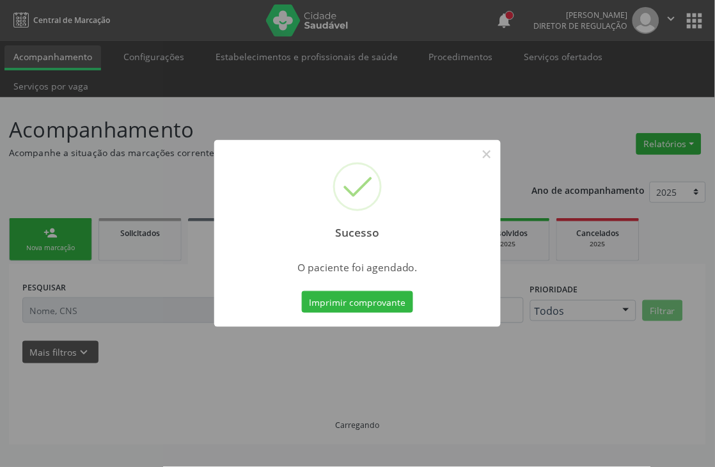
scroll to position [0, 0]
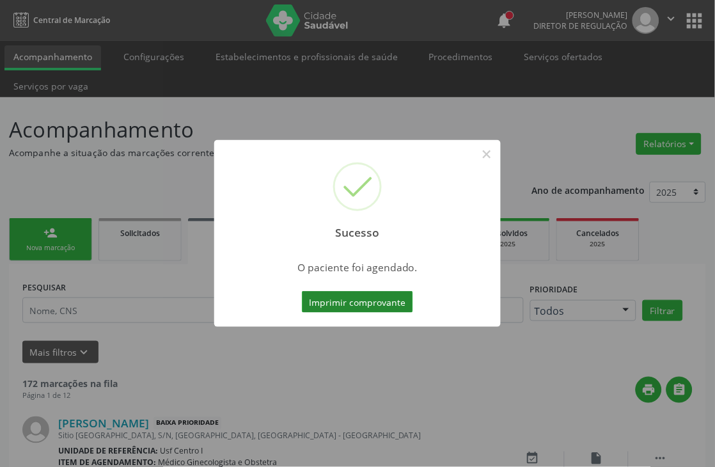
click at [378, 292] on button "Imprimir comprovante" at bounding box center [357, 302] width 111 height 22
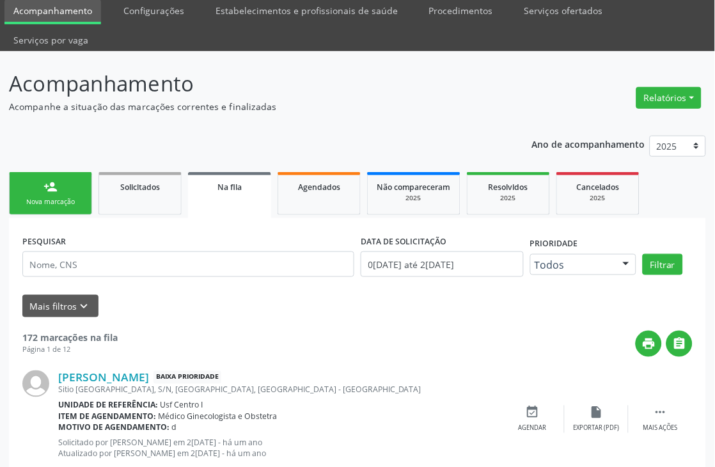
scroll to position [71, 0]
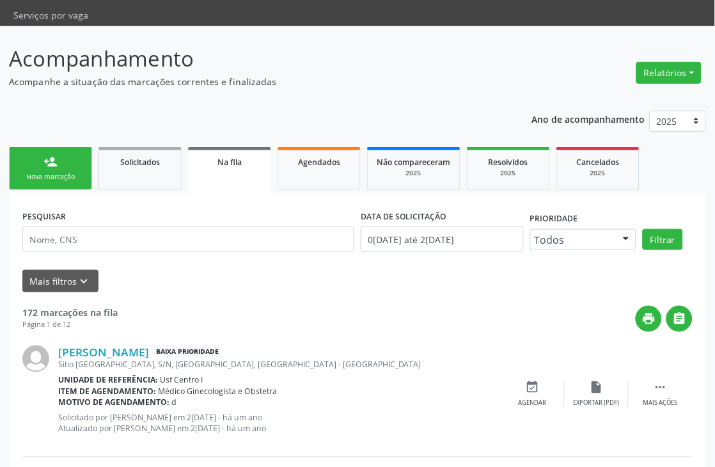
click at [54, 161] on div "person_add" at bounding box center [50, 162] width 14 height 14
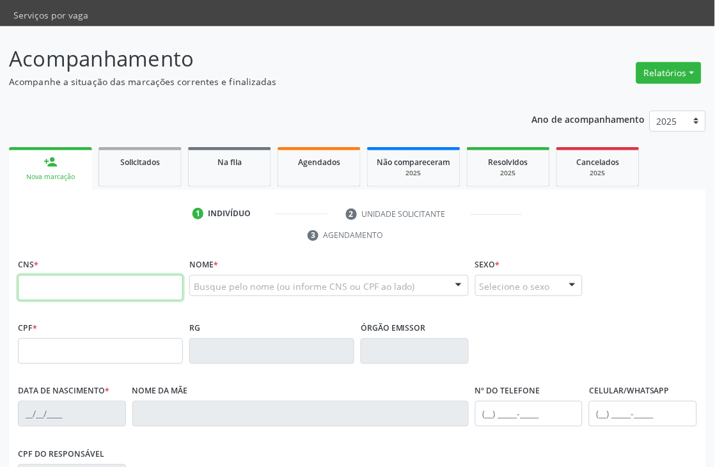
click at [98, 279] on input "text" at bounding box center [100, 288] width 165 height 26
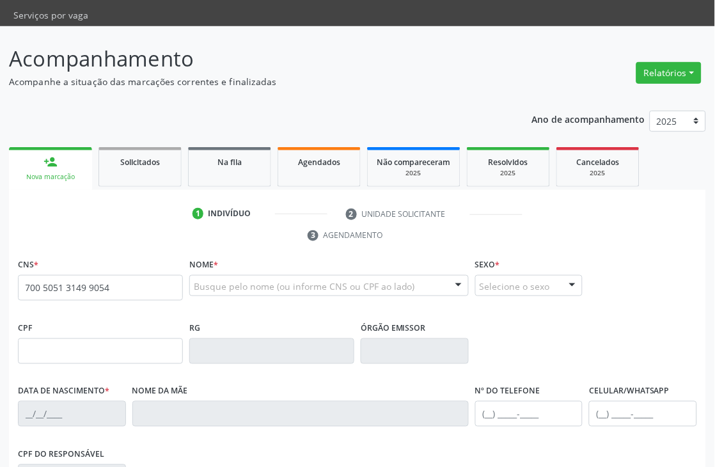
type input "700 5051 3149 9054"
type input "22/10/1977"
type input "S/N"
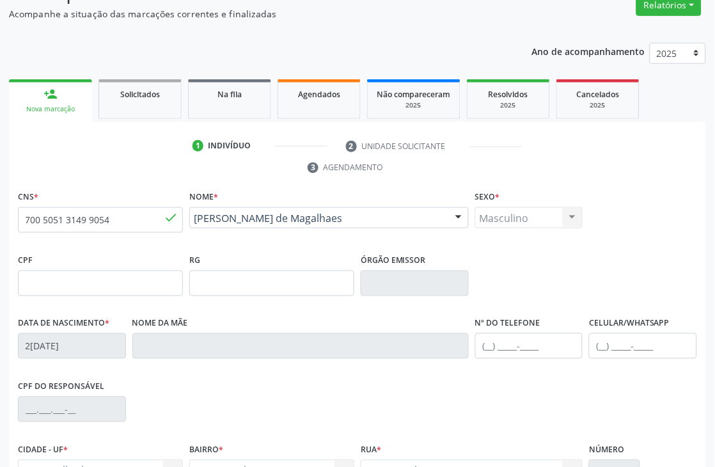
scroll to position [274, 0]
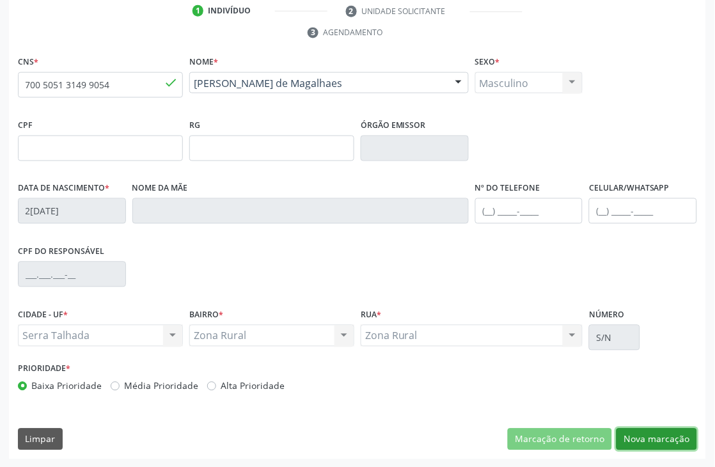
click at [658, 432] on button "Nova marcação" at bounding box center [657, 440] width 81 height 22
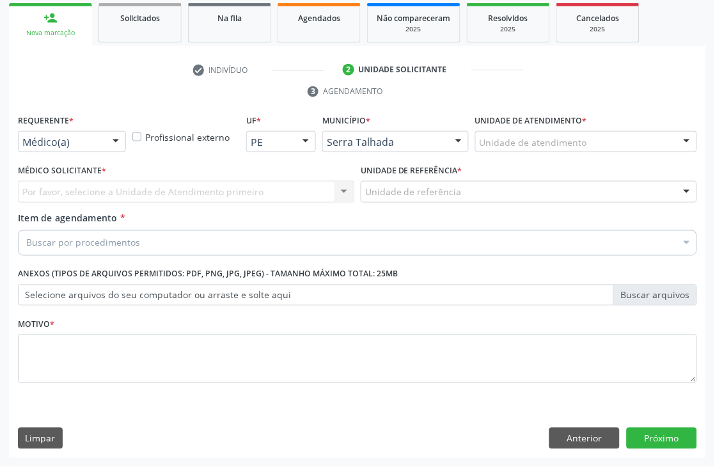
scroll to position [215, 0]
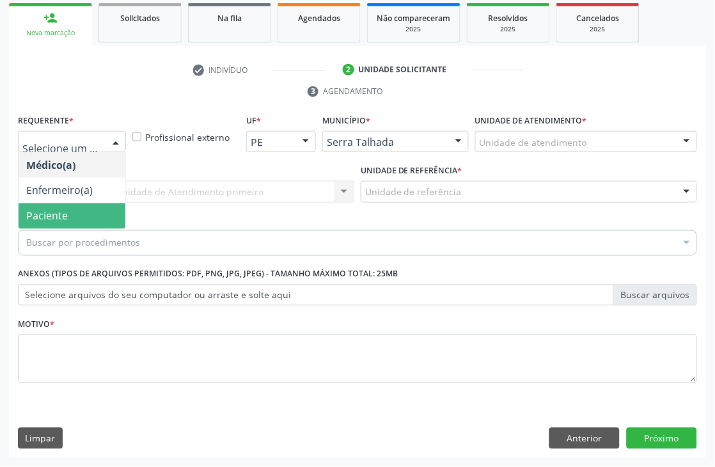
click at [42, 215] on span "Paciente" at bounding box center [47, 216] width 42 height 14
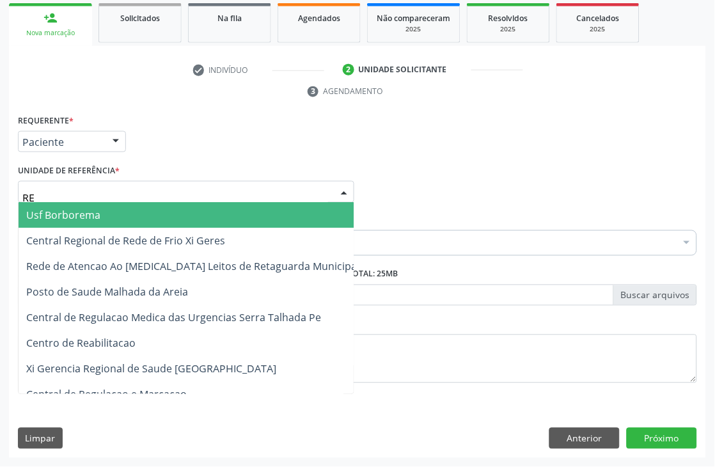
type input "REA"
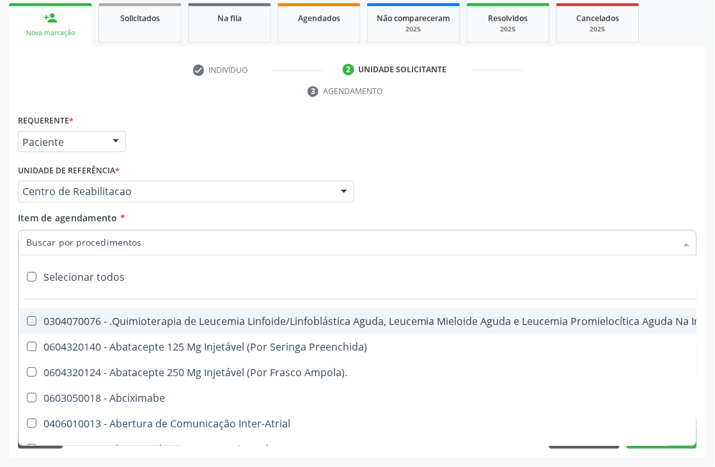
click at [167, 138] on div "Requerente * Paciente Médico(a) Enfermeiro(a) Paciente Nenhum resultado encontr…" at bounding box center [358, 136] width 686 height 50
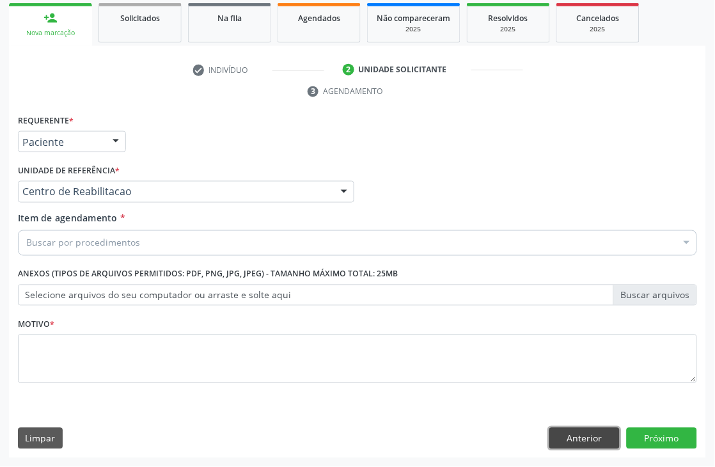
click at [593, 438] on button "Anterior" at bounding box center [584, 439] width 70 height 22
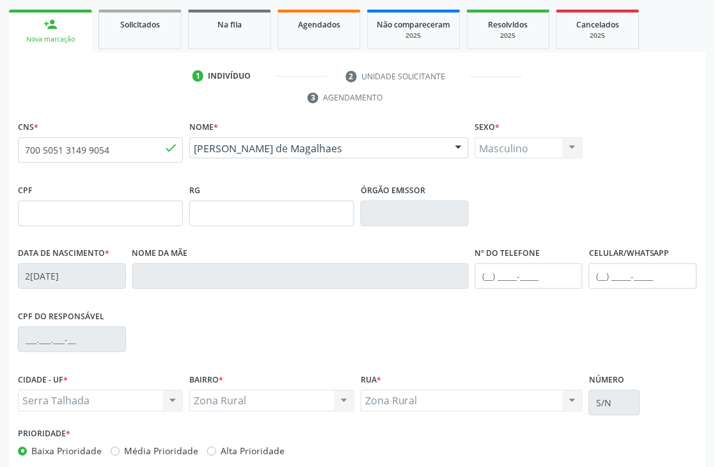
scroll to position [274, 0]
